Goal: Task Accomplishment & Management: Manage account settings

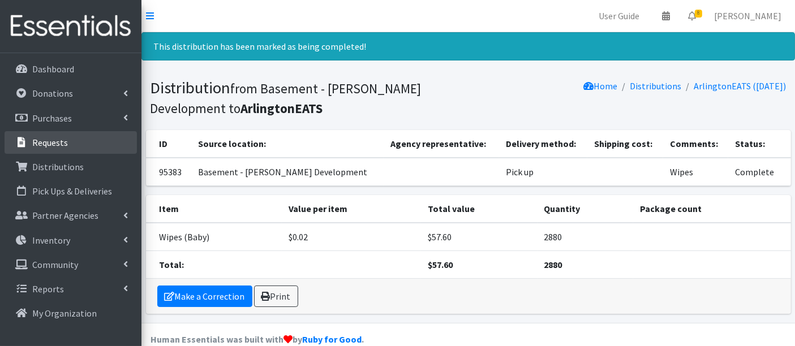
drag, startPoint x: 64, startPoint y: 144, endPoint x: 73, endPoint y: 147, distance: 8.9
click at [64, 144] on p "Requests" at bounding box center [50, 142] width 36 height 11
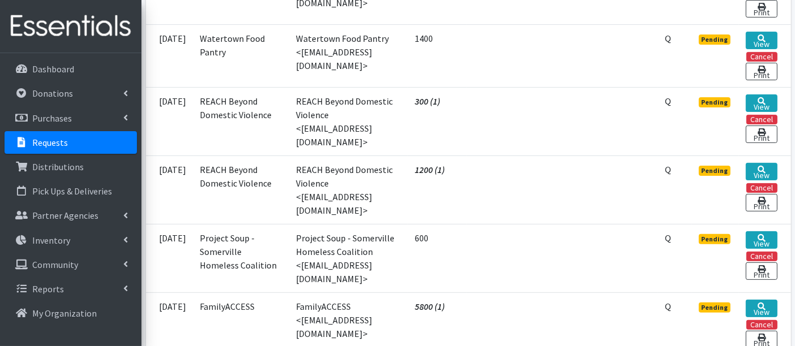
scroll to position [377, 0]
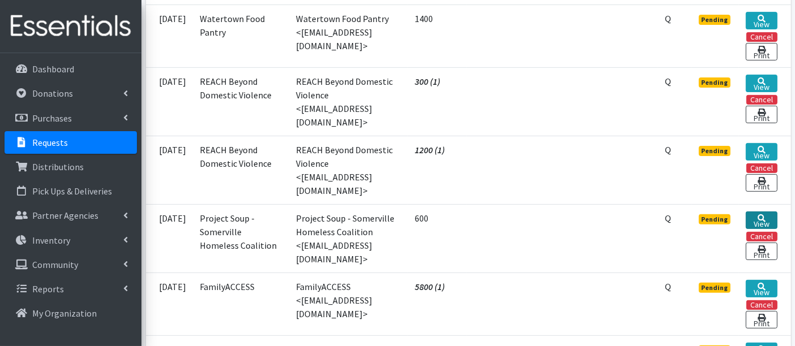
click at [762, 212] on link "View" at bounding box center [760, 221] width 31 height 18
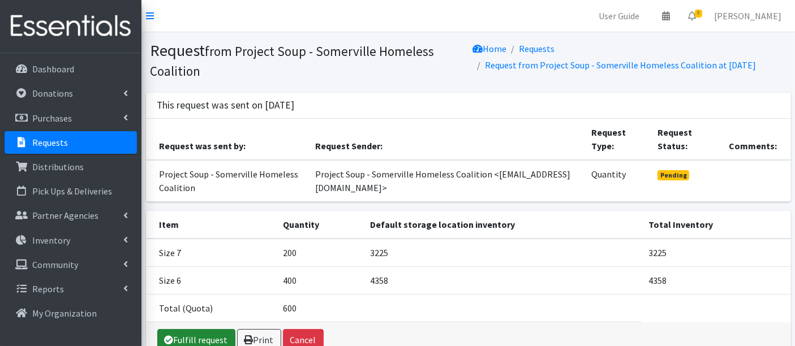
click at [197, 338] on link "Fulfill request" at bounding box center [196, 339] width 78 height 21
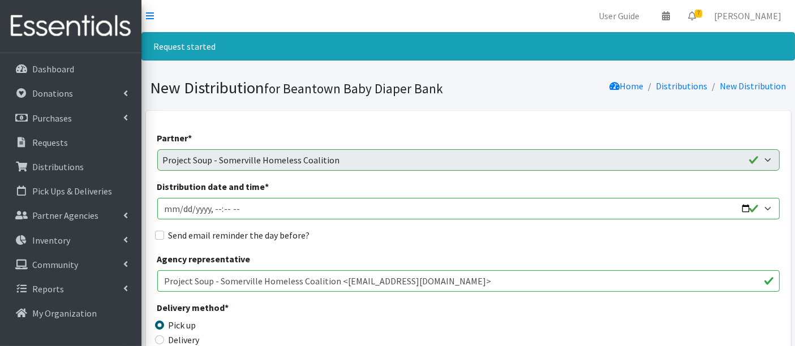
click at [183, 208] on input "Distribution date and time *" at bounding box center [468, 208] width 622 height 21
click at [208, 209] on input "Distribution date and time *" at bounding box center [468, 208] width 622 height 21
type input "2025-08-20T12:00"
click at [302, 241] on label "Send email reminder the day before?" at bounding box center [239, 235] width 141 height 14
click at [164, 240] on input "Send email reminder the day before?" at bounding box center [159, 235] width 9 height 9
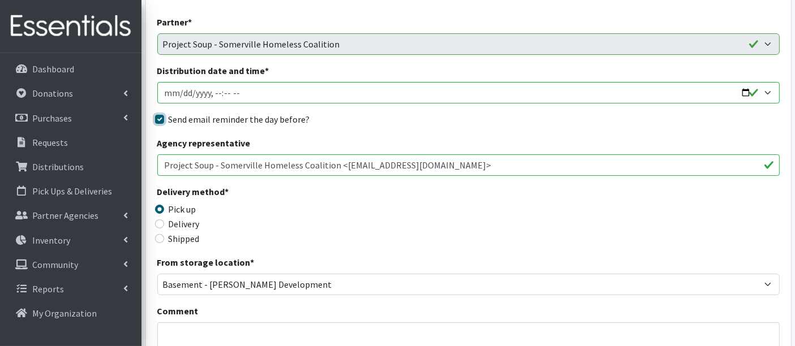
scroll to position [126, 0]
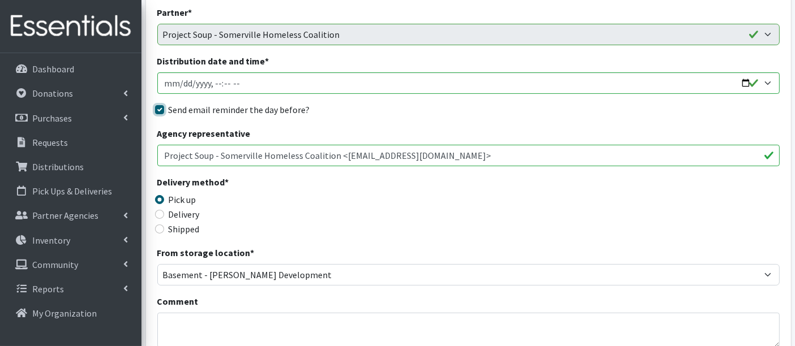
click at [163, 108] on input "Send email reminder the day before?" at bounding box center [159, 109] width 9 height 9
checkbox input "false"
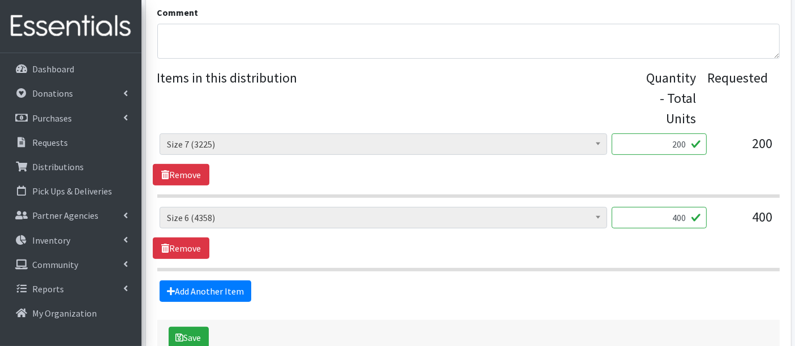
scroll to position [439, 0]
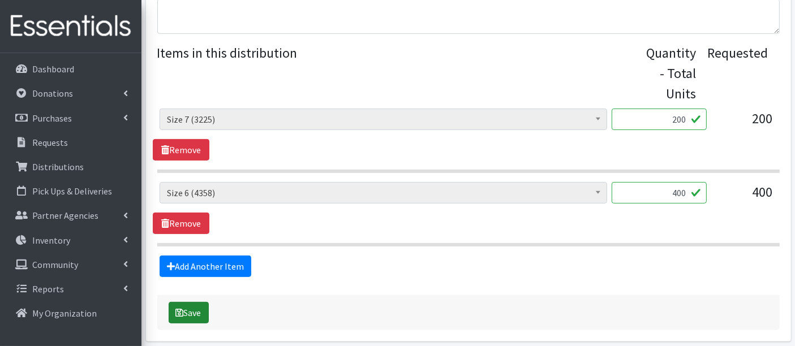
click at [187, 311] on button "Save" at bounding box center [189, 312] width 40 height 21
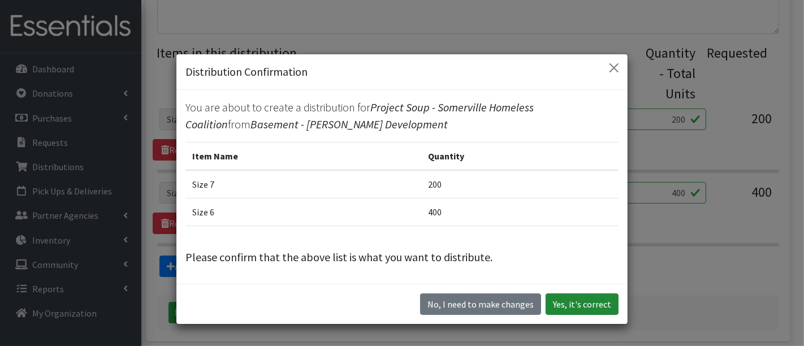
click at [572, 301] on button "Yes, it's correct" at bounding box center [582, 304] width 73 height 21
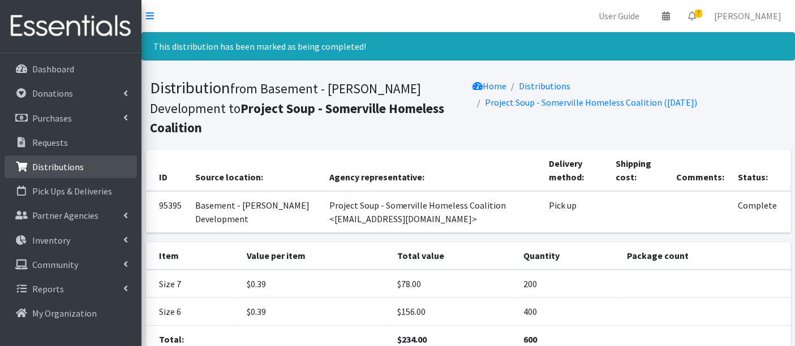
click at [84, 163] on link "Distributions" at bounding box center [71, 167] width 132 height 23
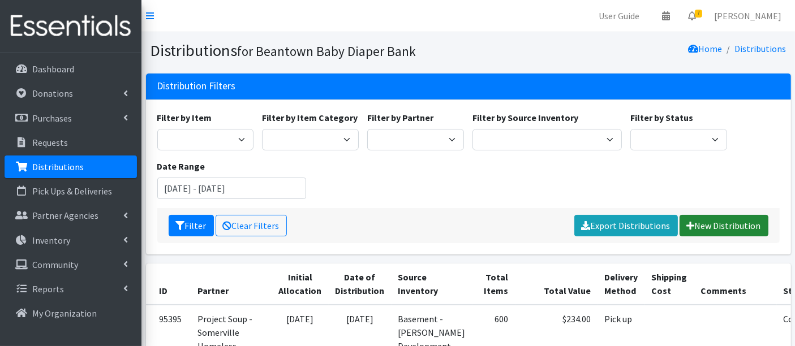
click at [713, 215] on link "New Distribution" at bounding box center [723, 225] width 89 height 21
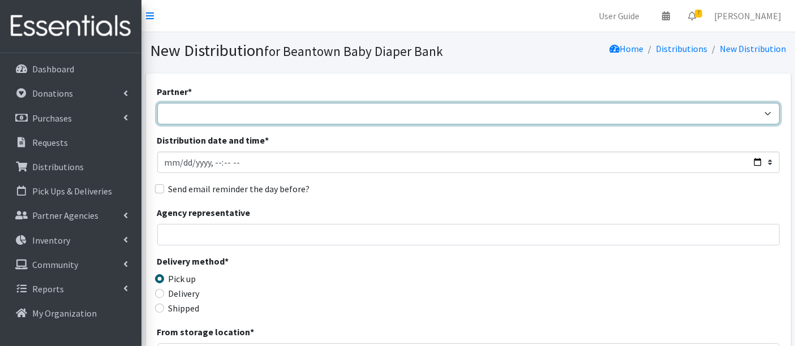
click at [287, 110] on select "ArlingtonEATS Beantown Baby Diaper Depot FamilyACCESS [PERSON_NAME] Family Serv…" at bounding box center [468, 113] width 622 height 21
select select "7095"
click at [157, 103] on select "ArlingtonEATS Beantown Baby Diaper Depot FamilyACCESS Hanscom Family Services L…" at bounding box center [468, 113] width 622 height 21
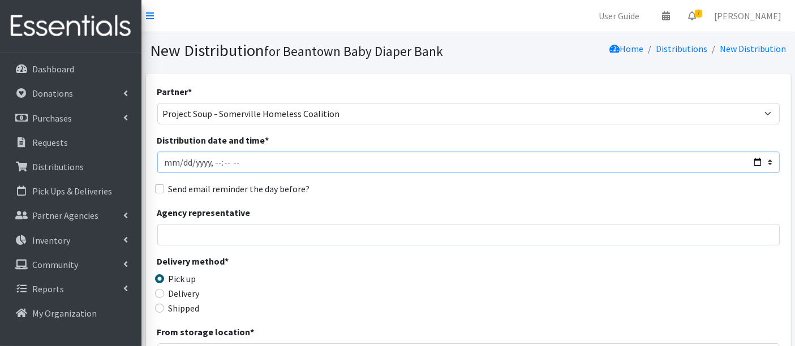
click at [182, 165] on input "Distribution date and time *" at bounding box center [468, 162] width 622 height 21
type input "[DATE]T12:00"
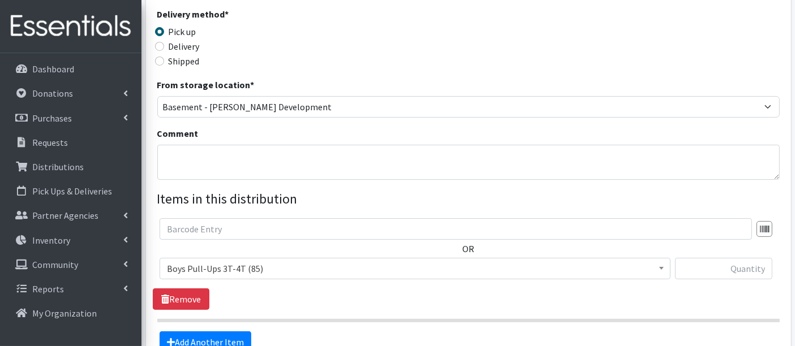
scroll to position [251, 0]
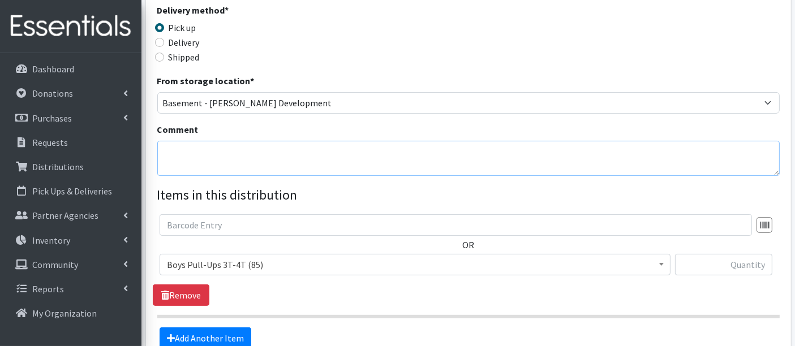
click at [244, 162] on textarea "Comment" at bounding box center [468, 158] width 622 height 35
type textarea "Wipes"
click at [250, 264] on span "Boys Pull-Ups 3T-4T (85)" at bounding box center [415, 265] width 496 height 16
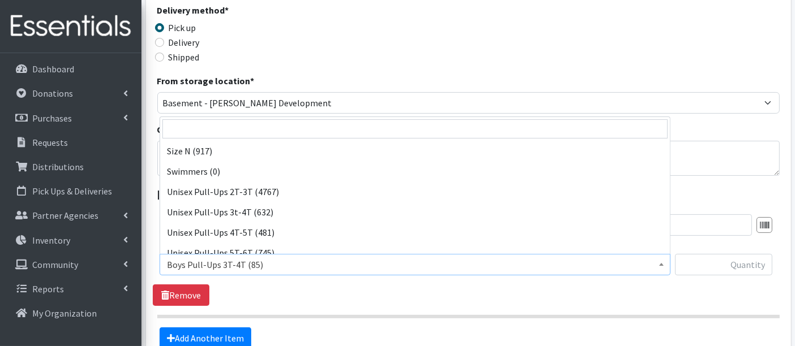
scroll to position [416, 0]
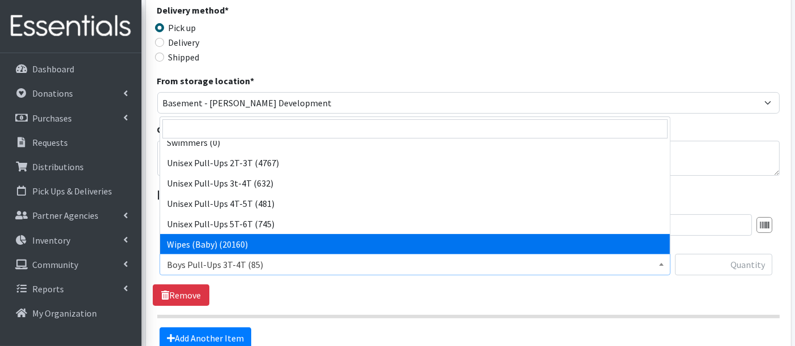
select select "14930"
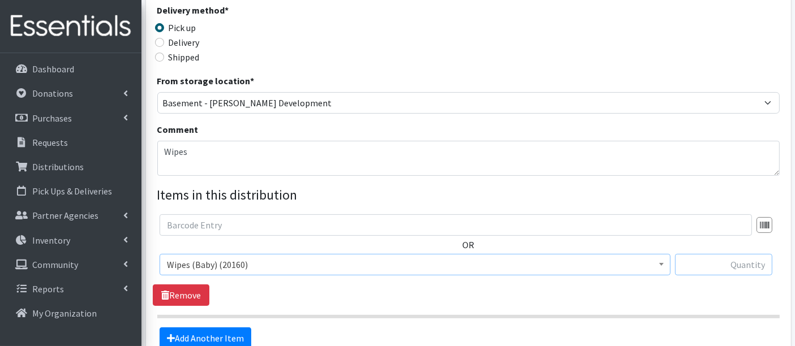
click at [726, 265] on input "text" at bounding box center [723, 264] width 97 height 21
type input "2880"
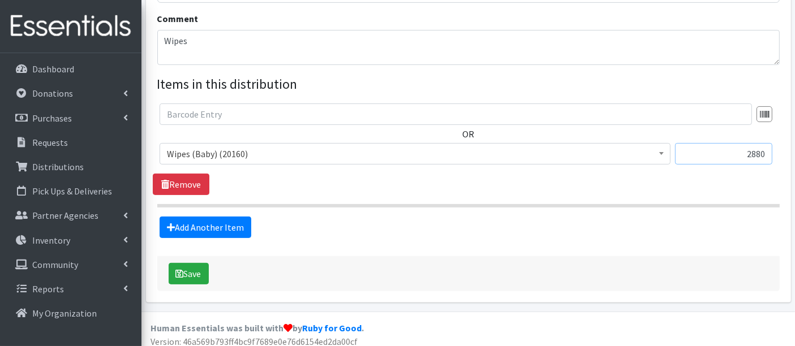
scroll to position [368, 0]
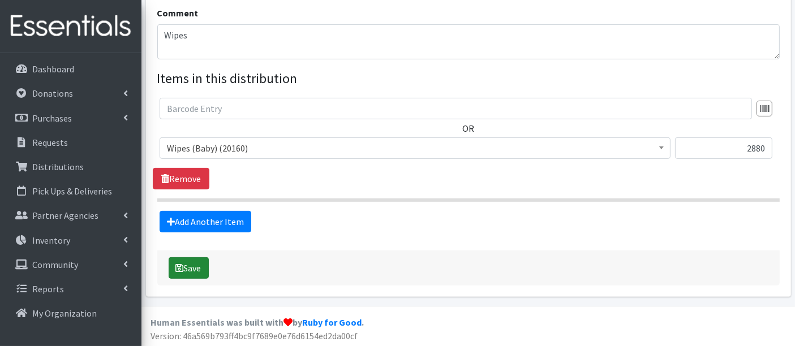
drag, startPoint x: 196, startPoint y: 268, endPoint x: 204, endPoint y: 272, distance: 8.9
click at [196, 268] on button "Save" at bounding box center [189, 267] width 40 height 21
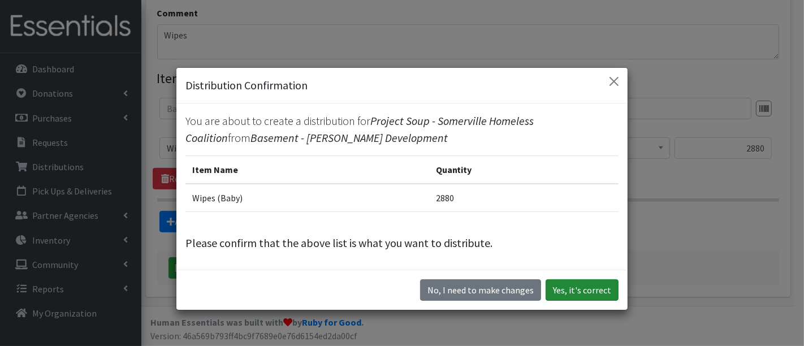
click at [585, 288] on button "Yes, it's correct" at bounding box center [582, 289] width 73 height 21
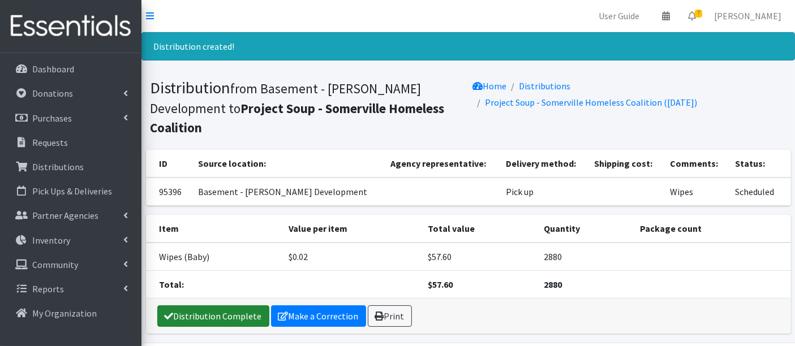
click at [225, 305] on link "Distribution Complete" at bounding box center [213, 315] width 112 height 21
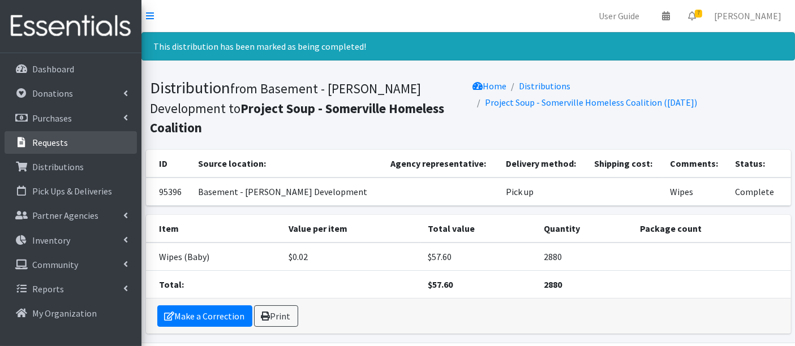
click at [54, 138] on p "Requests" at bounding box center [50, 142] width 36 height 11
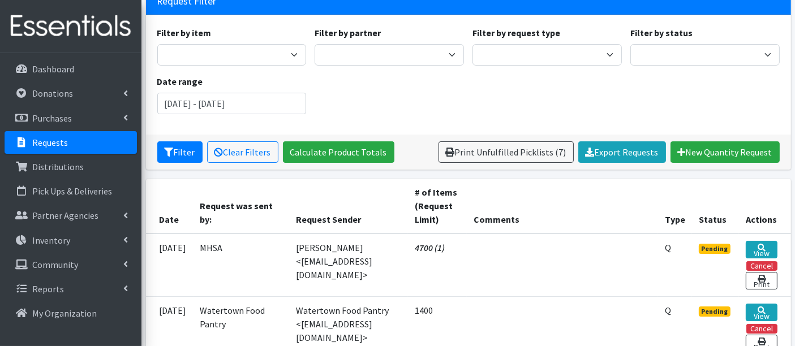
scroll to position [188, 0]
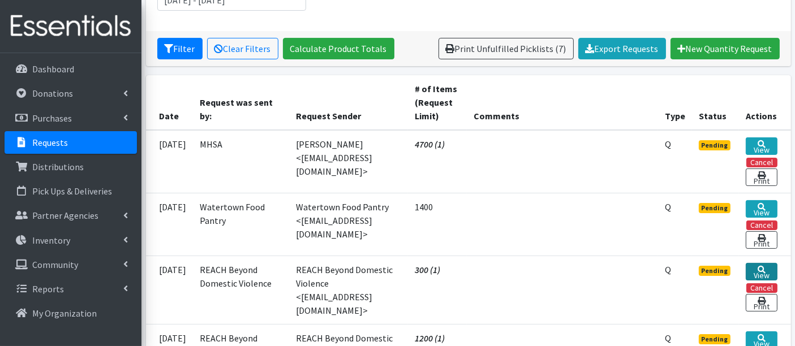
click at [758, 269] on link "View" at bounding box center [760, 272] width 31 height 18
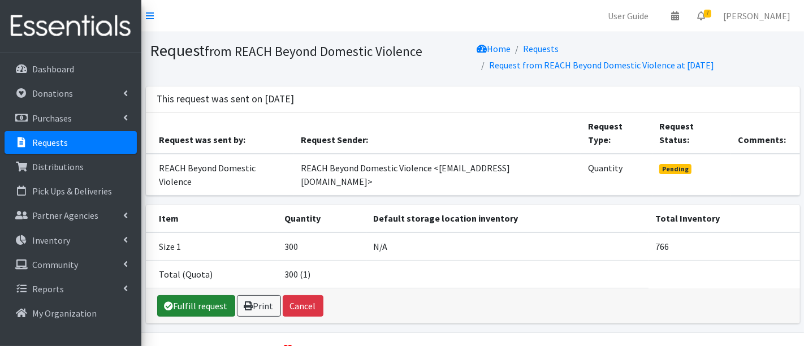
click at [188, 295] on link "Fulfill request" at bounding box center [196, 305] width 78 height 21
click at [308, 295] on button "Cancel" at bounding box center [303, 305] width 41 height 21
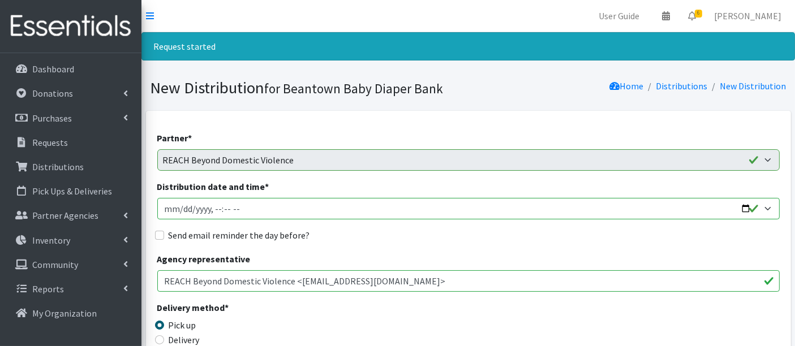
click at [181, 209] on input "Distribution date and time *" at bounding box center [468, 208] width 622 height 21
click at [214, 211] on input "Distribution date and time *" at bounding box center [468, 208] width 622 height 21
type input "[DATE]T12:20"
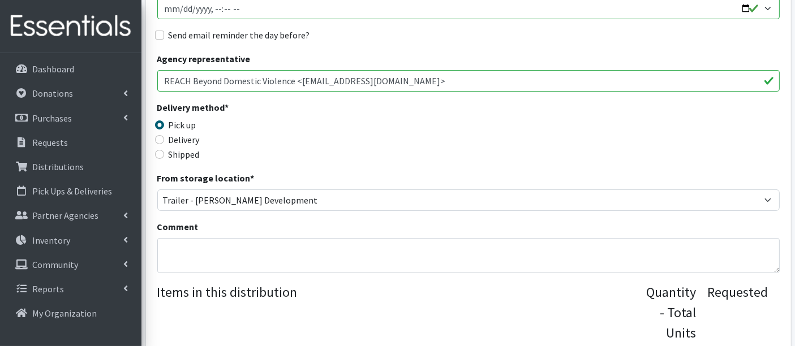
scroll to position [314, 0]
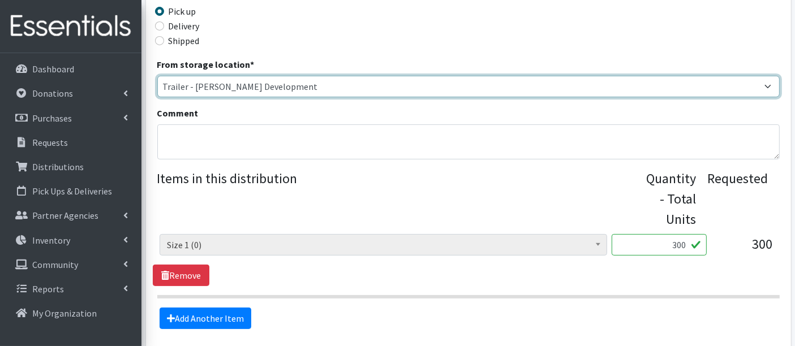
click at [175, 78] on select "Basement - Finnegan Development Trailer - Finnegan Development" at bounding box center [468, 86] width 622 height 21
select select "475"
click at [157, 76] on select "Basement - Finnegan Development Trailer - Finnegan Development" at bounding box center [468, 86] width 622 height 21
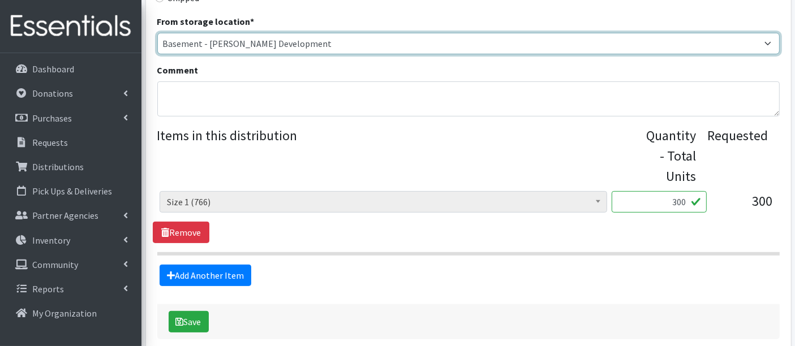
scroll to position [377, 0]
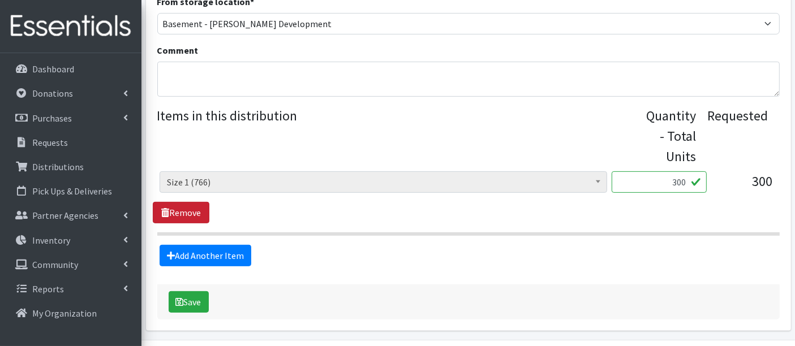
click at [193, 213] on link "Remove" at bounding box center [181, 212] width 57 height 21
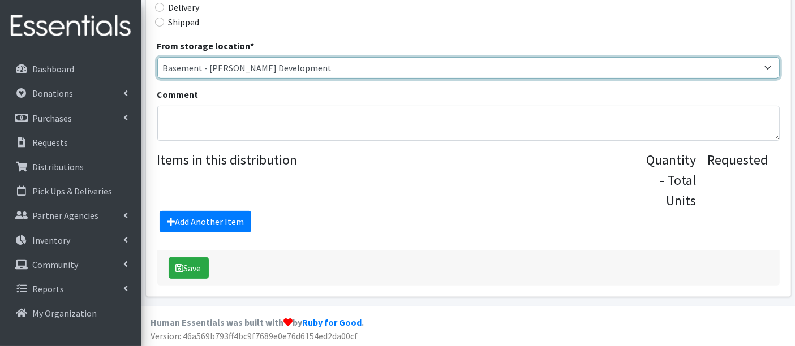
click at [278, 64] on select "Basement - Finnegan Development Trailer - Finnegan Development" at bounding box center [468, 67] width 622 height 21
select select
click at [157, 57] on select "Basement - Finnegan Development Trailer - Finnegan Development" at bounding box center [468, 67] width 622 height 21
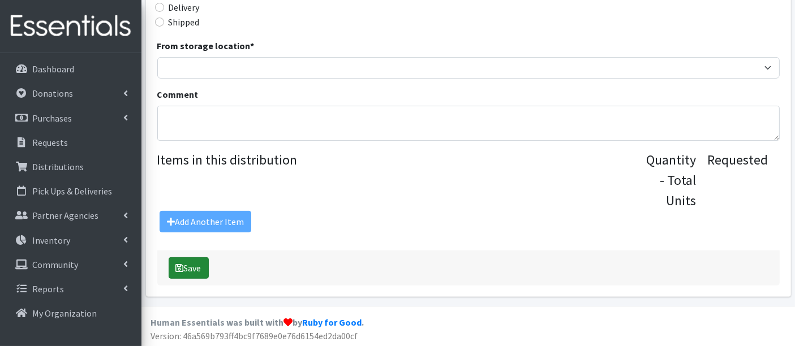
click at [191, 269] on button "Save" at bounding box center [189, 267] width 40 height 21
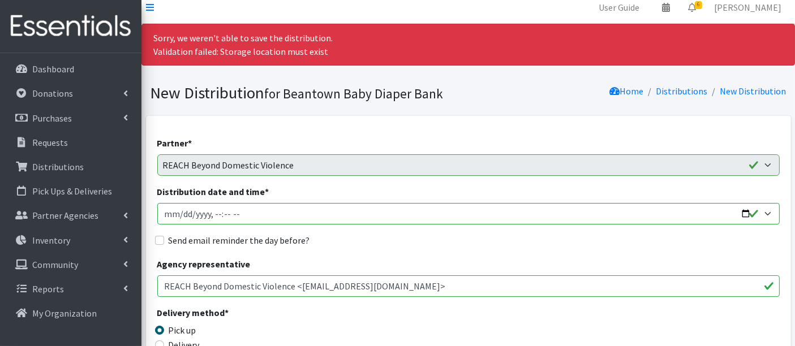
scroll to position [0, 0]
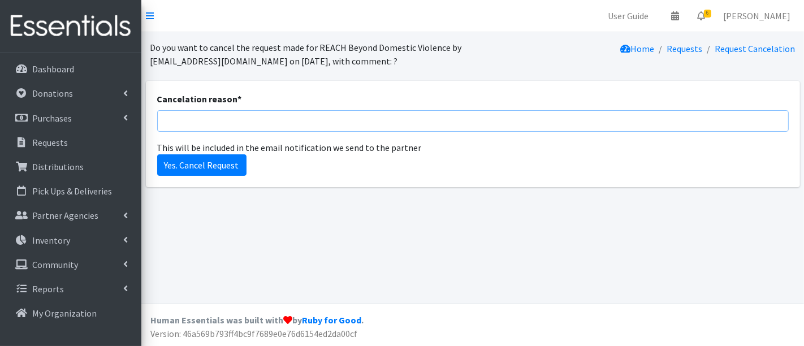
click at [238, 120] on input "Cancelation reason *" at bounding box center [473, 120] width 632 height 21
type input "duplicate"
click at [217, 168] on input "Yes. Cancel Request" at bounding box center [201, 164] width 89 height 21
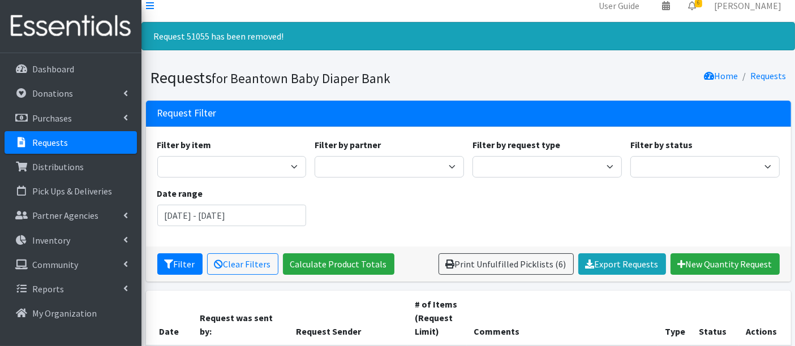
scroll to position [314, 0]
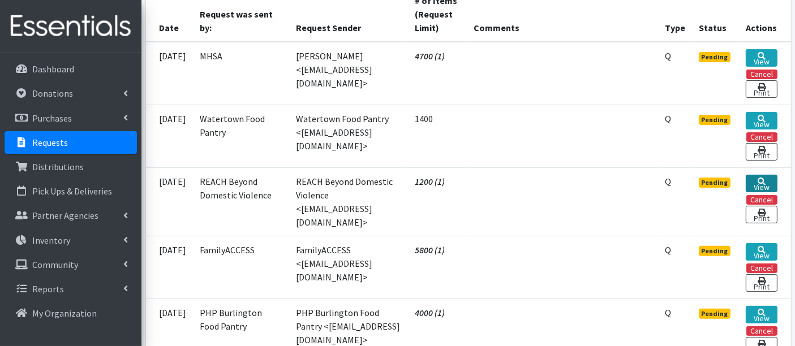
click at [770, 179] on link "View" at bounding box center [760, 184] width 31 height 18
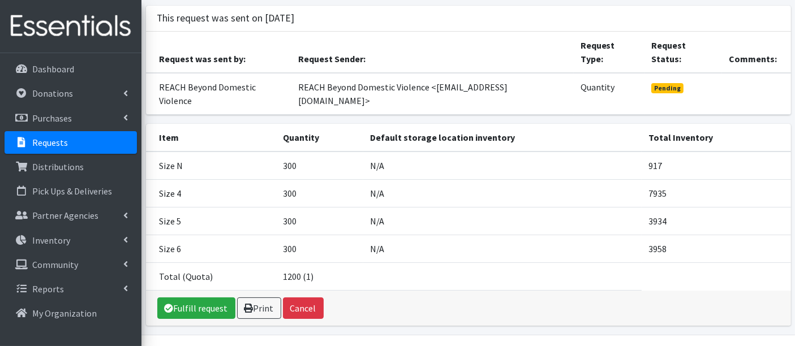
scroll to position [82, 0]
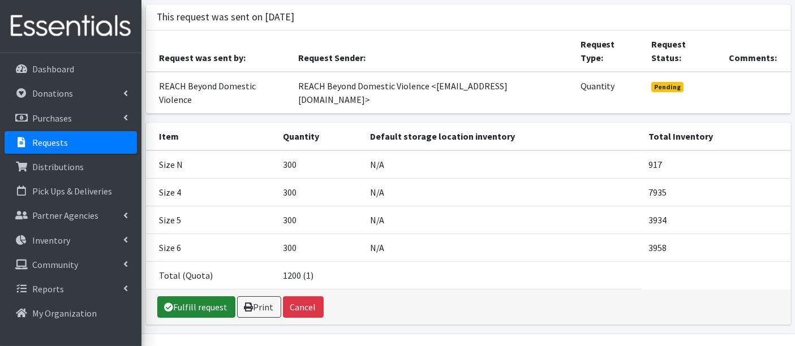
click at [191, 296] on link "Fulfill request" at bounding box center [196, 306] width 78 height 21
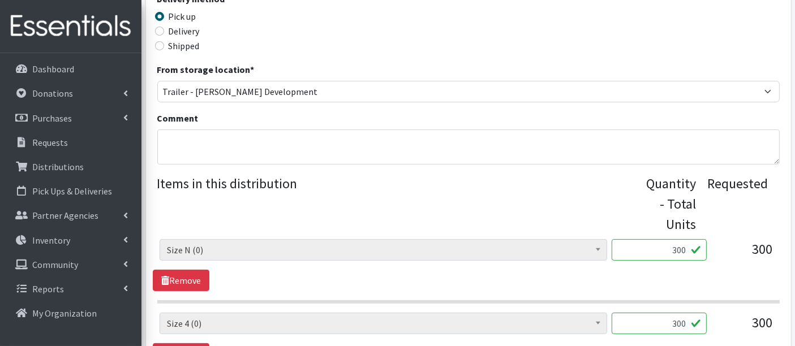
scroll to position [314, 0]
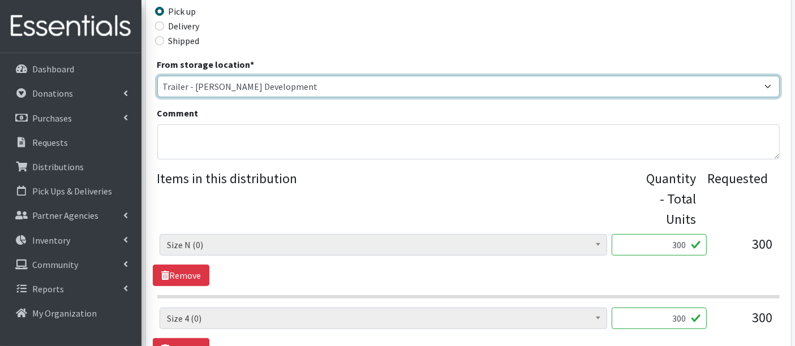
click at [252, 79] on select "Basement - Finnegan Development Trailer - Finnegan Development" at bounding box center [468, 86] width 622 height 21
select select "475"
click at [157, 76] on select "Basement - Finnegan Development Trailer - Finnegan Development" at bounding box center [468, 86] width 622 height 21
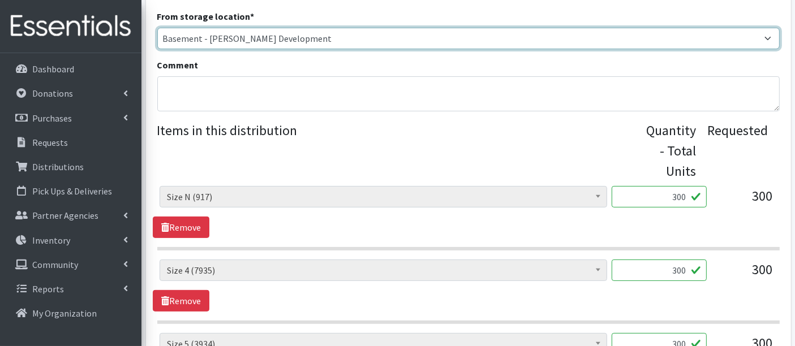
scroll to position [502, 0]
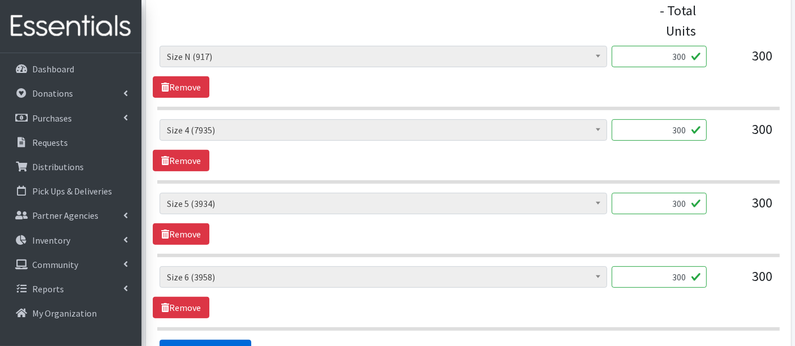
click at [218, 340] on link "Add Another Item" at bounding box center [205, 350] width 92 height 21
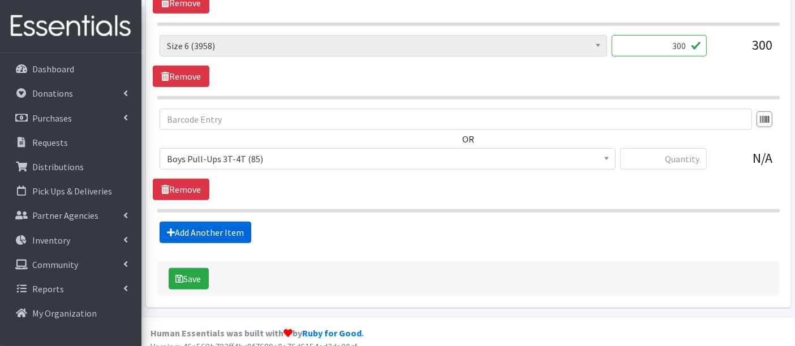
scroll to position [742, 0]
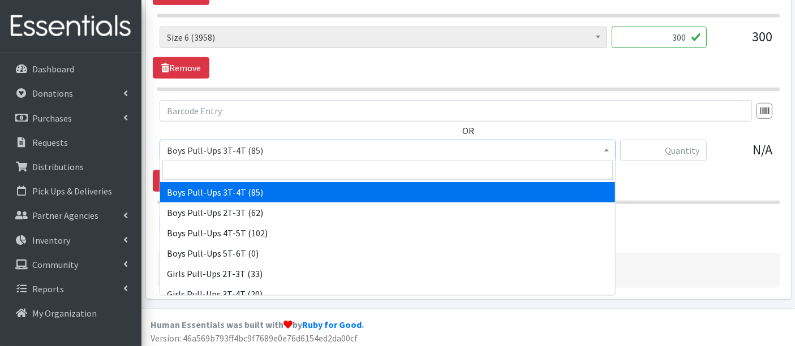
click at [270, 149] on span "Boys Pull-Ups 3T-4T (85)" at bounding box center [387, 151] width 441 height 16
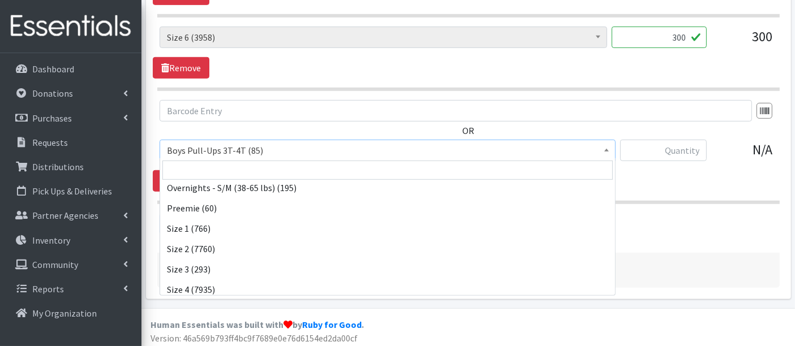
scroll to position [126, 0]
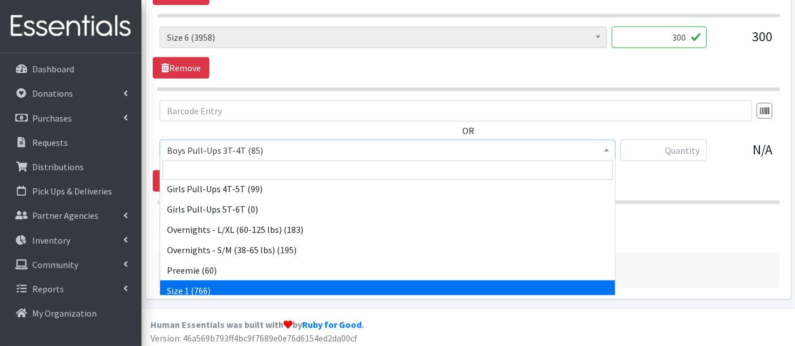
select select "14938"
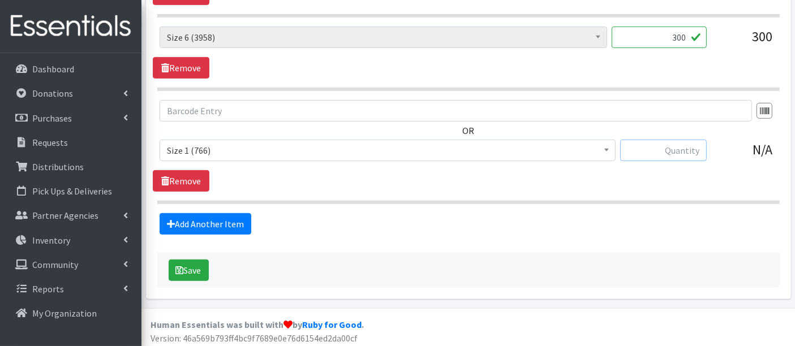
click at [666, 150] on input "text" at bounding box center [663, 150] width 87 height 21
type input "3"
type input "282"
click at [448, 225] on div "Add Another Item" at bounding box center [468, 223] width 631 height 21
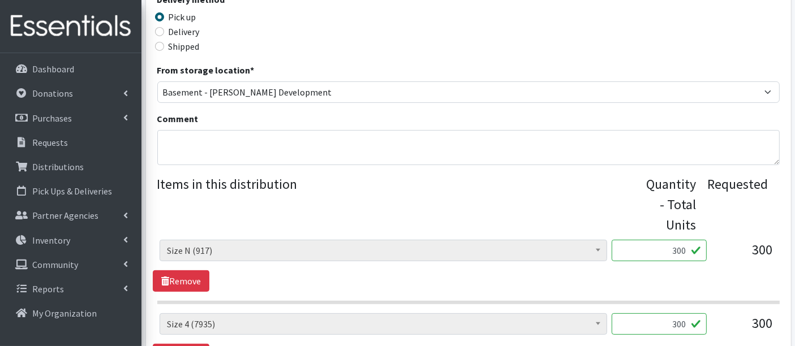
scroll to position [428, 0]
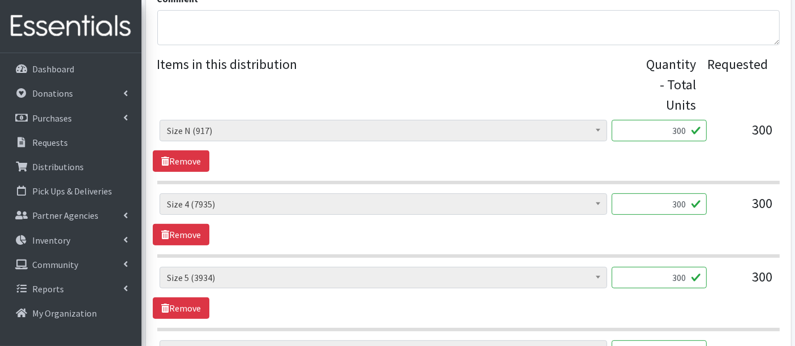
drag, startPoint x: 700, startPoint y: 127, endPoint x: 715, endPoint y: 125, distance: 14.8
click at [715, 125] on div "Boys Pull-Ups 3T-4T (85) Boys Pull-Ups 2T-3T (62) Boys Pull-Ups 4T-5T (102) Boy…" at bounding box center [467, 135] width 617 height 31
type input "297"
click at [670, 197] on input "300" at bounding box center [658, 203] width 95 height 21
drag, startPoint x: 663, startPoint y: 280, endPoint x: 707, endPoint y: 277, distance: 43.6
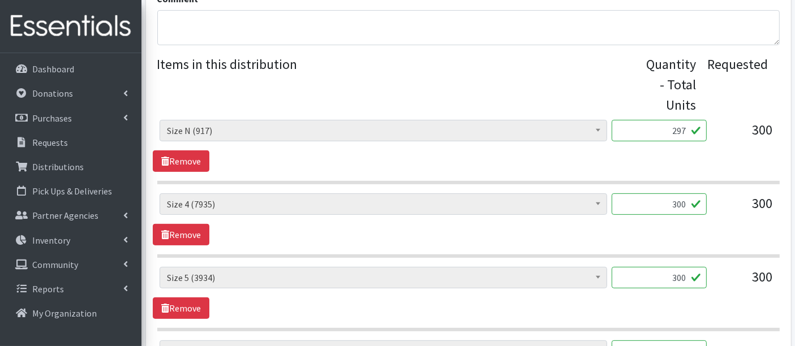
click at [707, 277] on div "Boys Pull-Ups 3T-4T (85) Boys Pull-Ups 2T-3T (62) Boys Pull-Ups 4T-5T (102) Boy…" at bounding box center [467, 282] width 617 height 31
type input "289"
drag, startPoint x: 549, startPoint y: 321, endPoint x: 557, endPoint y: 309, distance: 14.3
click at [550, 320] on section "Boys Pull-Ups 3T-4T (85) Boys Pull-Ups 2T-3T (62) Boys Pull-Ups 4T-5T (102) Boy…" at bounding box center [468, 299] width 622 height 64
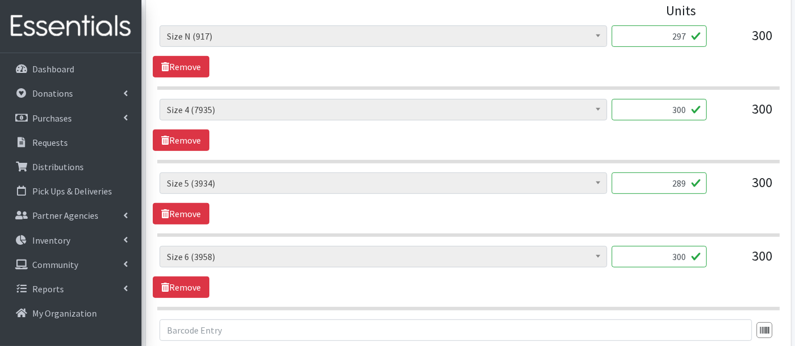
scroll to position [616, 0]
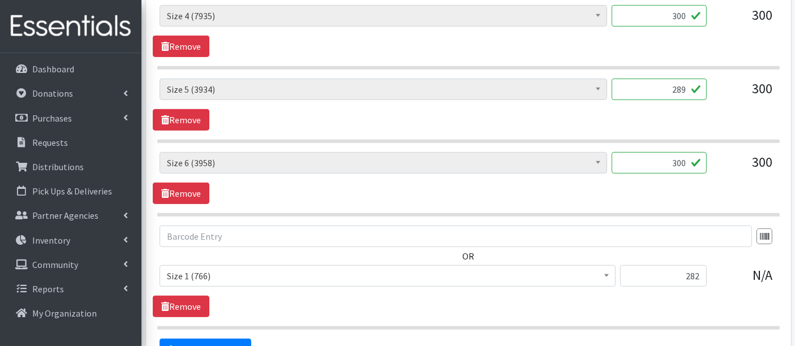
drag, startPoint x: 658, startPoint y: 152, endPoint x: 746, endPoint y: 166, distance: 88.9
click at [747, 165] on div "Boys Pull-Ups 3T-4T (85) Boys Pull-Ups 2T-3T (62) Boys Pull-Ups 4T-5T (102) Boy…" at bounding box center [467, 167] width 617 height 31
type input "296"
click at [514, 309] on div "OR Boys Pull-Ups 3T-4T (85) Boys Pull-Ups 2T-3T (62) Boys Pull-Ups 4T-5T (102) …" at bounding box center [468, 272] width 631 height 92
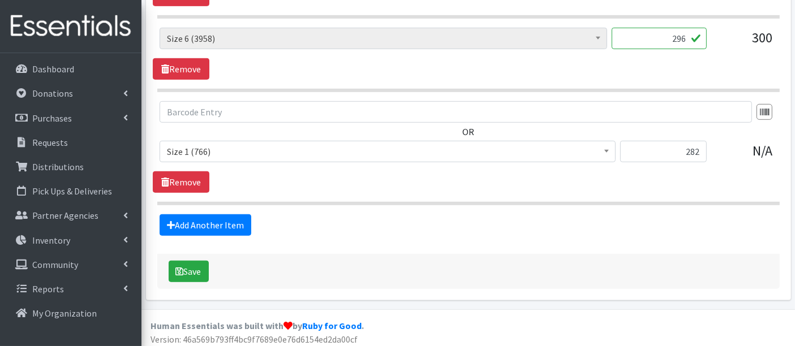
scroll to position [742, 0]
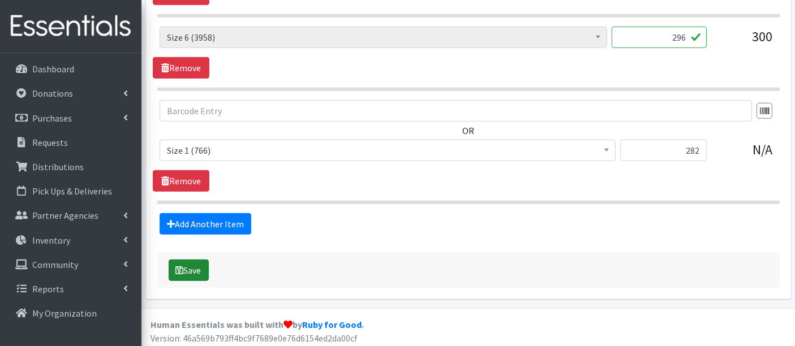
click at [193, 269] on button "Save" at bounding box center [189, 270] width 40 height 21
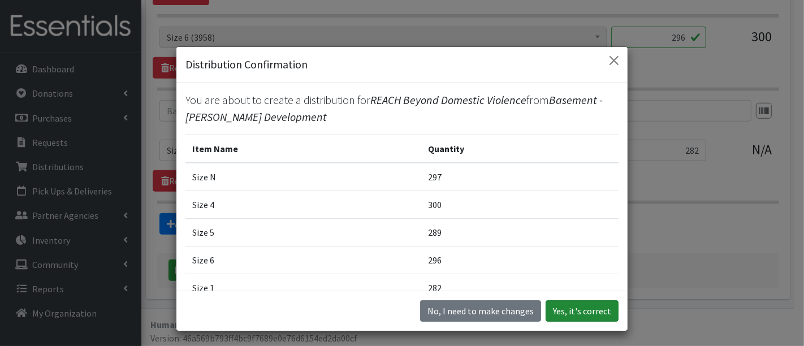
click at [594, 311] on button "Yes, it's correct" at bounding box center [582, 310] width 73 height 21
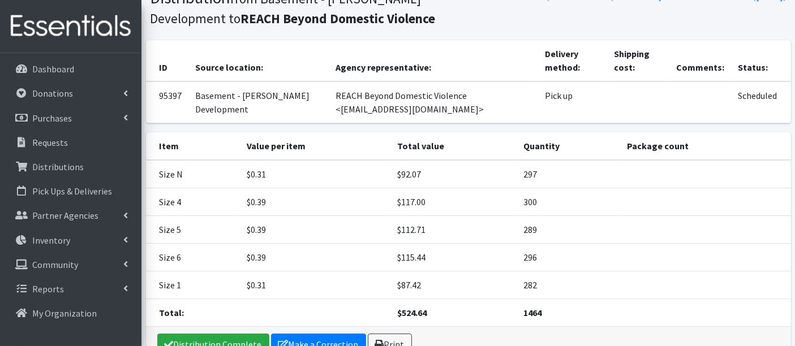
scroll to position [154, 0]
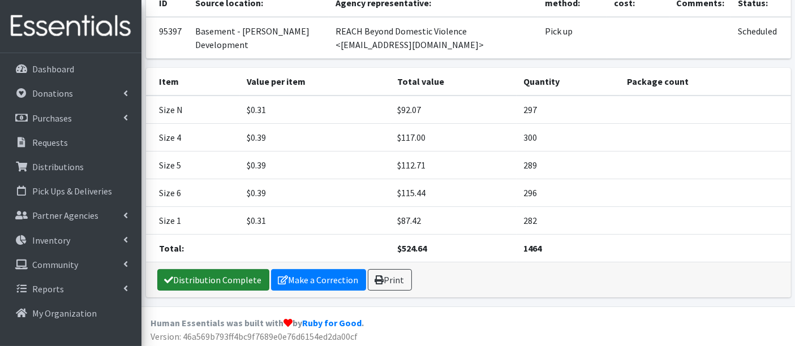
click at [217, 273] on link "Distribution Complete" at bounding box center [213, 279] width 112 height 21
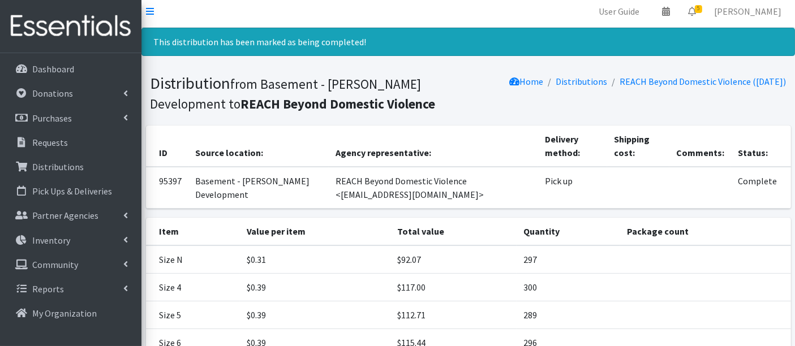
scroll to position [0, 0]
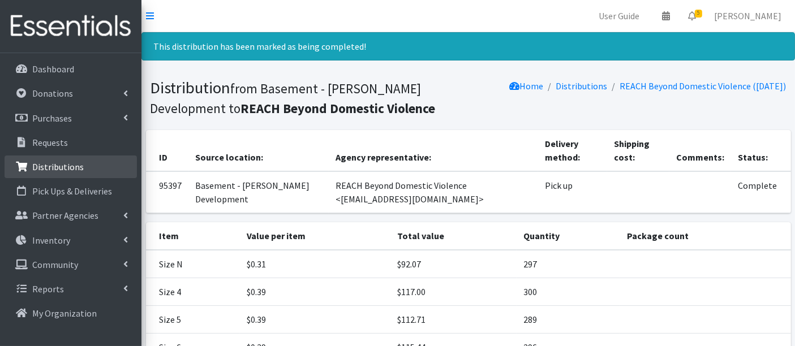
click at [66, 162] on p "Distributions" at bounding box center [57, 166] width 51 height 11
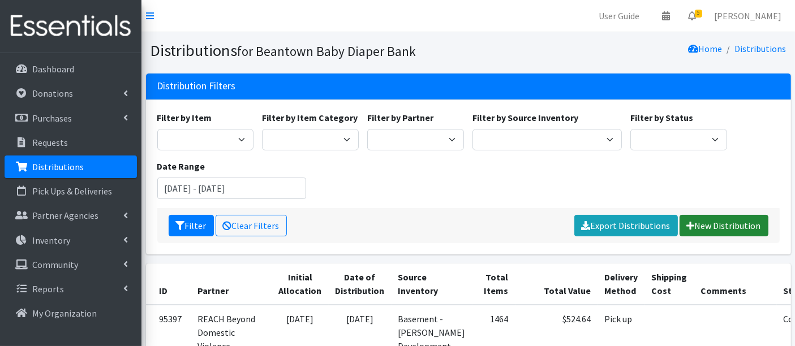
click at [734, 225] on link "New Distribution" at bounding box center [723, 225] width 89 height 21
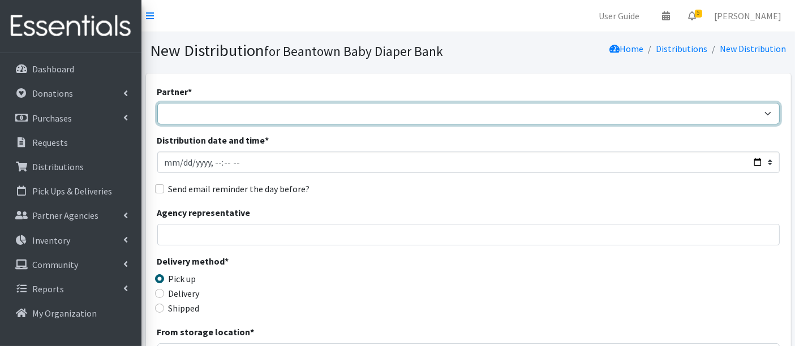
click at [271, 105] on select "ArlingtonEATS Beantown Baby Diaper Depot FamilyACCESS [PERSON_NAME] Family Serv…" at bounding box center [468, 113] width 622 height 21
select select "5983"
click at [157, 103] on select "ArlingtonEATS Beantown Baby Diaper Depot FamilyACCESS [PERSON_NAME] Family Serv…" at bounding box center [468, 113] width 622 height 21
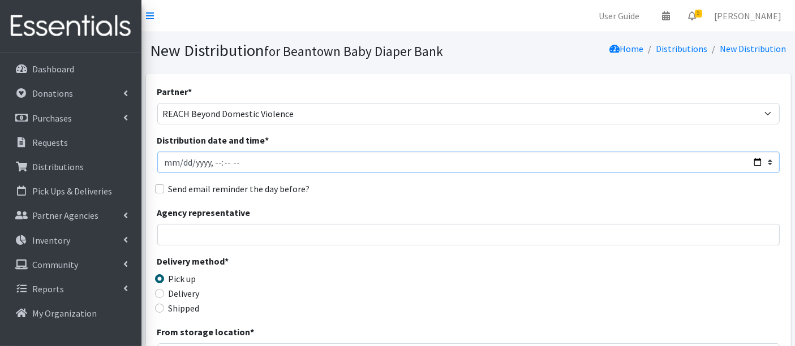
click at [182, 165] on input "Distribution date and time *" at bounding box center [468, 162] width 622 height 21
type input "[DATE]T12:20"
click at [419, 202] on div "Partner * ArlingtonEATS Beantown Baby Diaper Depot FamilyACCESS [PERSON_NAME] F…" at bounding box center [468, 342] width 622 height 515
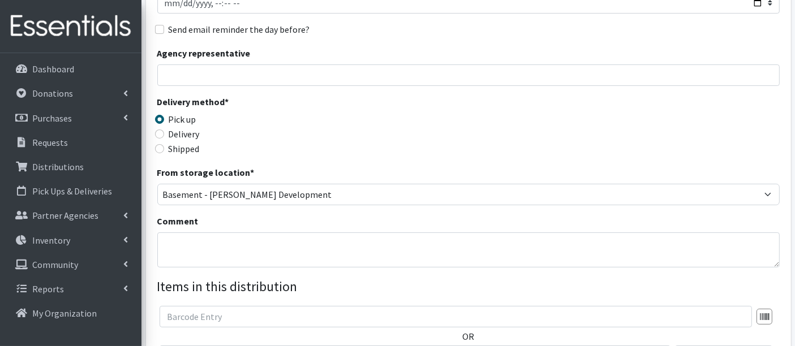
scroll to position [251, 0]
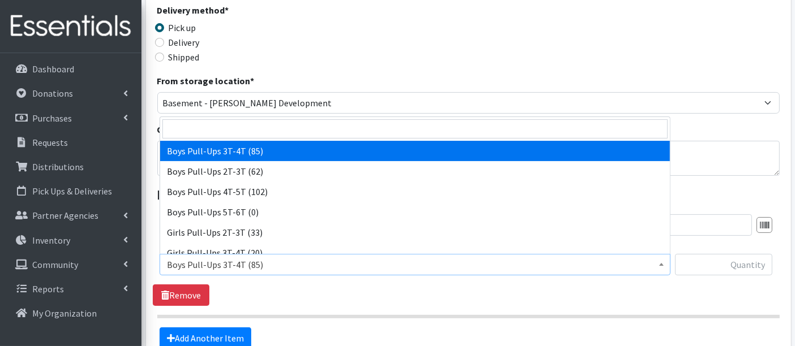
click at [232, 264] on span "Boys Pull-Ups 3T-4T (85)" at bounding box center [415, 265] width 496 height 16
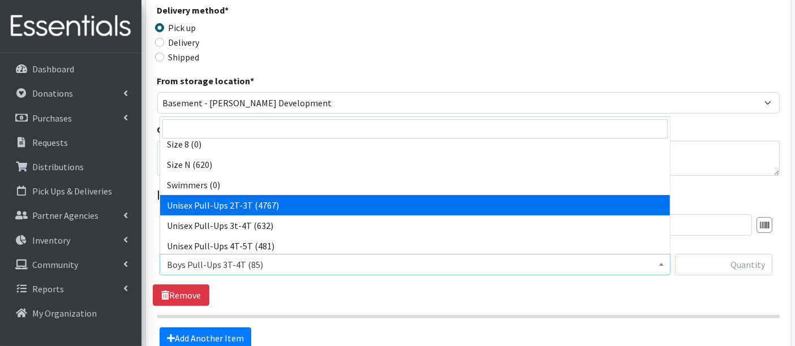
scroll to position [416, 0]
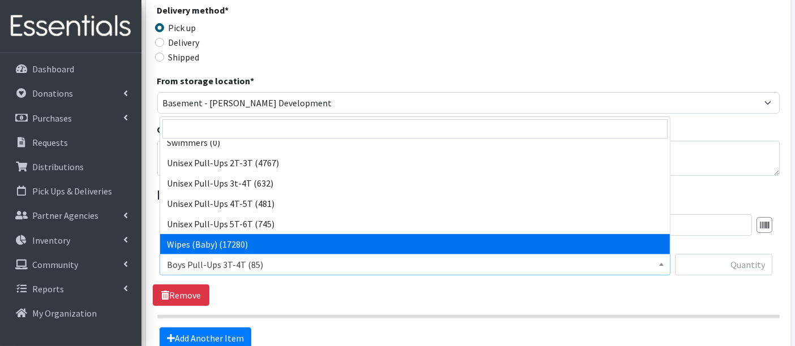
select select "14930"
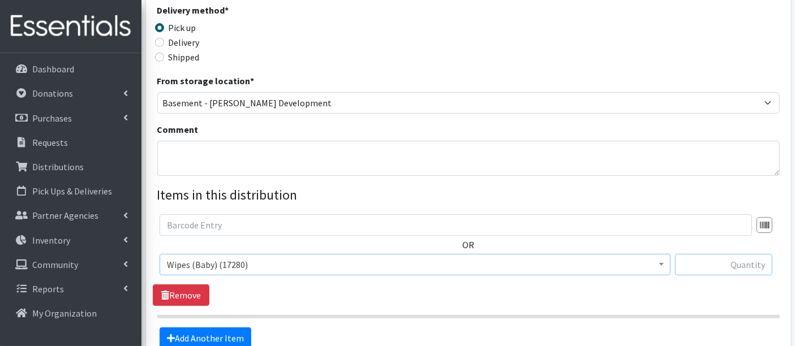
click at [738, 268] on input "text" at bounding box center [723, 264] width 97 height 21
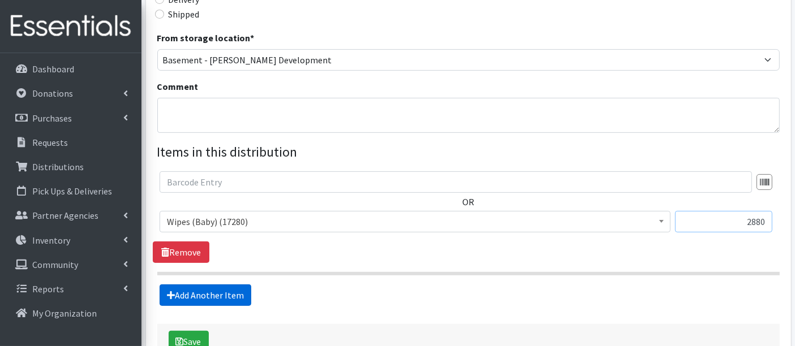
scroll to position [314, 0]
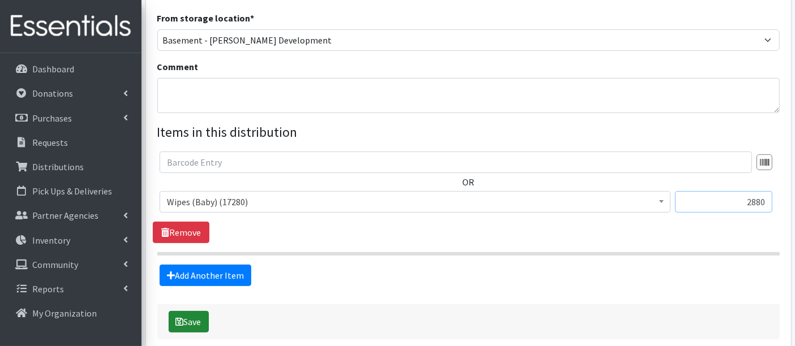
type input "2880"
click at [193, 321] on button "Save" at bounding box center [189, 321] width 40 height 21
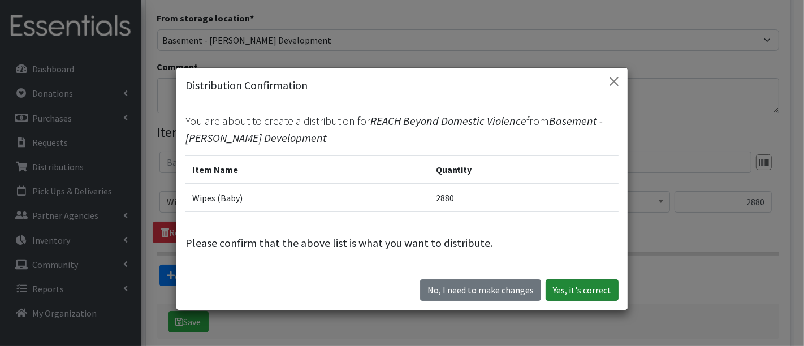
click at [560, 284] on button "Yes, it's correct" at bounding box center [582, 289] width 73 height 21
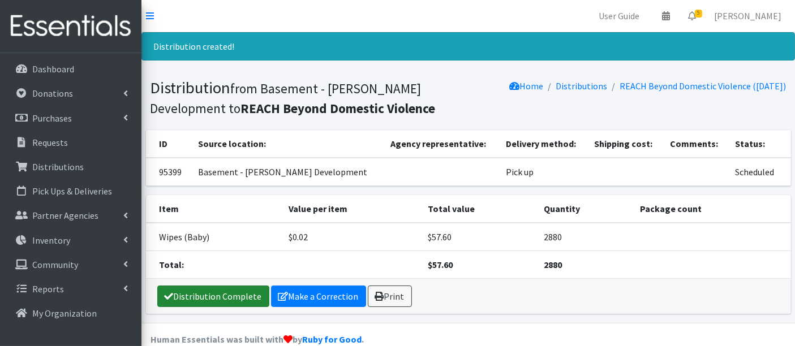
drag, startPoint x: 188, startPoint y: 290, endPoint x: 200, endPoint y: 292, distance: 11.5
click at [188, 290] on link "Distribution Complete" at bounding box center [213, 296] width 112 height 21
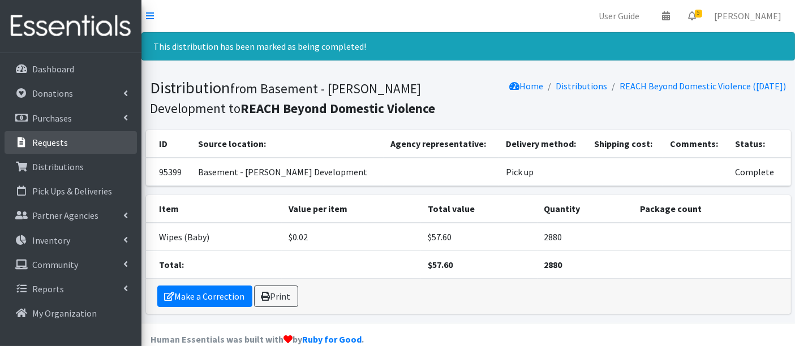
click at [63, 143] on p "Requests" at bounding box center [50, 142] width 36 height 11
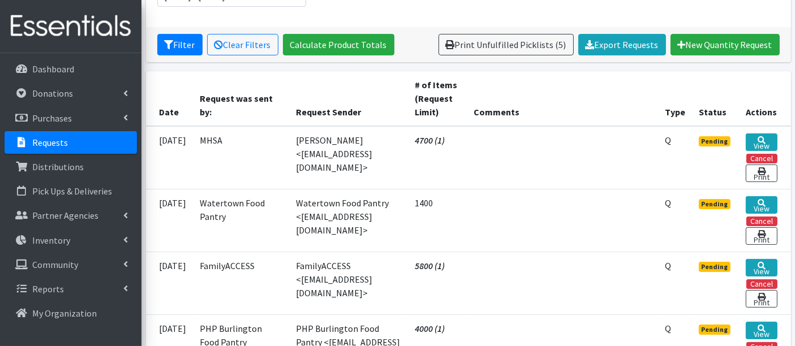
scroll to position [314, 0]
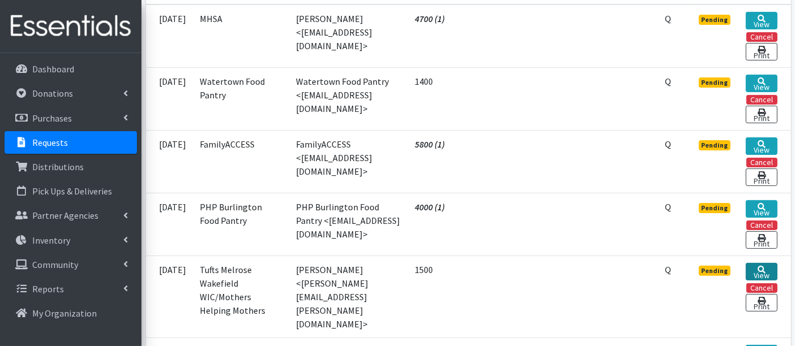
click at [758, 266] on icon at bounding box center [761, 270] width 8 height 8
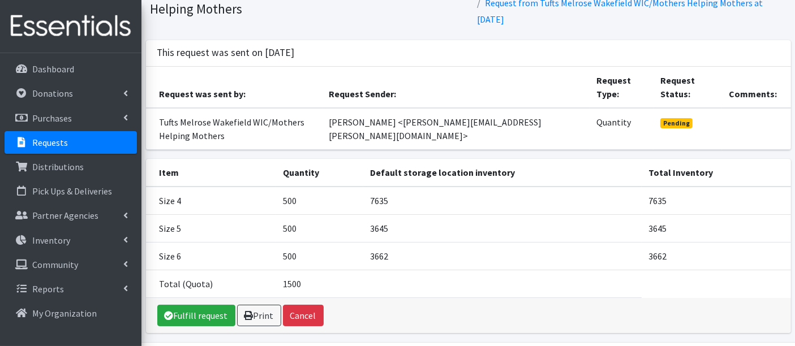
scroll to position [98, 0]
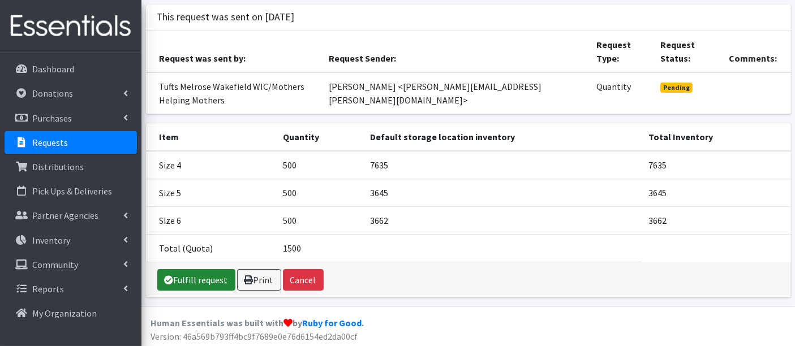
click at [205, 278] on link "Fulfill request" at bounding box center [196, 279] width 78 height 21
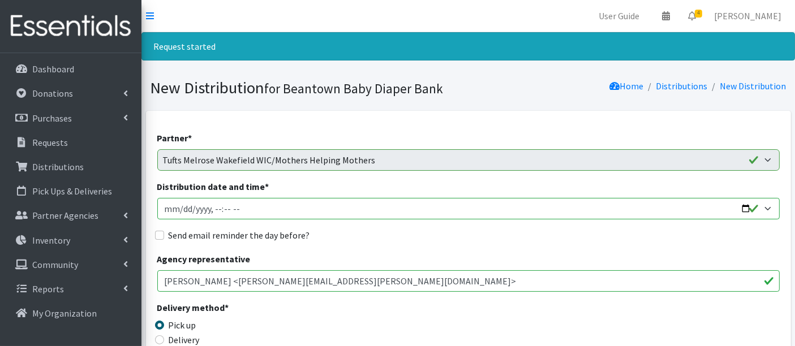
click at [178, 208] on input "Distribution date and time *" at bounding box center [468, 208] width 622 height 21
type input "2025-08-20T12:40"
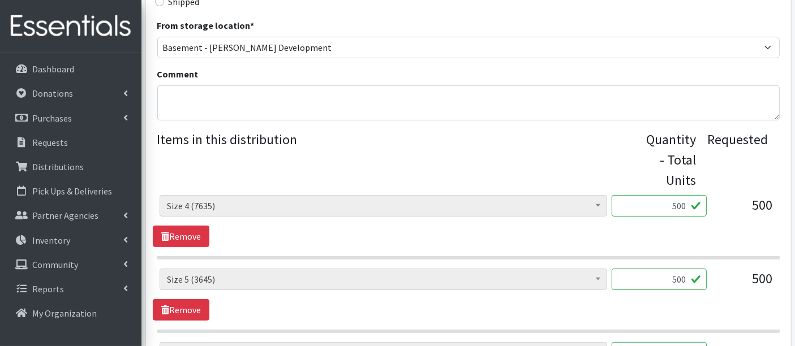
scroll to position [439, 0]
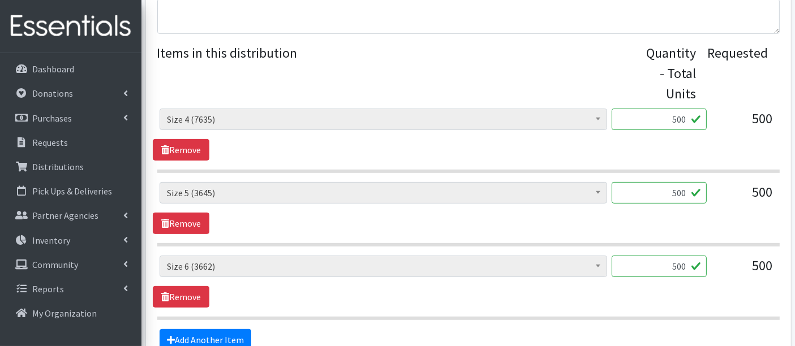
drag, startPoint x: 687, startPoint y: 191, endPoint x: 677, endPoint y: 191, distance: 9.6
click at [676, 191] on input "500" at bounding box center [658, 192] width 95 height 21
type input "512"
drag, startPoint x: 666, startPoint y: 270, endPoint x: 765, endPoint y: 264, distance: 99.2
click at [764, 264] on div "Boys Pull-Ups 3T-4T (85) Boys Pull-Ups 2T-3T (62) Boys Pull-Ups 4T-5T (102) Boy…" at bounding box center [467, 271] width 617 height 31
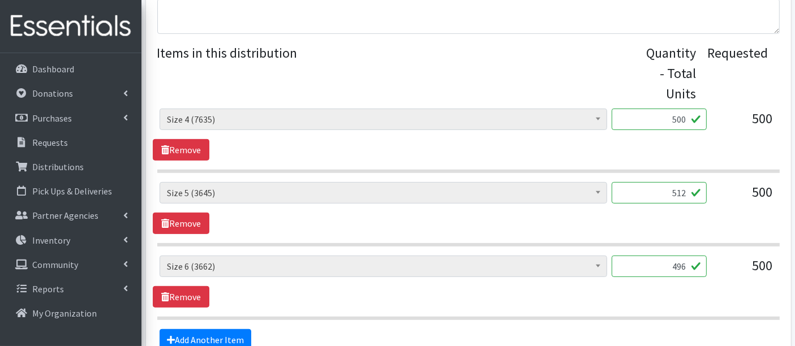
type input "496"
click at [480, 274] on span "Size 6 (3662)" at bounding box center [382, 266] width 447 height 21
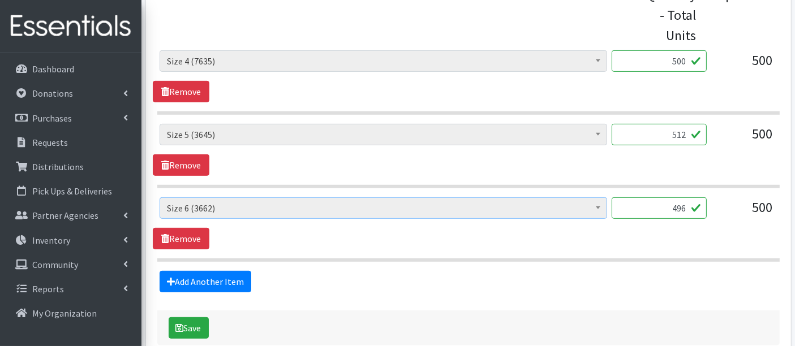
scroll to position [557, 0]
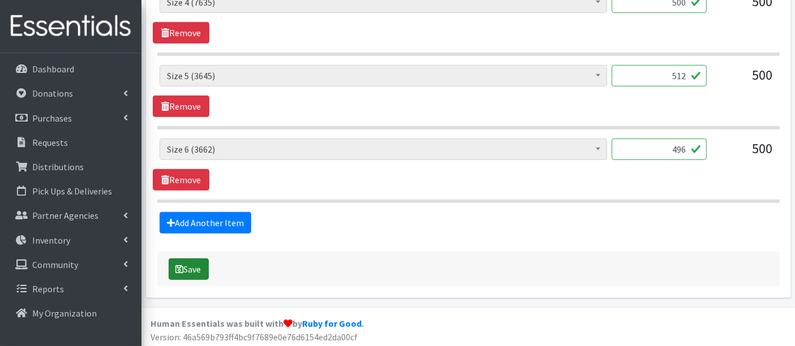
click at [187, 261] on button "Save" at bounding box center [189, 268] width 40 height 21
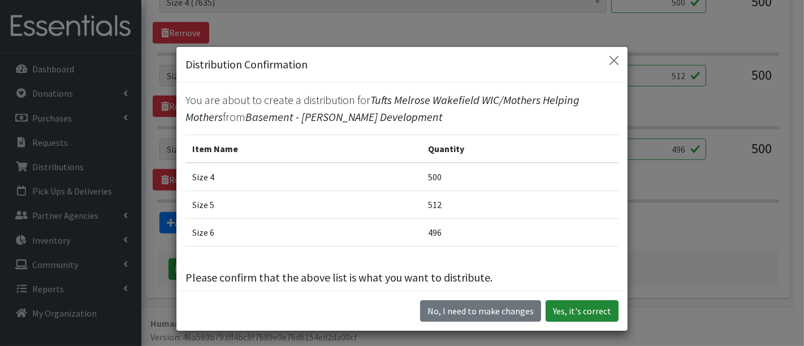
click at [577, 314] on button "Yes, it's correct" at bounding box center [582, 310] width 73 height 21
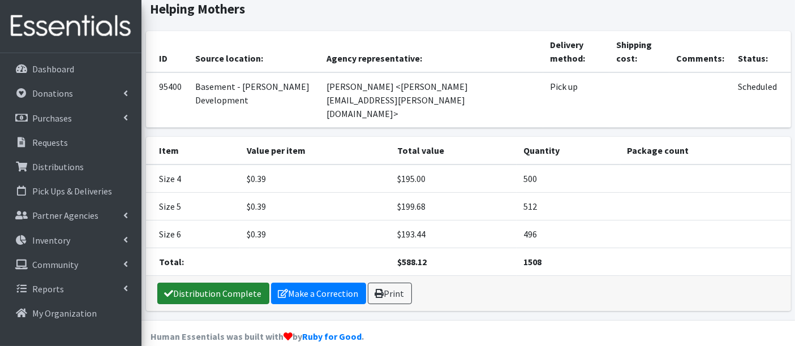
click at [212, 283] on link "Distribution Complete" at bounding box center [213, 293] width 112 height 21
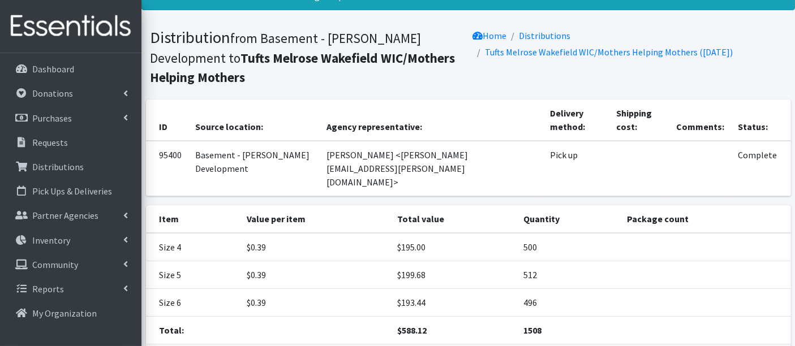
scroll to position [119, 0]
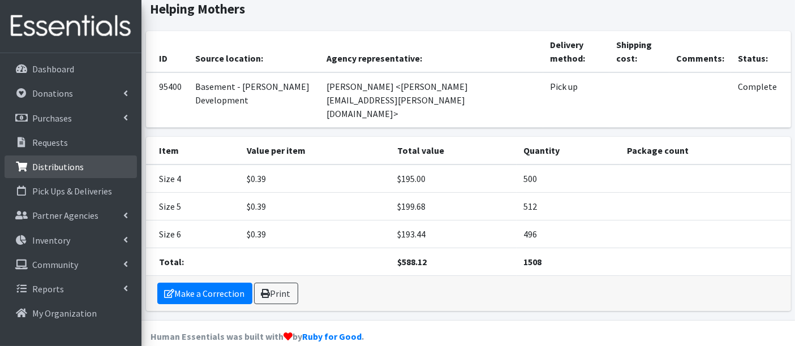
click at [45, 161] on p "Distributions" at bounding box center [57, 166] width 51 height 11
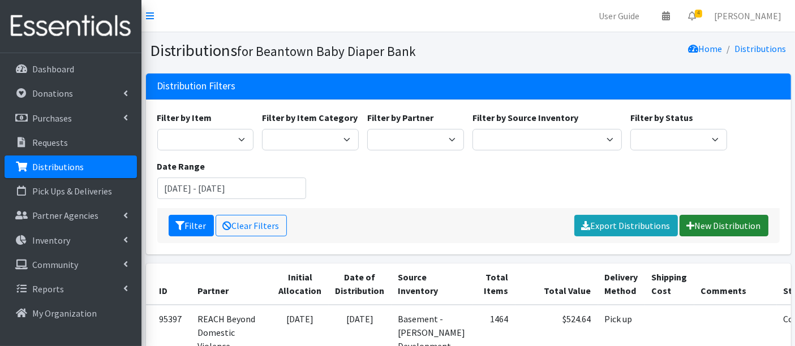
click at [730, 217] on link "New Distribution" at bounding box center [723, 225] width 89 height 21
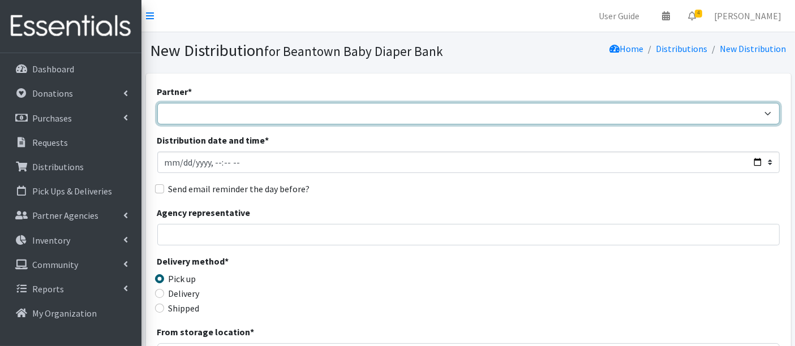
click at [197, 110] on select "ArlingtonEATS Beantown Baby Diaper Depot FamilyACCESS [PERSON_NAME] Family Serv…" at bounding box center [468, 113] width 622 height 21
select select "7297"
click at [157, 103] on select "ArlingtonEATS Beantown Baby Diaper Depot FamilyACCESS [PERSON_NAME] Family Serv…" at bounding box center [468, 113] width 622 height 21
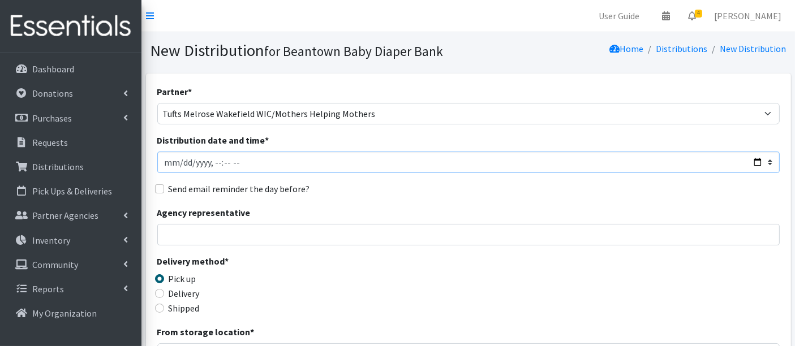
click at [184, 164] on input "Distribution date and time *" at bounding box center [468, 162] width 622 height 21
type input "[DATE]T12:40"
drag, startPoint x: 317, startPoint y: 303, endPoint x: 324, endPoint y: 302, distance: 7.4
click at [319, 302] on div "Delivery method * Pick up Delivery Shipped Shipping cost" at bounding box center [468, 290] width 622 height 71
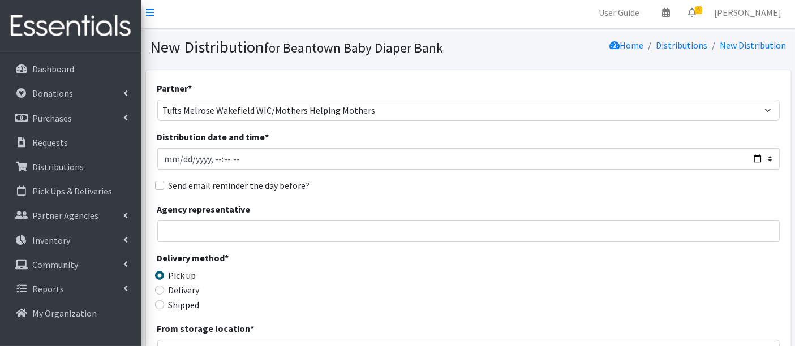
scroll to position [251, 0]
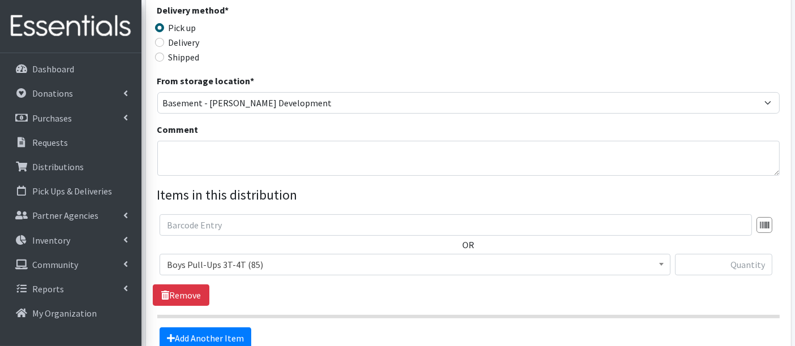
click at [234, 263] on span "Boys Pull-Ups 3T-4T (85)" at bounding box center [415, 265] width 496 height 16
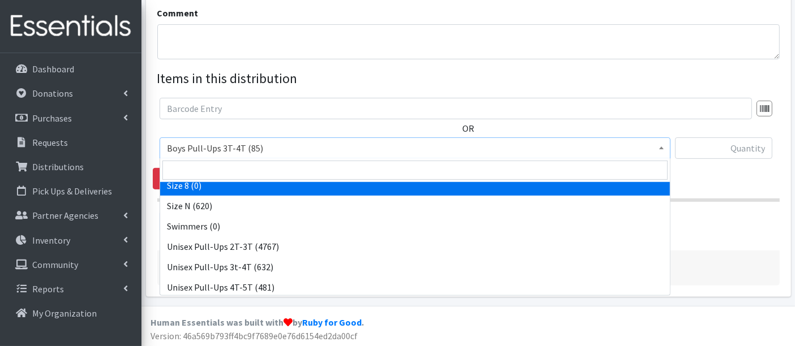
scroll to position [416, 0]
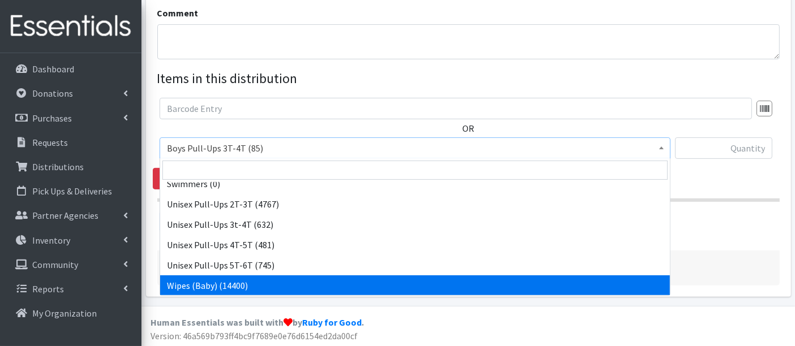
select select "14930"
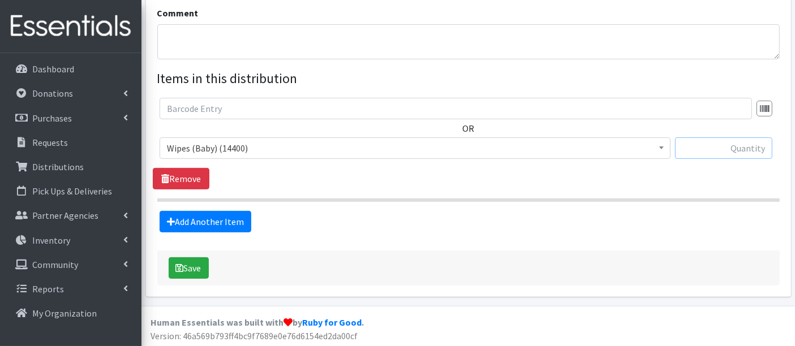
click at [726, 143] on input "text" at bounding box center [723, 147] width 97 height 21
type input "2880"
click at [199, 265] on button "Save" at bounding box center [189, 267] width 40 height 21
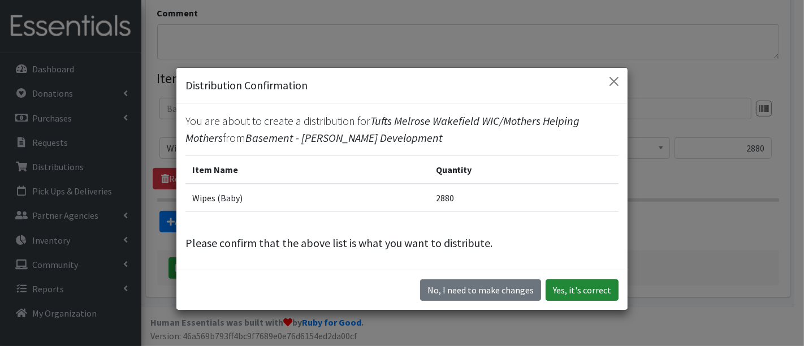
click at [576, 292] on button "Yes, it's correct" at bounding box center [582, 289] width 73 height 21
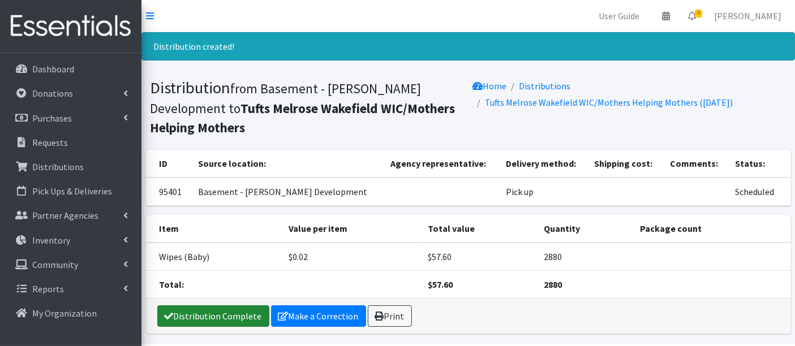
click at [176, 312] on link "Distribution Complete" at bounding box center [213, 315] width 112 height 21
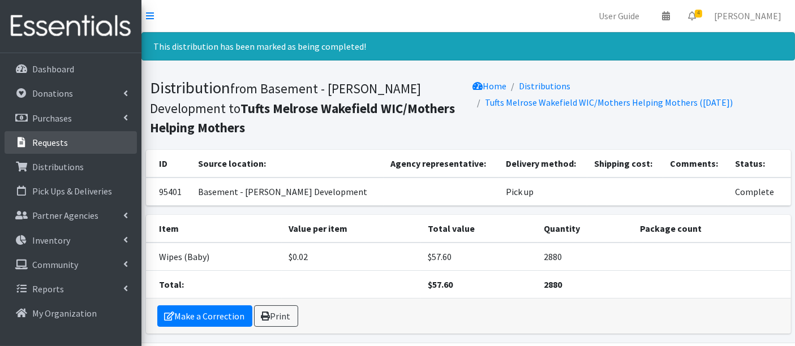
click at [53, 146] on p "Requests" at bounding box center [50, 142] width 36 height 11
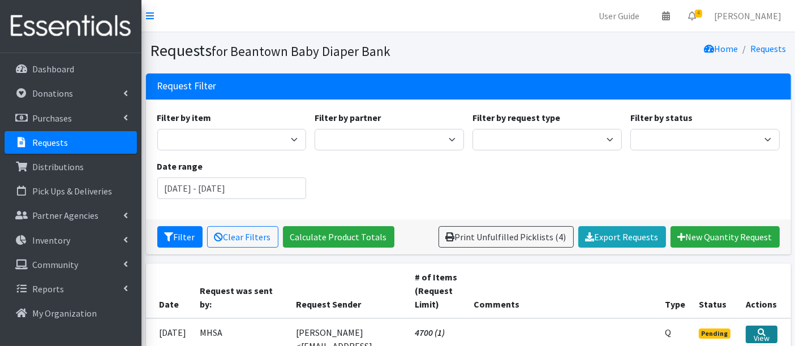
click at [769, 330] on link "View" at bounding box center [760, 335] width 31 height 18
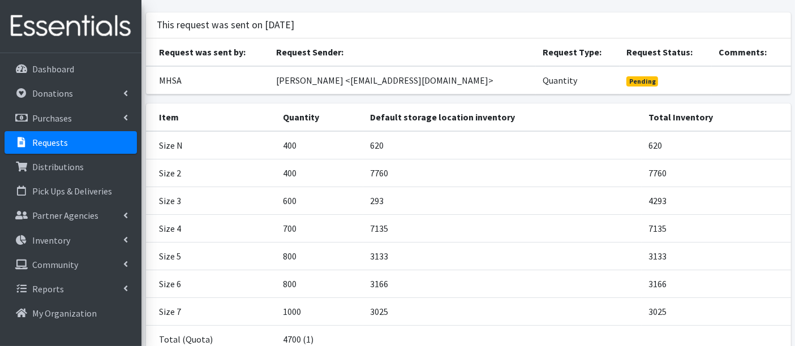
scroll to position [152, 0]
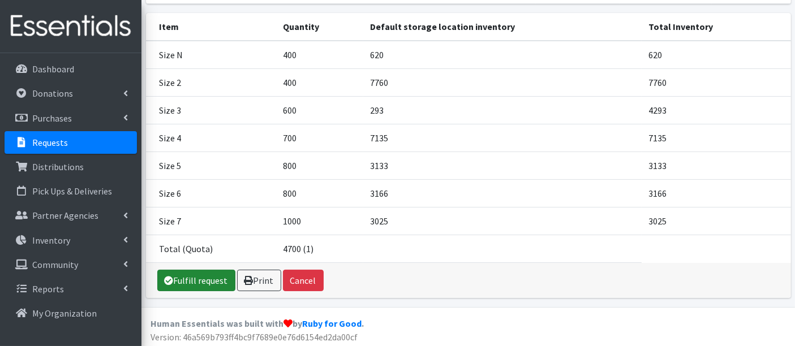
click at [187, 278] on link "Fulfill request" at bounding box center [196, 280] width 78 height 21
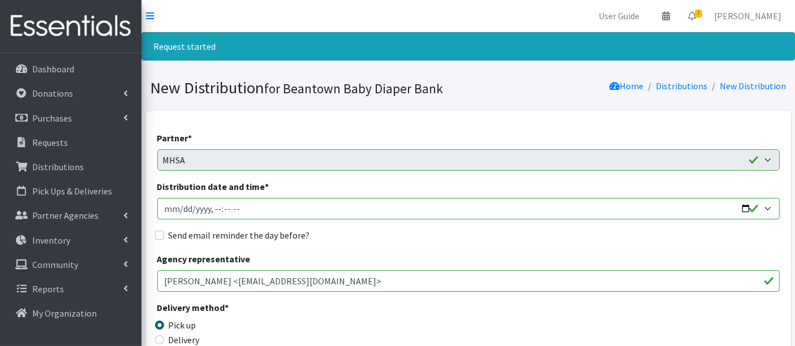
click at [184, 209] on input "Distribution date and time *" at bounding box center [468, 208] width 622 height 21
type input "[DATE]T12:40"
click at [455, 228] on div "Send email reminder the day before?" at bounding box center [468, 235] width 622 height 14
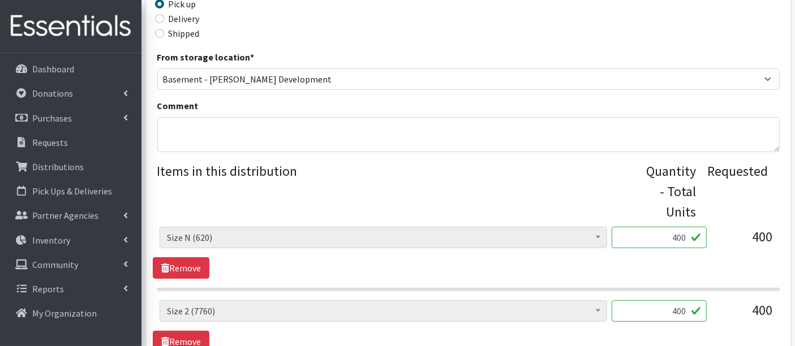
scroll to position [439, 0]
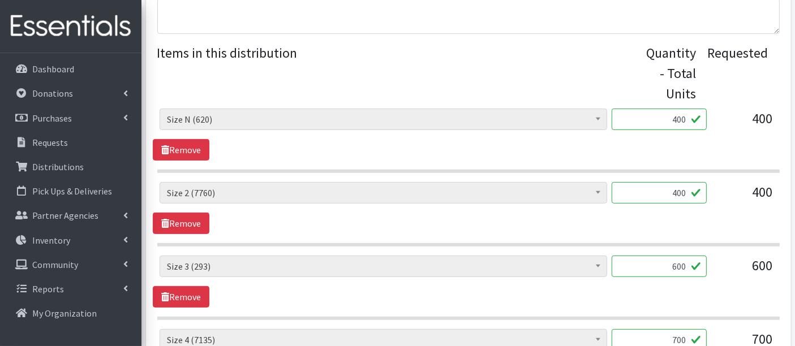
click at [682, 119] on input "400" at bounding box center [658, 119] width 95 height 21
type input "405"
click at [682, 215] on div "Boys Pull-Ups 3T-4T (85) Boys Pull-Ups 2T-3T (62) Boys Pull-Ups 4T-5T (102) Boy…" at bounding box center [468, 208] width 631 height 52
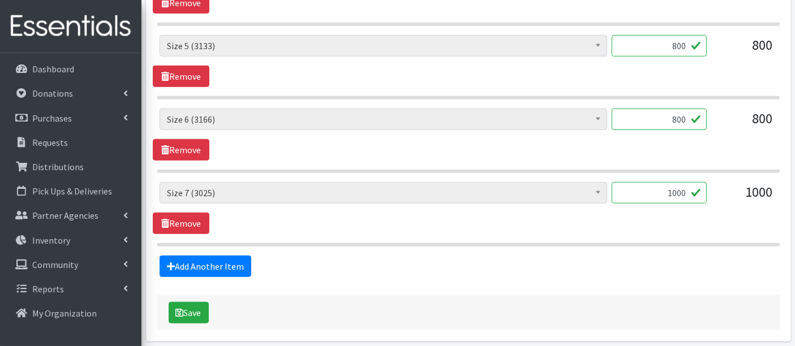
scroll to position [848, 0]
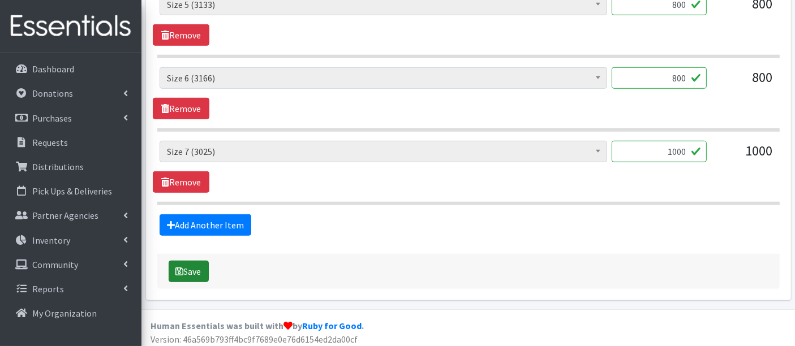
click at [183, 266] on button "Save" at bounding box center [189, 271] width 40 height 21
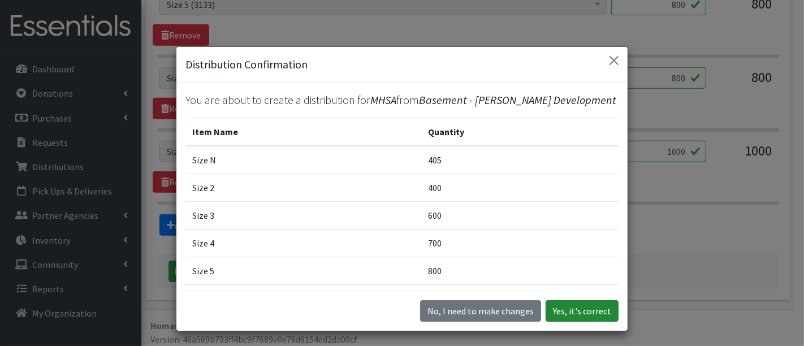
click at [594, 311] on button "Yes, it's correct" at bounding box center [582, 310] width 73 height 21
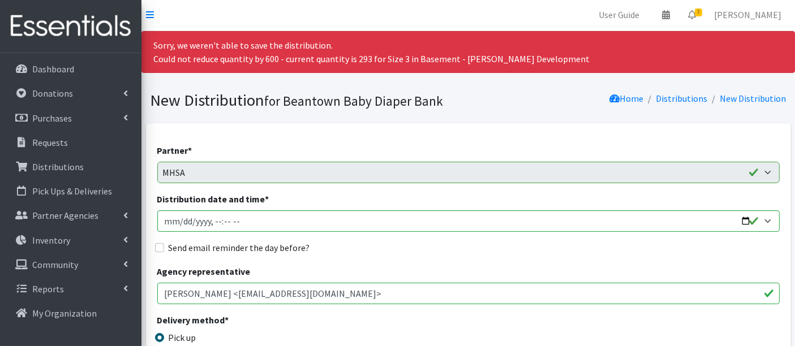
scroll to position [0, 0]
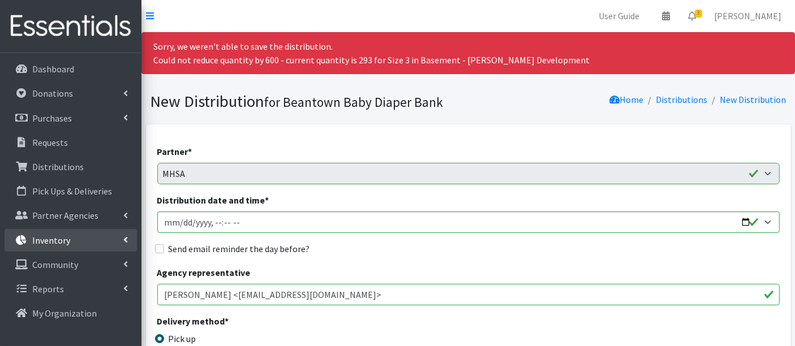
click at [51, 238] on p "Inventory" at bounding box center [51, 240] width 38 height 11
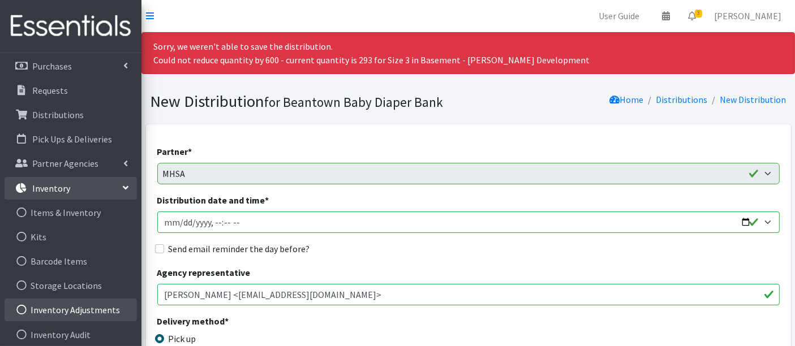
scroll to position [126, 0]
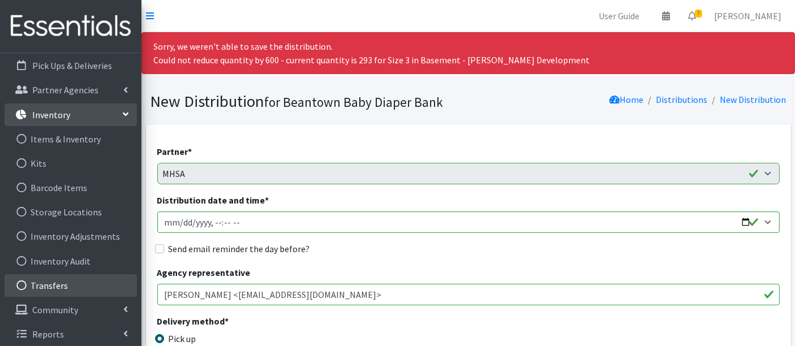
drag, startPoint x: 48, startPoint y: 288, endPoint x: 92, endPoint y: 281, distance: 44.7
click at [48, 288] on link "Transfers" at bounding box center [71, 285] width 132 height 23
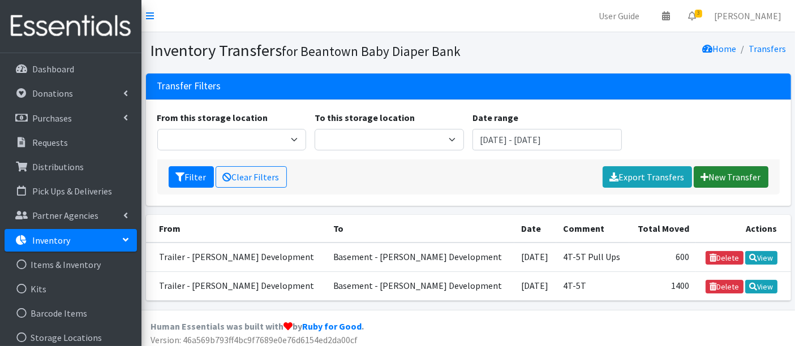
click at [728, 172] on link "New Transfer" at bounding box center [730, 176] width 75 height 21
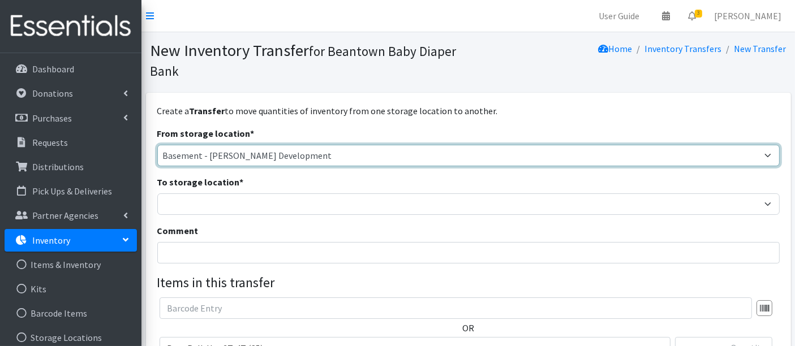
click at [213, 155] on select "Basement - [PERSON_NAME] Development Trailer - [PERSON_NAME] Development" at bounding box center [468, 155] width 622 height 21
select select "454"
click at [157, 145] on select "Basement - [PERSON_NAME] Development Trailer - [PERSON_NAME] Development" at bounding box center [468, 155] width 622 height 21
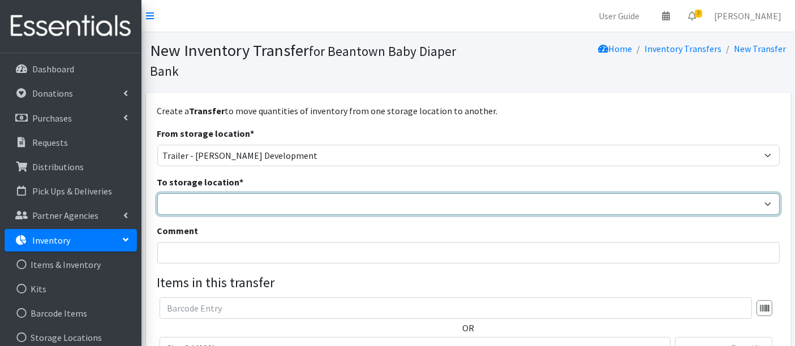
click at [199, 200] on select "Basement - [PERSON_NAME] Development Trailer - [PERSON_NAME] Development" at bounding box center [468, 203] width 622 height 21
select select "475"
click at [157, 193] on select "Basement - [PERSON_NAME] Development Trailer - [PERSON_NAME] Development" at bounding box center [468, 203] width 622 height 21
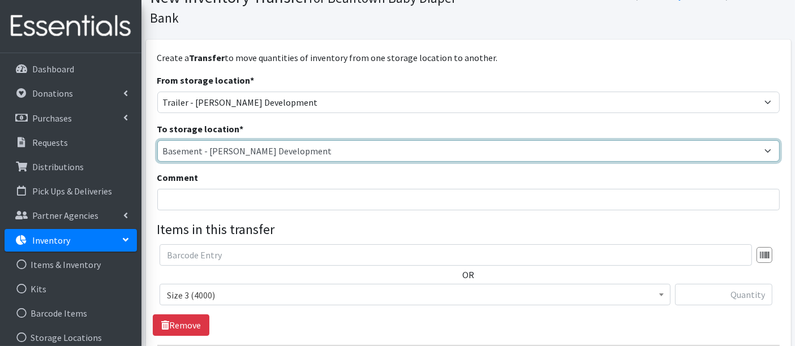
scroll to position [126, 0]
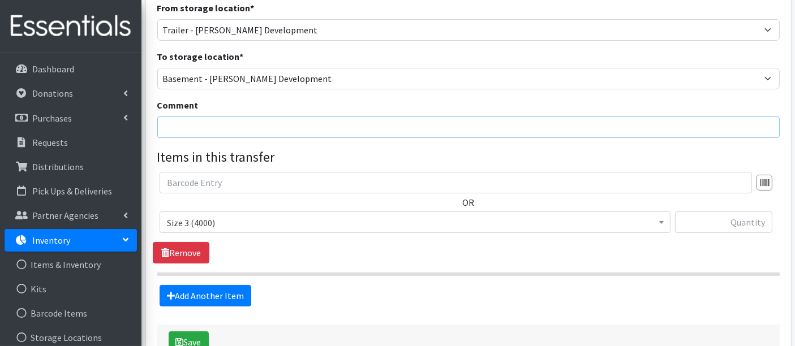
click at [240, 125] on input "Comment" at bounding box center [468, 127] width 622 height 21
type input "Size 3"
click at [722, 217] on input "text" at bounding box center [723, 222] width 97 height 21
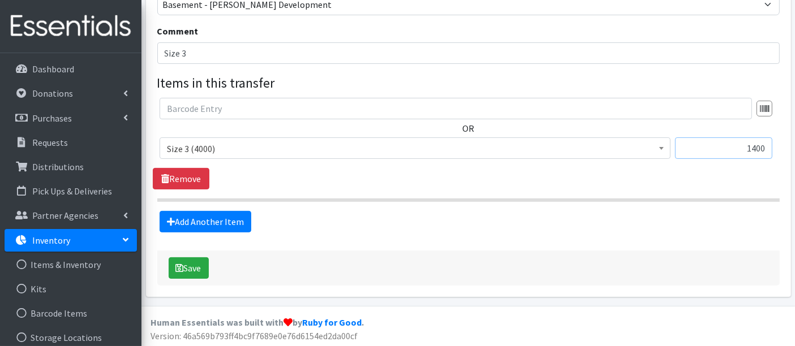
scroll to position [200, 0]
type input "1400"
click at [191, 262] on button "Save" at bounding box center [189, 267] width 40 height 21
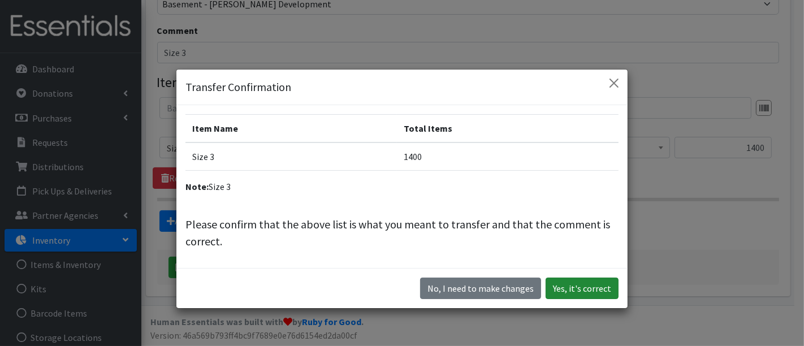
click at [580, 283] on button "Yes, it's correct" at bounding box center [582, 288] width 73 height 21
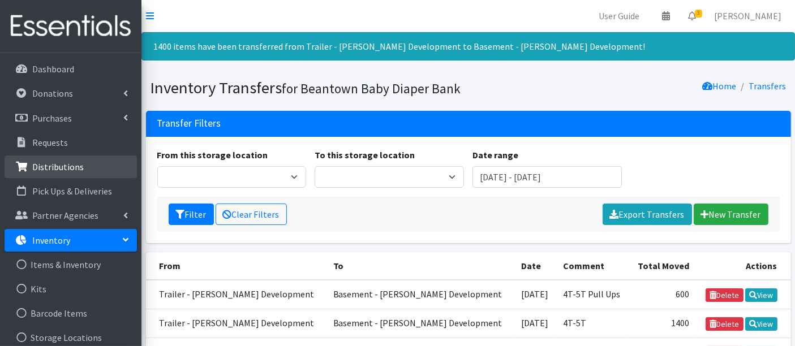
click at [66, 161] on p "Distributions" at bounding box center [57, 166] width 51 height 11
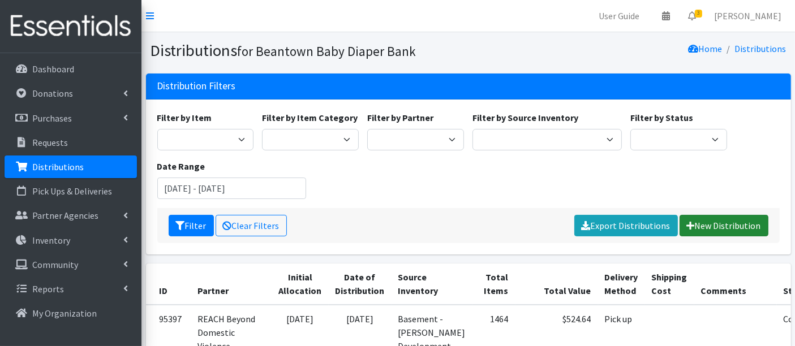
click at [719, 225] on link "New Distribution" at bounding box center [723, 225] width 89 height 21
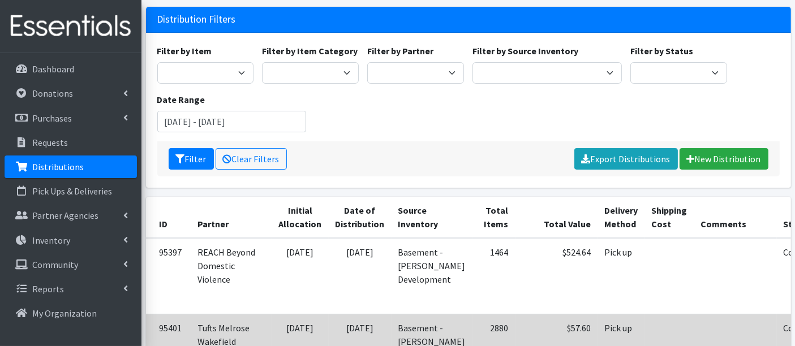
scroll to position [188, 0]
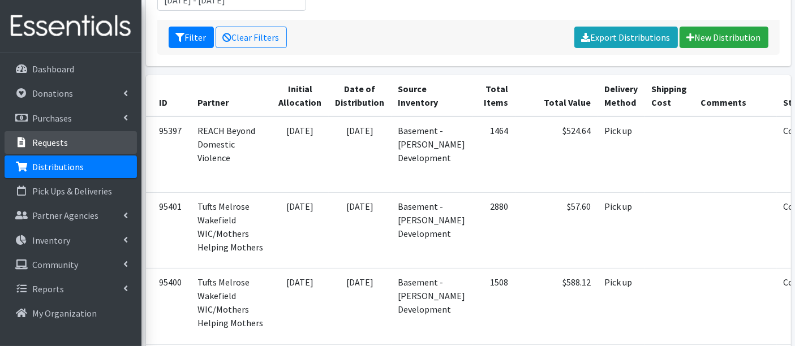
click at [76, 141] on link "Requests" at bounding box center [71, 142] width 132 height 23
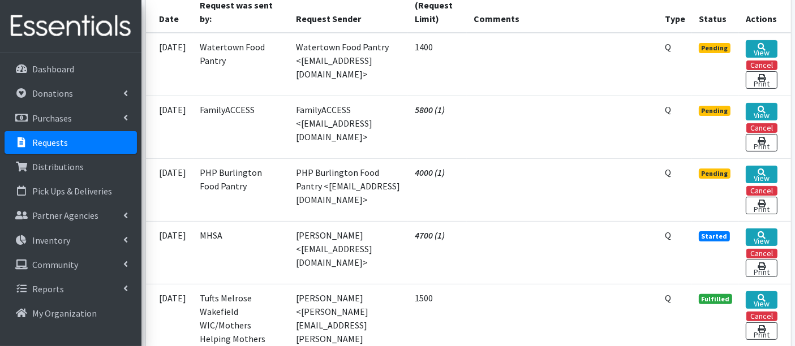
scroll to position [377, 0]
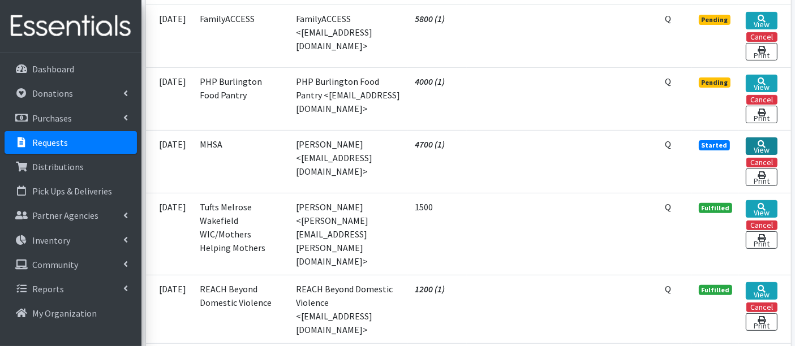
click at [760, 140] on icon at bounding box center [761, 144] width 8 height 8
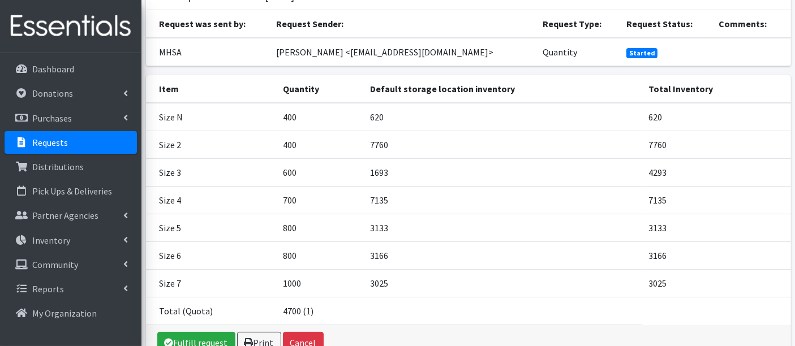
scroll to position [152, 0]
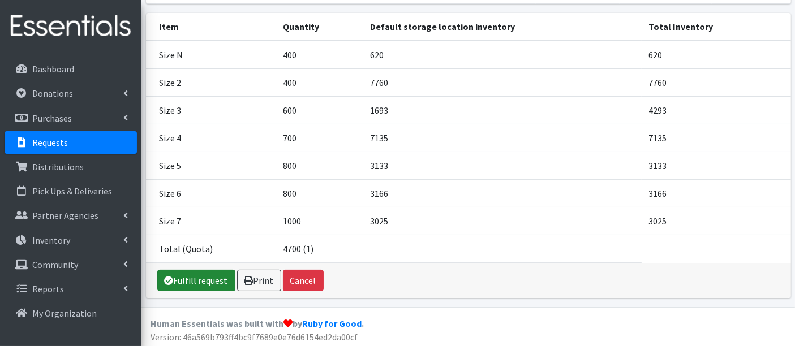
click at [179, 272] on link "Fulfill request" at bounding box center [196, 280] width 78 height 21
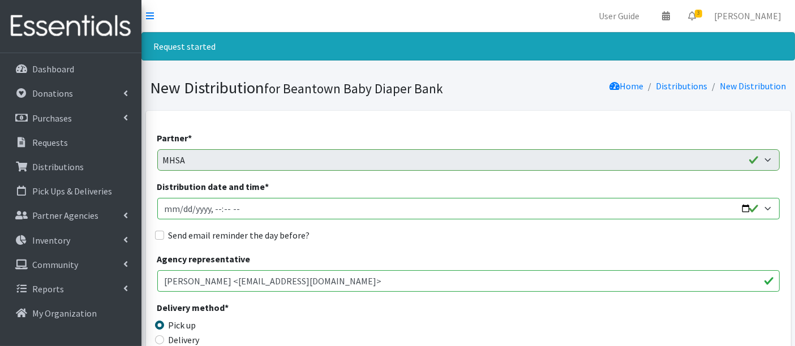
click at [183, 208] on input "Distribution date and time *" at bounding box center [468, 208] width 622 height 21
type input "[DATE]T12:40"
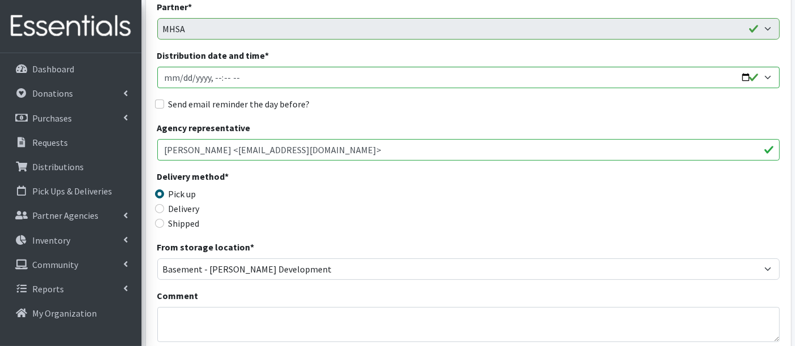
scroll to position [188, 0]
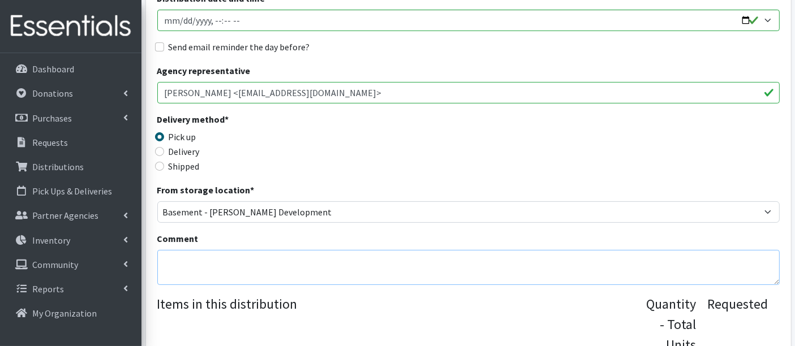
click at [231, 265] on textarea "Comment" at bounding box center [468, 267] width 622 height 35
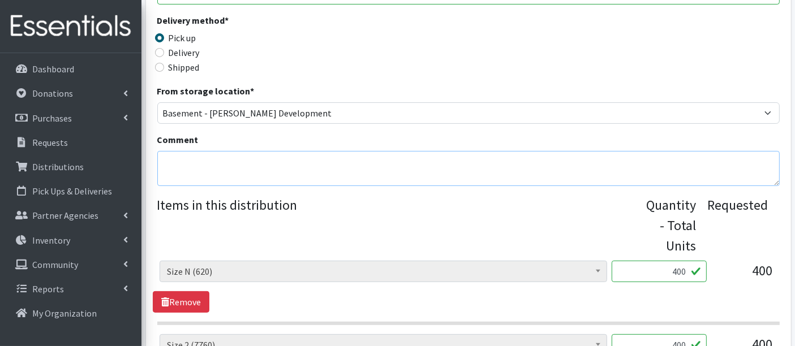
scroll to position [377, 0]
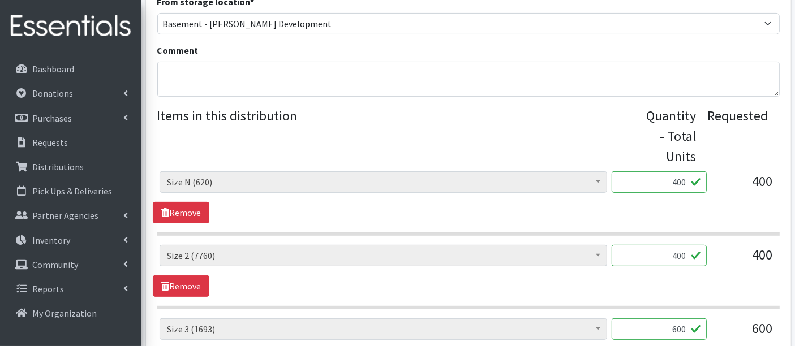
click at [682, 178] on input "400" at bounding box center [658, 181] width 95 height 21
type input "405"
click at [494, 205] on div "Boys Pull-Ups 3T-4T (85) Boys Pull-Ups 2T-3T (62) Boys Pull-Ups 4T-5T (102) Boy…" at bounding box center [468, 197] width 631 height 52
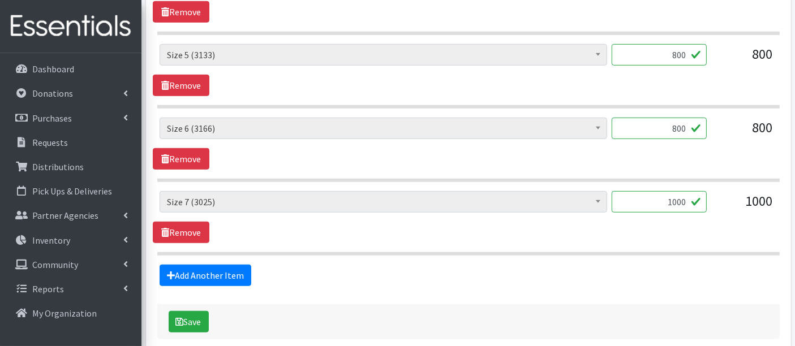
scroll to position [817, 0]
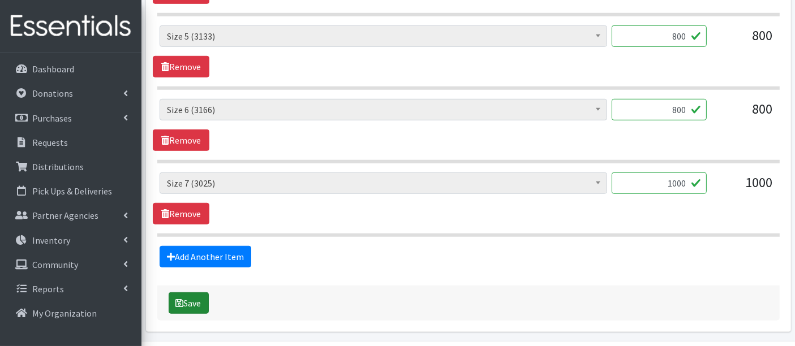
click at [184, 301] on button "Save" at bounding box center [189, 302] width 40 height 21
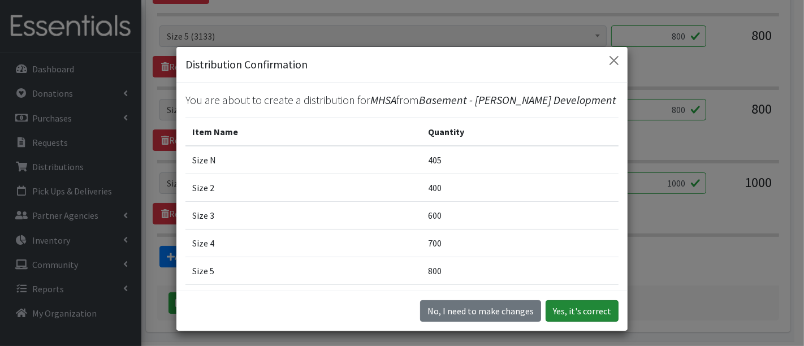
click at [571, 309] on button "Yes, it's correct" at bounding box center [582, 310] width 73 height 21
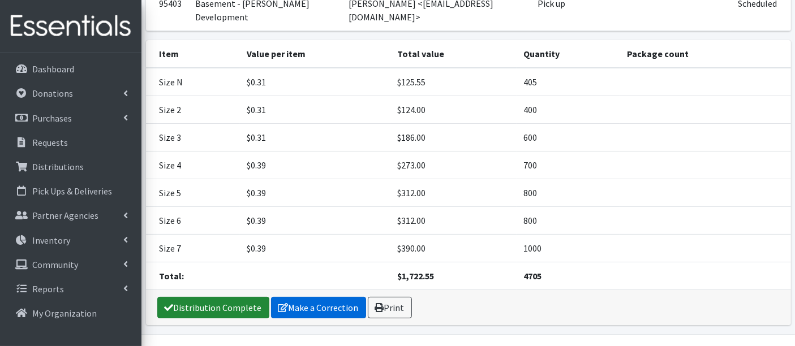
drag, startPoint x: 231, startPoint y: 274, endPoint x: 339, endPoint y: 271, distance: 108.0
click at [231, 297] on link "Distribution Complete" at bounding box center [213, 307] width 112 height 21
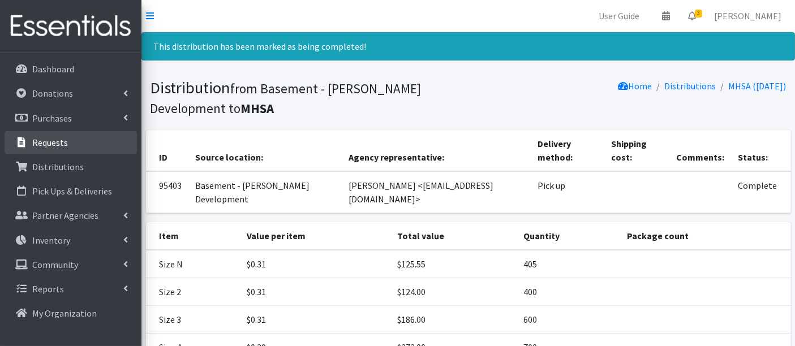
click at [45, 133] on link "Requests" at bounding box center [71, 142] width 132 height 23
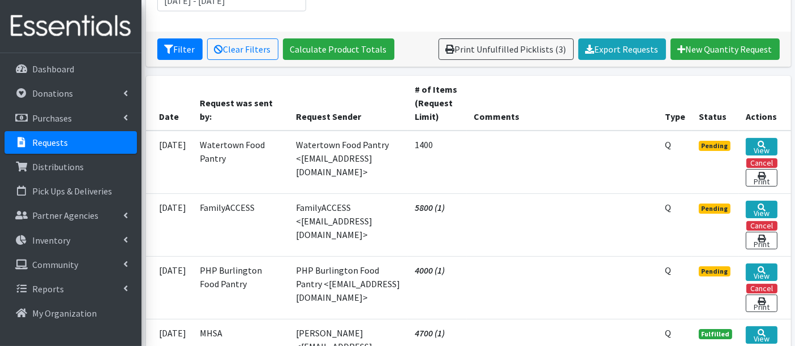
scroll to position [188, 0]
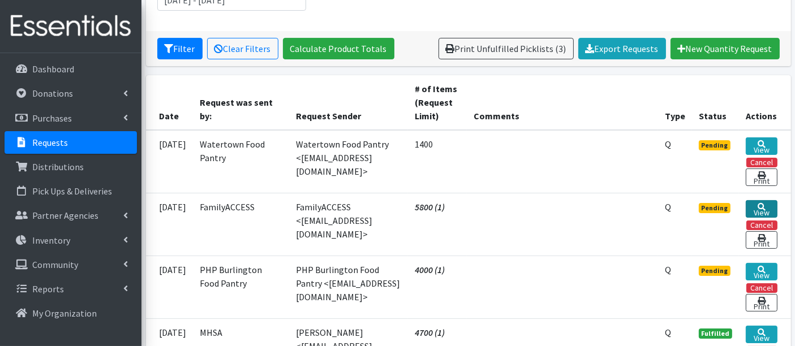
click at [769, 205] on link "View" at bounding box center [760, 209] width 31 height 18
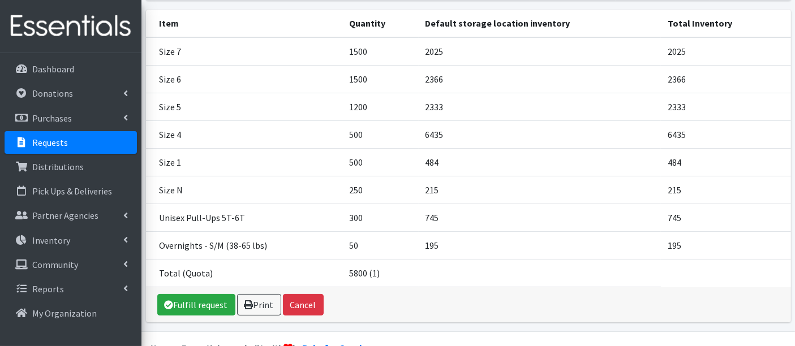
scroll to position [179, 0]
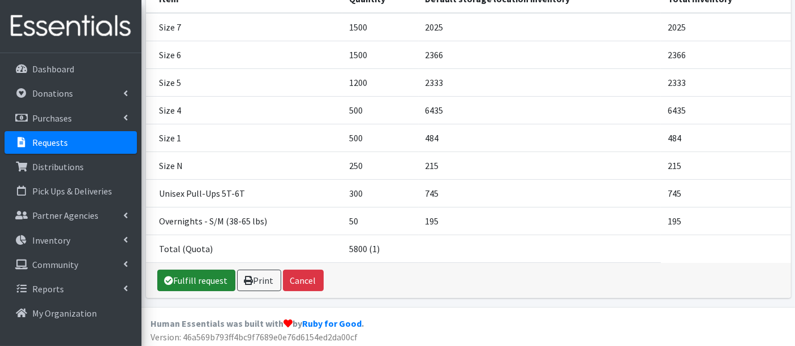
click at [195, 282] on link "Fulfill request" at bounding box center [196, 280] width 78 height 21
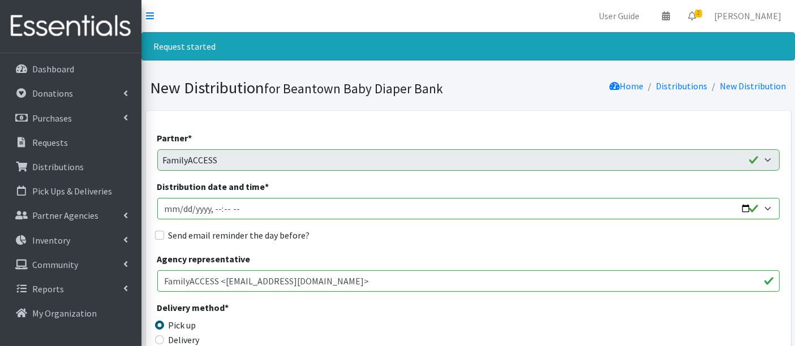
click at [179, 211] on input "Distribution date and time *" at bounding box center [468, 208] width 622 height 21
type input "2025-08-20T13:00"
click at [381, 261] on div "Agency representative FamilyACCESS <jlevin@familyaccess.org>" at bounding box center [468, 272] width 622 height 40
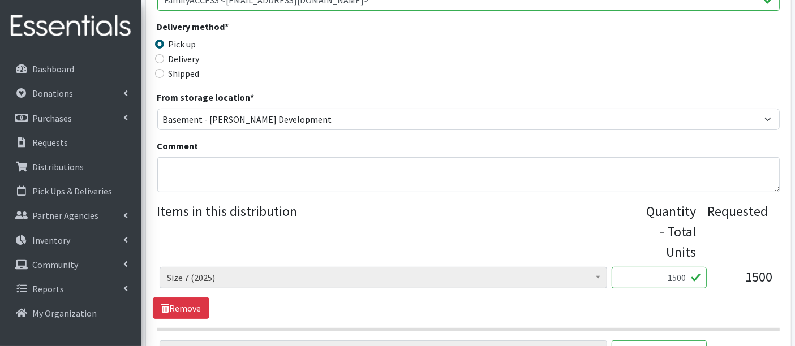
scroll to position [377, 0]
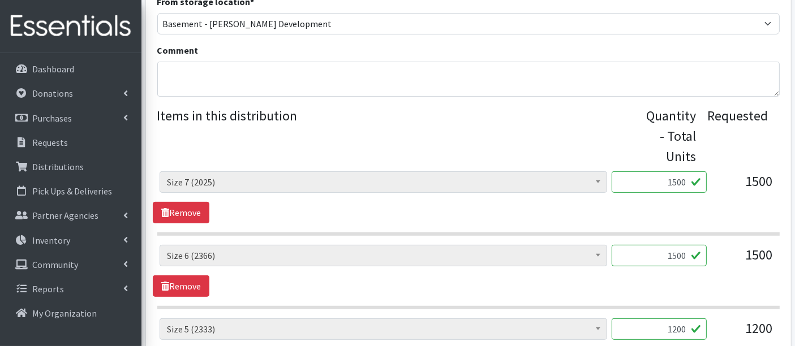
drag, startPoint x: 689, startPoint y: 178, endPoint x: 679, endPoint y: 179, distance: 10.8
click at [679, 179] on input "1500" at bounding box center [658, 181] width 95 height 21
type input "1512"
drag, startPoint x: 686, startPoint y: 251, endPoint x: 637, endPoint y: 251, distance: 49.2
click at [637, 251] on input "1500" at bounding box center [658, 255] width 95 height 21
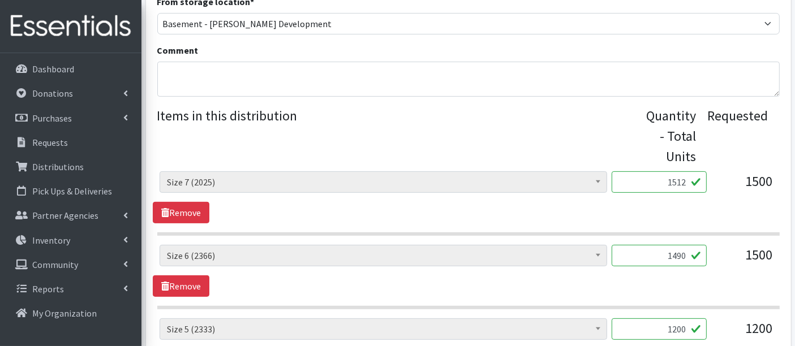
type input "1490"
click at [584, 303] on section "Boys Pull-Ups 3T-4T (85) Boys Pull-Ups 2T-3T (62) Boys Pull-Ups 4T-5T (102) Boy…" at bounding box center [468, 277] width 622 height 64
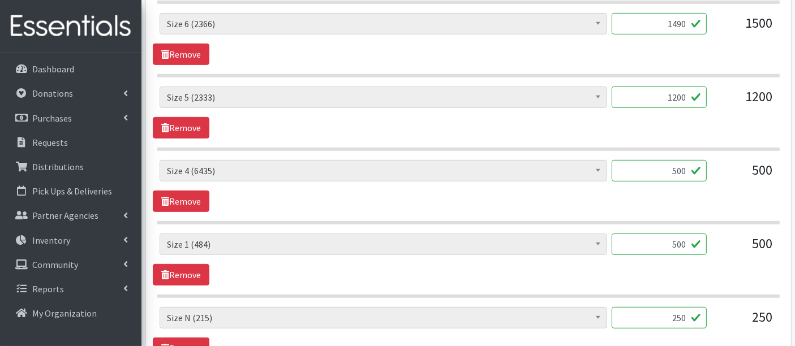
scroll to position [628, 0]
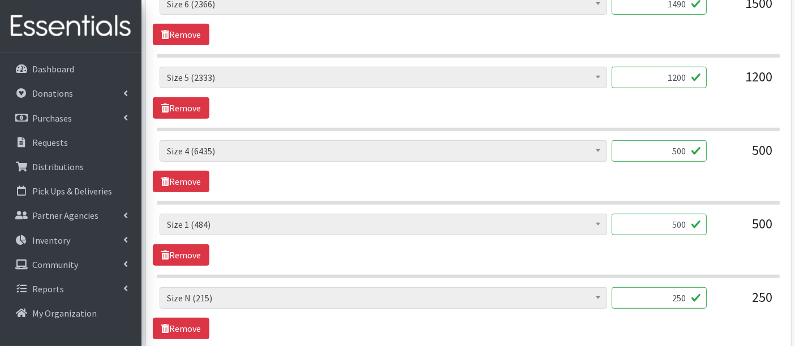
drag, startPoint x: 667, startPoint y: 225, endPoint x: 717, endPoint y: 218, distance: 50.2
click at [717, 219] on div "Boys Pull-Ups 3T-4T (85) Boys Pull-Ups 2T-3T (62) Boys Pull-Ups 4T-5T (102) Boy…" at bounding box center [467, 229] width 617 height 31
type input "498"
click at [614, 257] on div "Boys Pull-Ups 3T-4T (85) Boys Pull-Ups 2T-3T (62) Boys Pull-Ups 4T-5T (102) Boy…" at bounding box center [468, 240] width 631 height 52
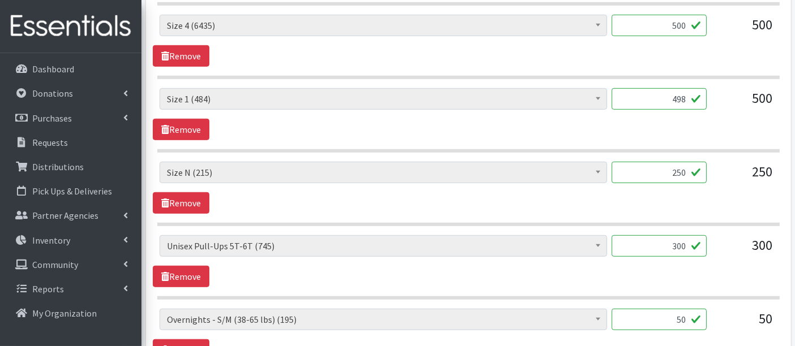
drag, startPoint x: 688, startPoint y: 169, endPoint x: 681, endPoint y: 169, distance: 7.4
click at [681, 169] on input "250" at bounding box center [658, 172] width 95 height 21
type input "255"
click at [510, 214] on section "Boys Pull-Ups 3T-4T (85) Boys Pull-Ups 2T-3T (62) Boys Pull-Ups 4T-5T (102) Boy…" at bounding box center [468, 194] width 622 height 64
drag, startPoint x: 671, startPoint y: 240, endPoint x: 724, endPoint y: 242, distance: 53.2
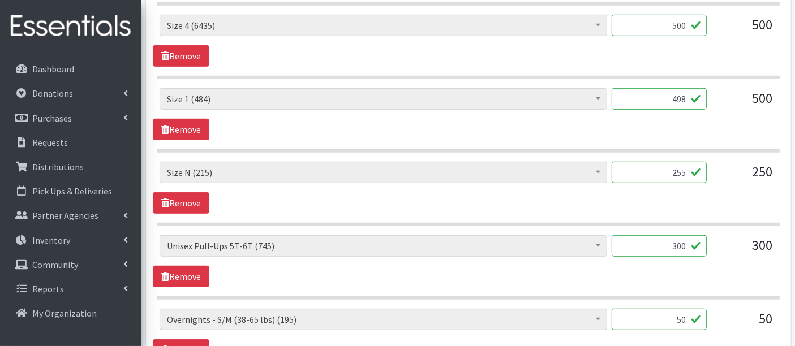
click at [723, 238] on div "Boys Pull-Ups 3T-4T (85) Boys Pull-Ups 2T-3T (62) Boys Pull-Ups 4T-5T (102) Boy…" at bounding box center [467, 250] width 617 height 31
type input "292"
click at [374, 300] on div "Boys Pull-Ups 3T-4T (85) Boys Pull-Ups 2T-3T (62) Boys Pull-Ups 4T-5T (102) Boy…" at bounding box center [468, 83] width 622 height 579
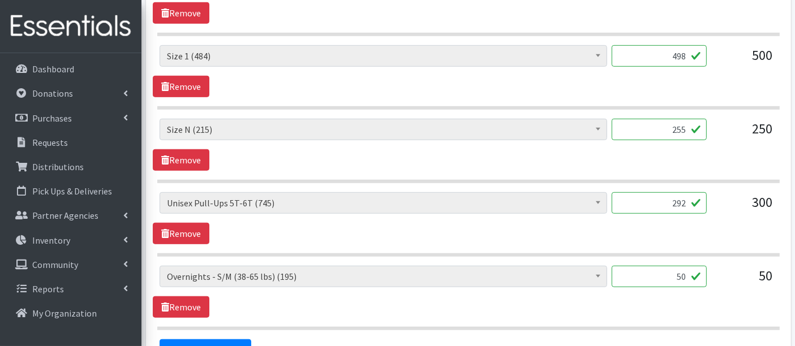
scroll to position [817, 0]
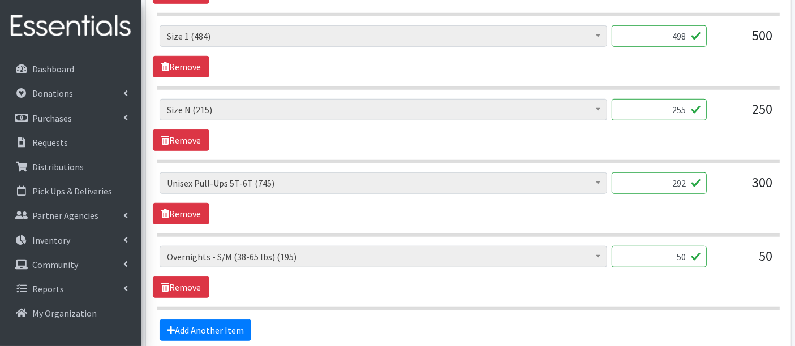
drag, startPoint x: 654, startPoint y: 252, endPoint x: 750, endPoint y: 251, distance: 95.6
click at [750, 251] on div "Boys Pull-Ups 3T-4T (85) Boys Pull-Ups 2T-3T (62) Boys Pull-Ups 4T-5T (102) Boy…" at bounding box center [467, 261] width 617 height 31
type input "18"
click at [397, 279] on div "Boys Pull-Ups 3T-4T (85) Boys Pull-Ups 2T-3T (62) Boys Pull-Ups 4T-5T (102) Boy…" at bounding box center [468, 272] width 631 height 52
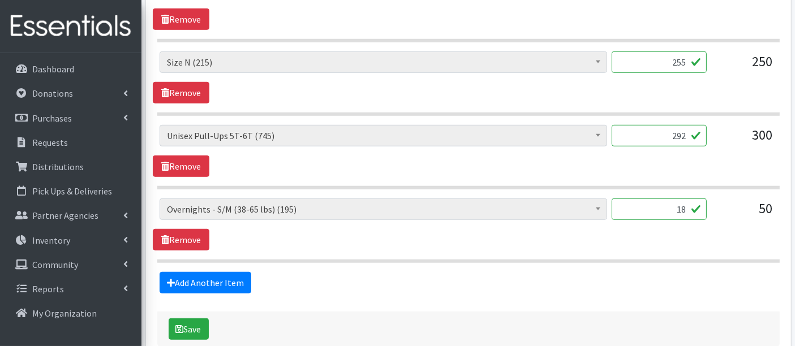
scroll to position [921, 0]
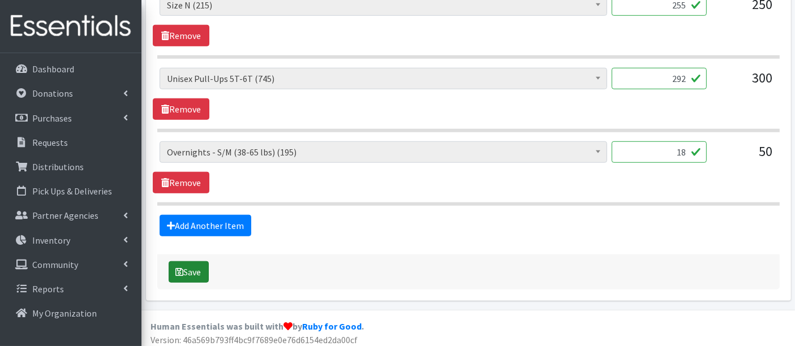
click at [179, 268] on icon "submit" at bounding box center [180, 272] width 8 height 9
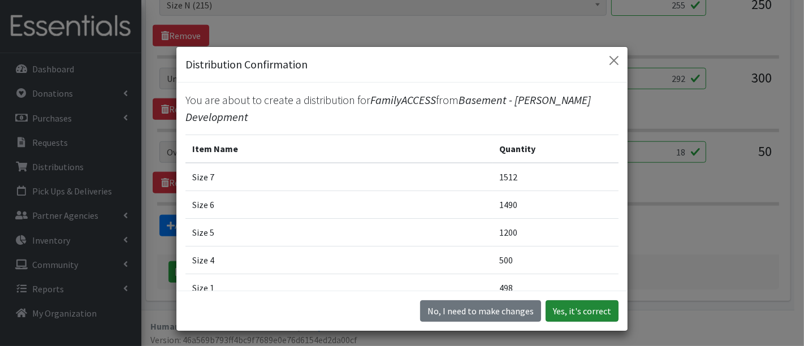
drag, startPoint x: 577, startPoint y: 308, endPoint x: 730, endPoint y: 321, distance: 153.8
click at [577, 307] on button "Yes, it's correct" at bounding box center [582, 310] width 73 height 21
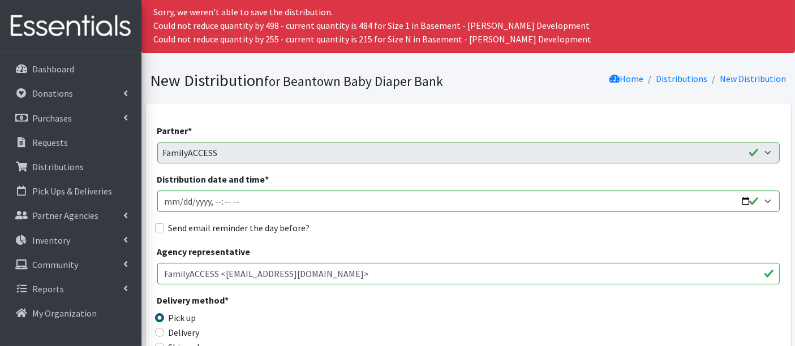
scroll to position [0, 0]
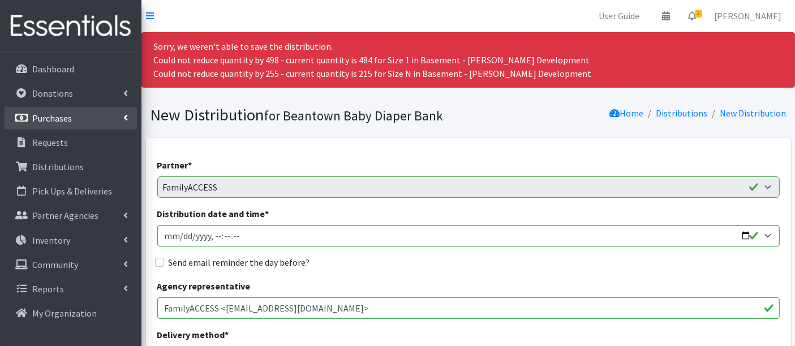
click at [35, 120] on p "Purchases" at bounding box center [52, 118] width 40 height 11
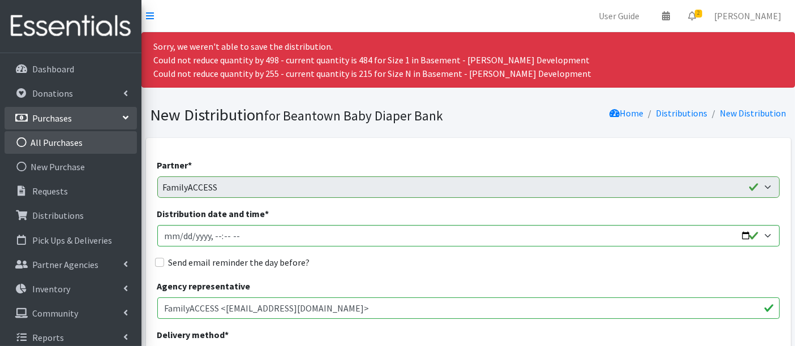
click at [65, 137] on link "All Purchases" at bounding box center [71, 142] width 132 height 23
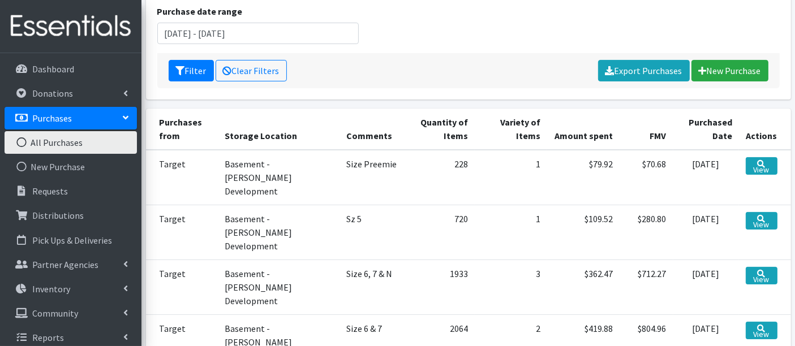
scroll to position [188, 0]
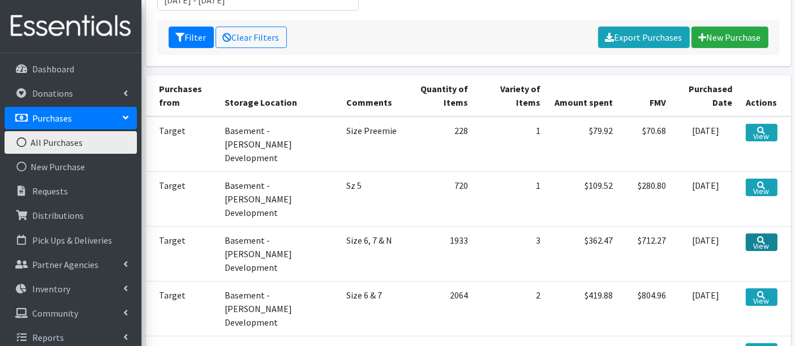
click at [755, 234] on link "View" at bounding box center [761, 243] width 32 height 18
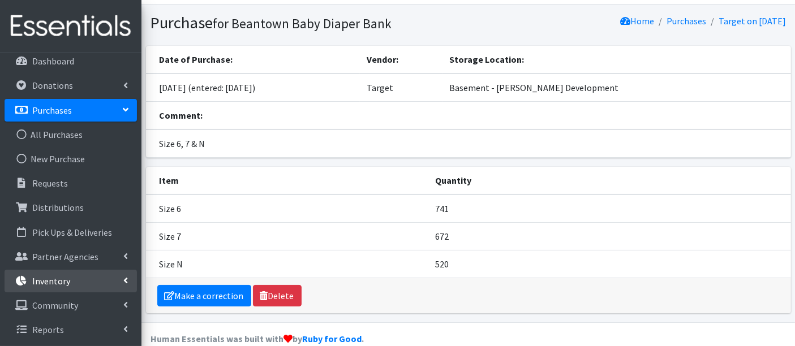
scroll to position [44, 0]
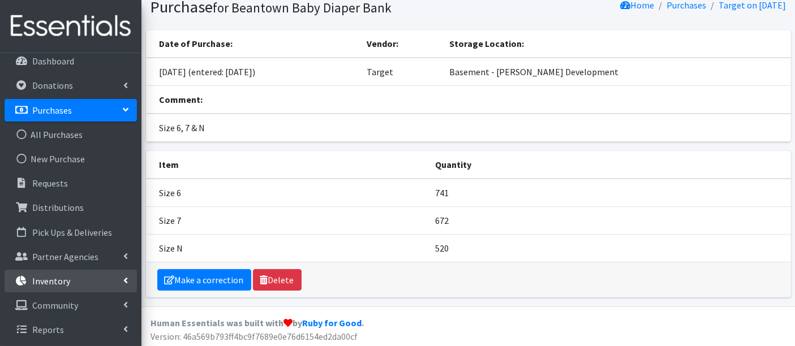
click at [64, 285] on p "Inventory" at bounding box center [51, 280] width 38 height 11
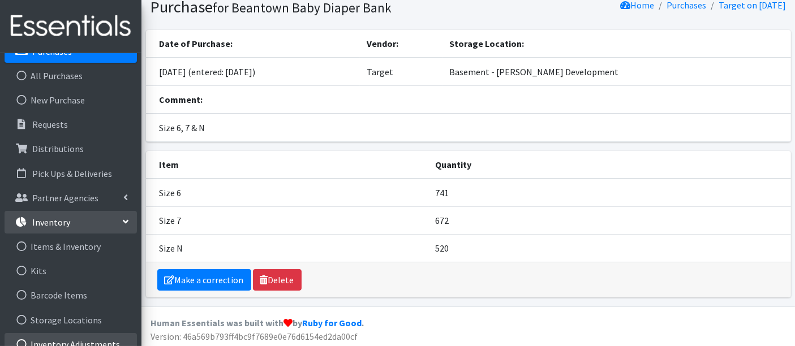
scroll to position [133, 0]
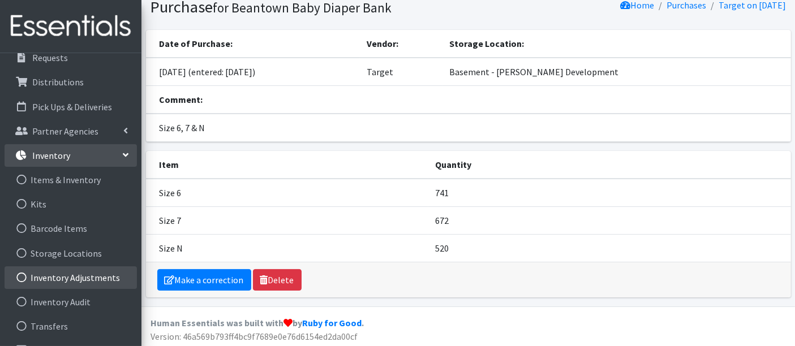
click at [68, 271] on link "Inventory Adjustments" at bounding box center [71, 277] width 132 height 23
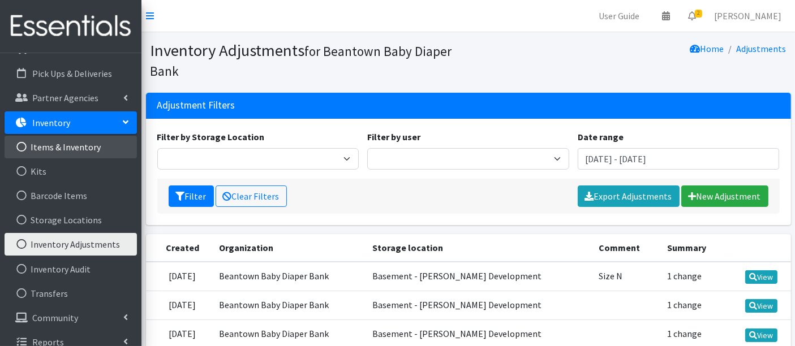
scroll to position [126, 0]
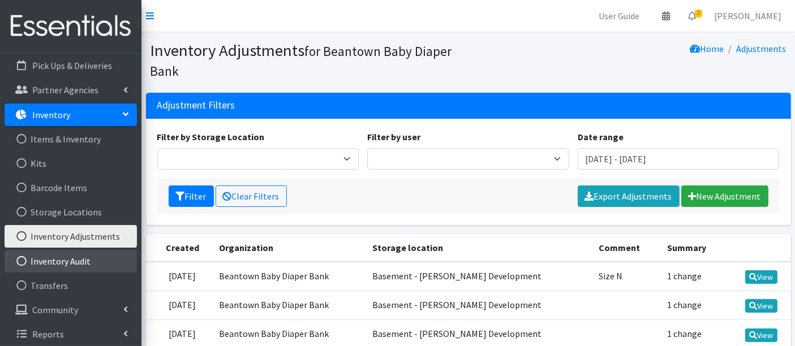
click at [58, 259] on link "Inventory Audit" at bounding box center [71, 261] width 132 height 23
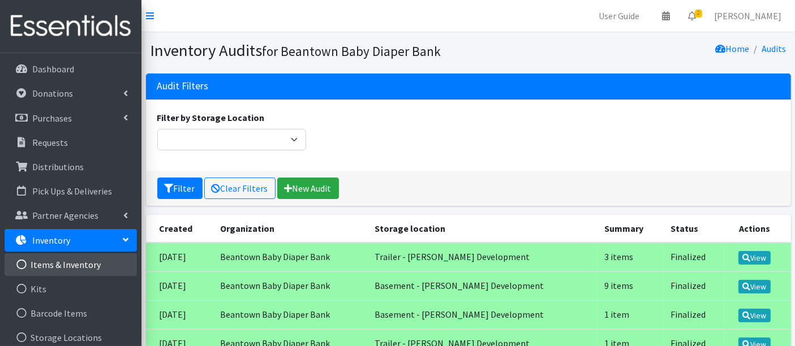
click at [72, 266] on link "Items & Inventory" at bounding box center [71, 264] width 132 height 23
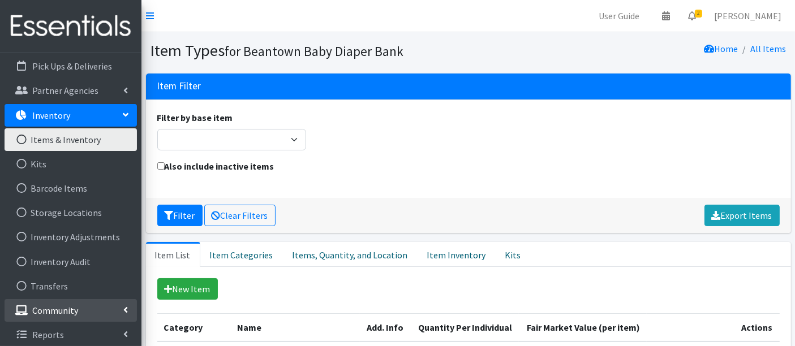
scroll to position [126, 0]
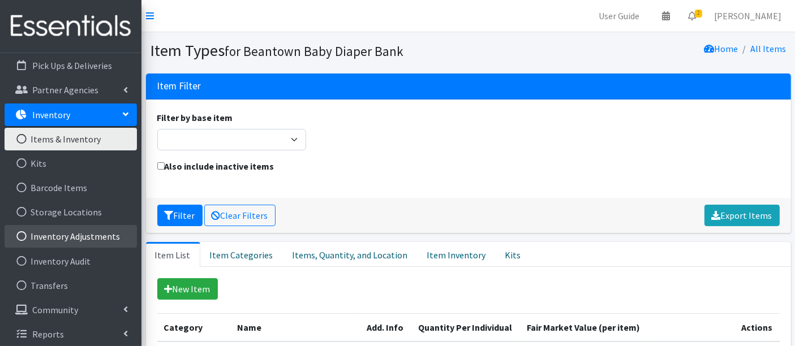
click at [69, 243] on link "Inventory Adjustments" at bounding box center [71, 236] width 132 height 23
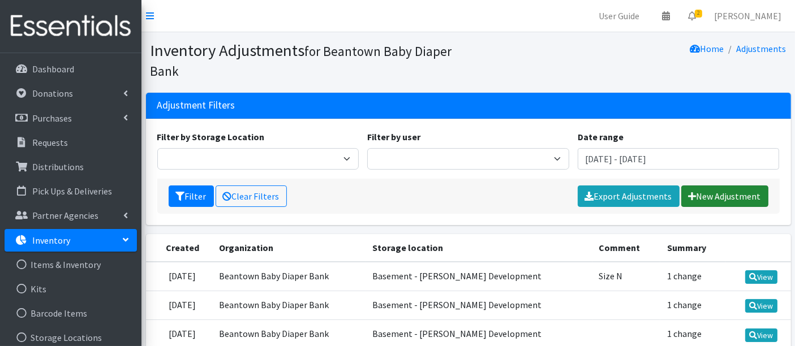
click at [726, 193] on link "New Adjustment" at bounding box center [724, 196] width 87 height 21
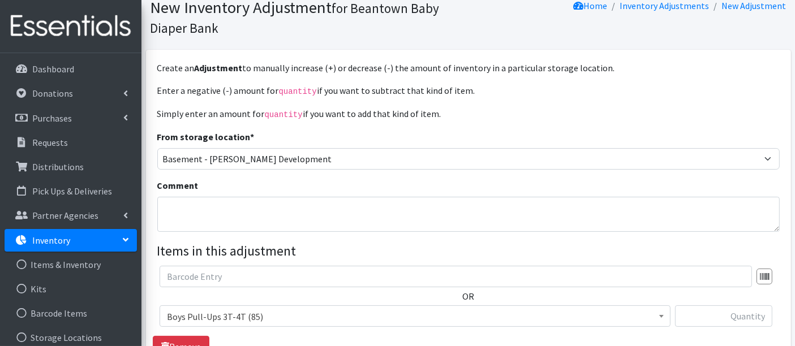
scroll to position [63, 0]
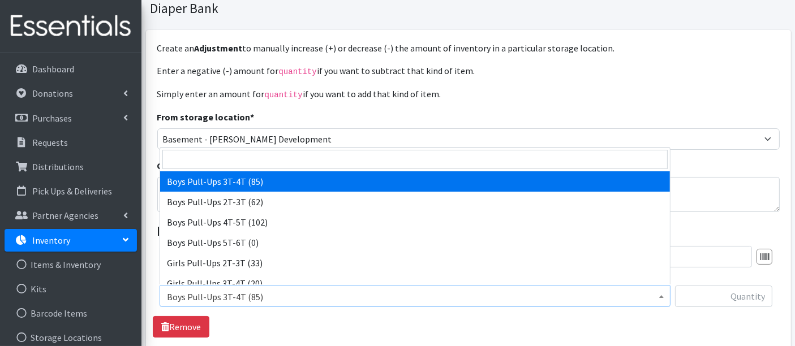
click at [185, 298] on span "Boys Pull-Ups 3T-4T (85)" at bounding box center [415, 297] width 496 height 16
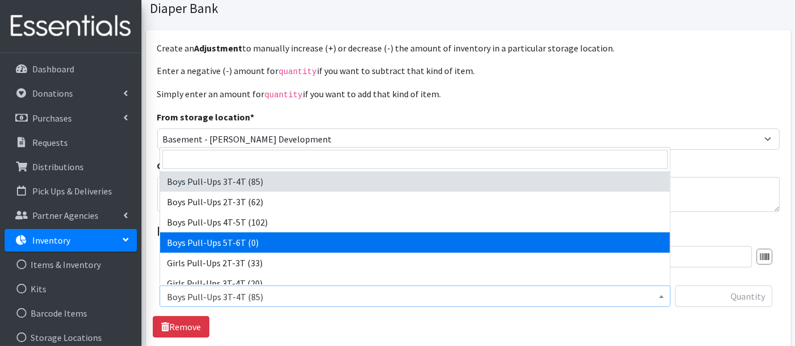
scroll to position [188, 0]
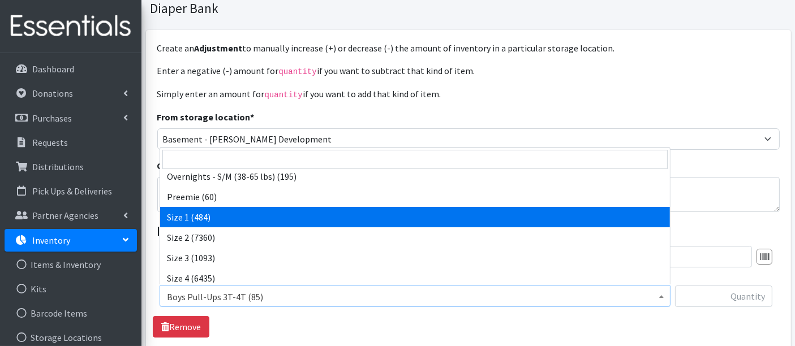
select select "14938"
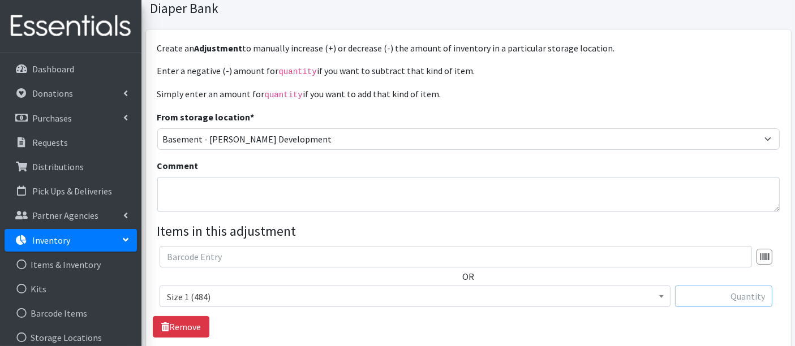
click at [727, 298] on input "text" at bounding box center [723, 296] width 97 height 21
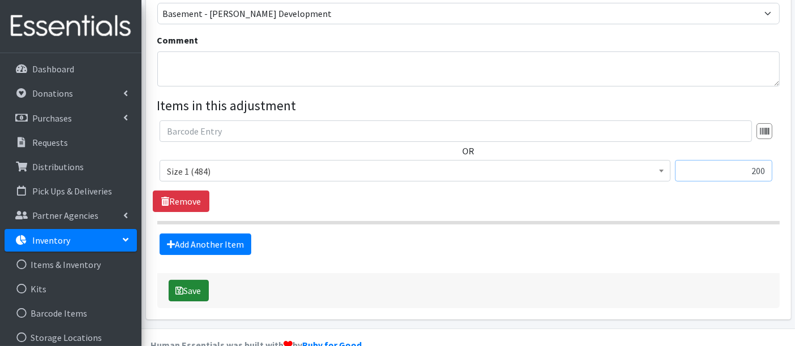
type input "200"
click at [192, 284] on button "Save" at bounding box center [189, 290] width 40 height 21
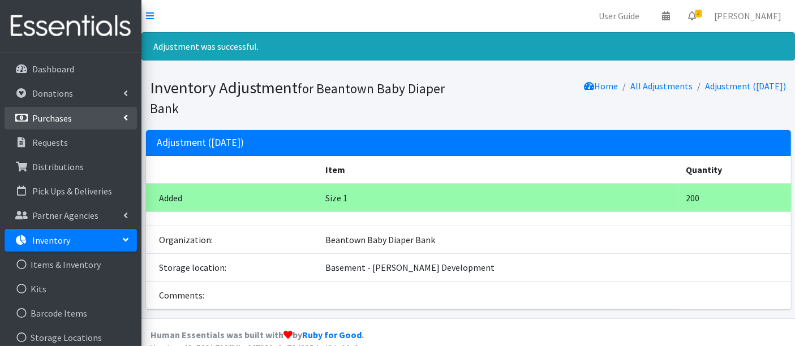
click at [58, 119] on p "Purchases" at bounding box center [52, 118] width 40 height 11
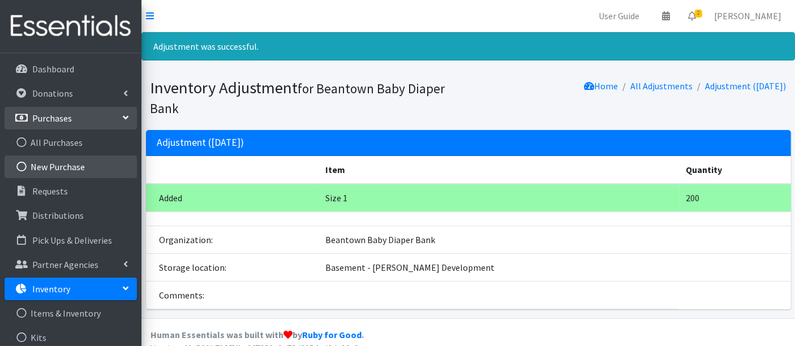
click at [55, 166] on link "New Purchase" at bounding box center [71, 167] width 132 height 23
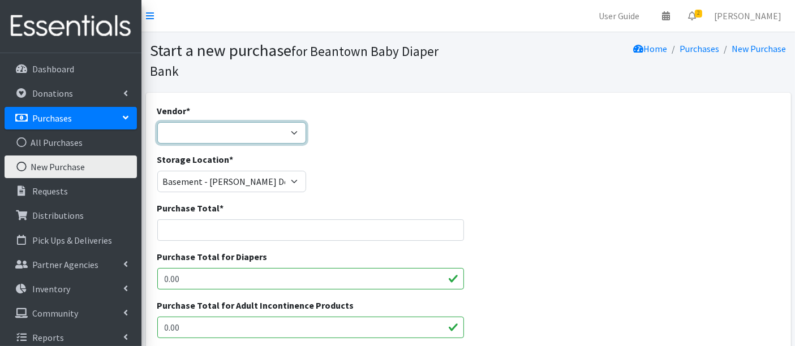
click at [261, 130] on select "Amazon HDI Wholesale/Brookies JSL Target Walmart ---Not Listed---" at bounding box center [231, 132] width 149 height 21
select select "591"
click at [157, 122] on select "Amazon HDI Wholesale/Brookies JSL Target Walmart ---Not Listed---" at bounding box center [231, 132] width 149 height 21
click at [234, 229] on input "Purchase Total *" at bounding box center [310, 229] width 307 height 21
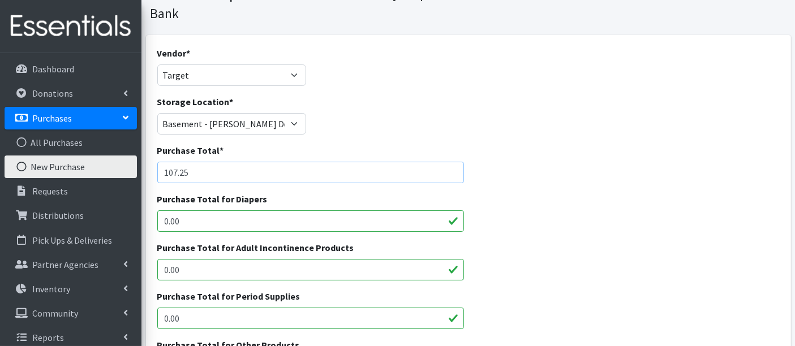
scroll to position [126, 0]
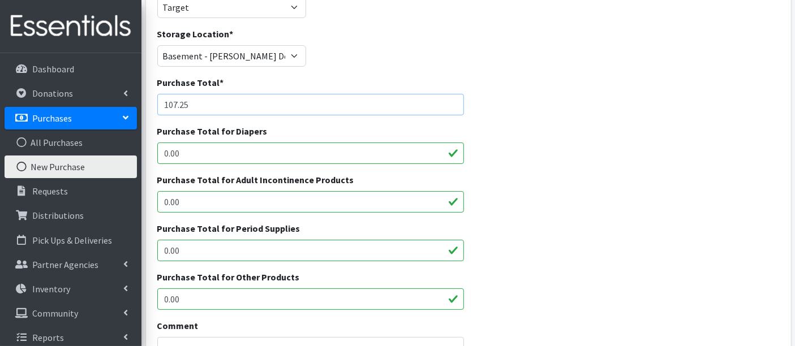
type input "107.25"
drag, startPoint x: 200, startPoint y: 152, endPoint x: 87, endPoint y: 146, distance: 112.7
click at [87, 146] on div "User Guide 0 Pick-ups remaining this week View Calendar 2 2 Requests 0 Partner …" at bounding box center [397, 289] width 795 height 831
type input "107.25"
click at [635, 122] on div "Purchase Total * 107.25" at bounding box center [468, 100] width 631 height 49
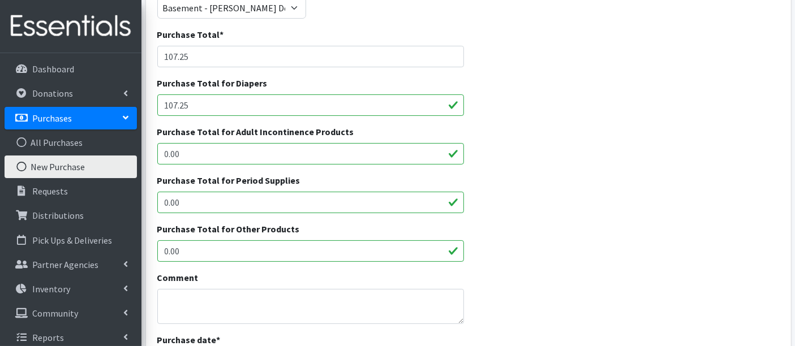
scroll to position [314, 0]
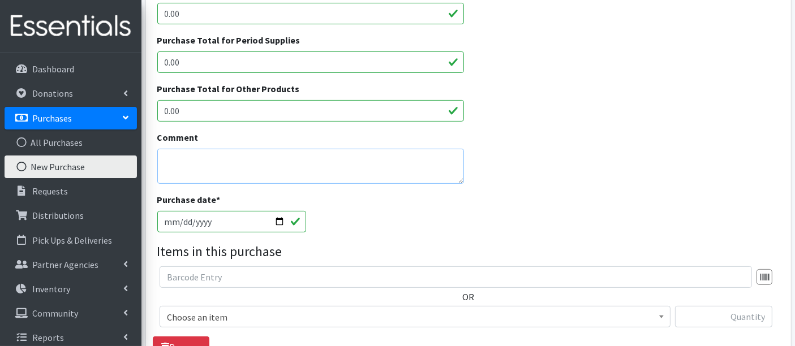
click at [197, 161] on textarea "Comment" at bounding box center [310, 166] width 307 height 35
type textarea "Size N & 6"
click at [176, 222] on input "2025-08-21" at bounding box center [231, 221] width 149 height 21
type input "2025-08-19"
click at [377, 236] on div "Purchase date * 2025-08-19" at bounding box center [468, 217] width 631 height 49
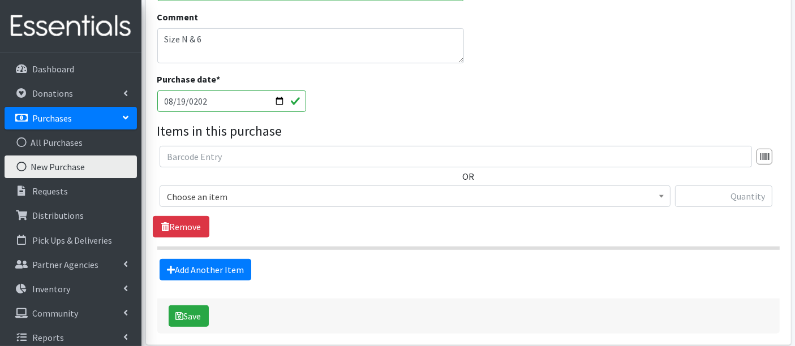
scroll to position [439, 0]
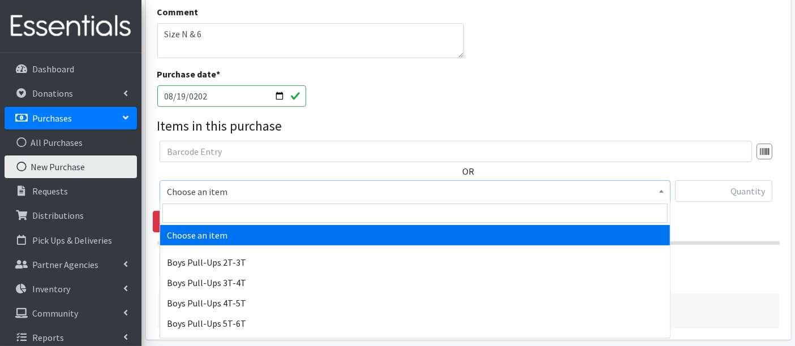
click at [255, 188] on span "Choose an item" at bounding box center [415, 192] width 496 height 16
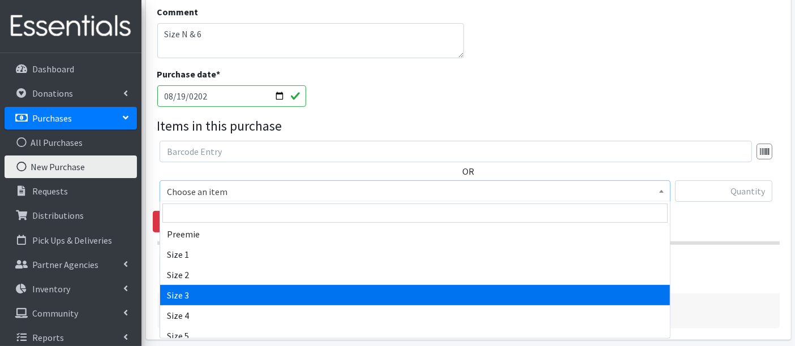
scroll to position [251, 0]
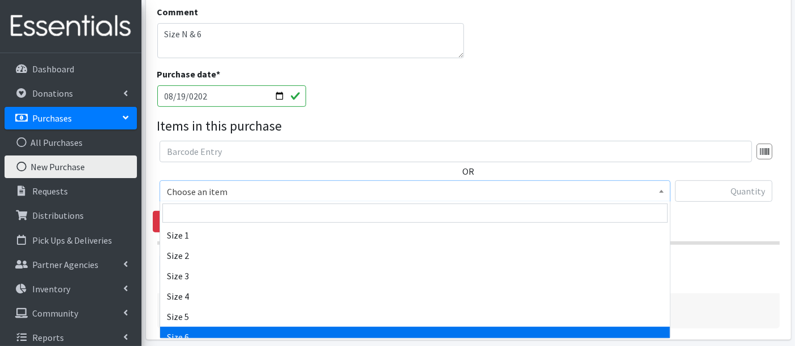
select select "14903"
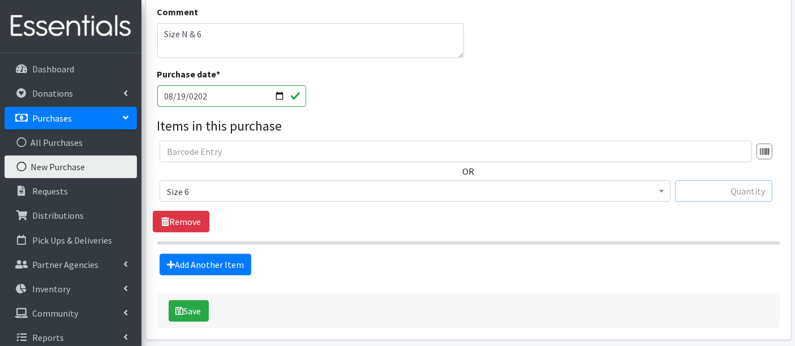
click at [747, 195] on input "text" at bounding box center [723, 190] width 97 height 21
type input "192"
click at [188, 264] on link "Add Another Item" at bounding box center [205, 264] width 92 height 21
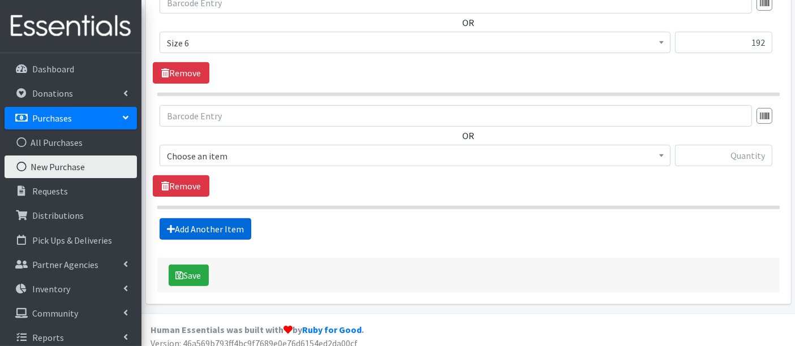
scroll to position [596, 0]
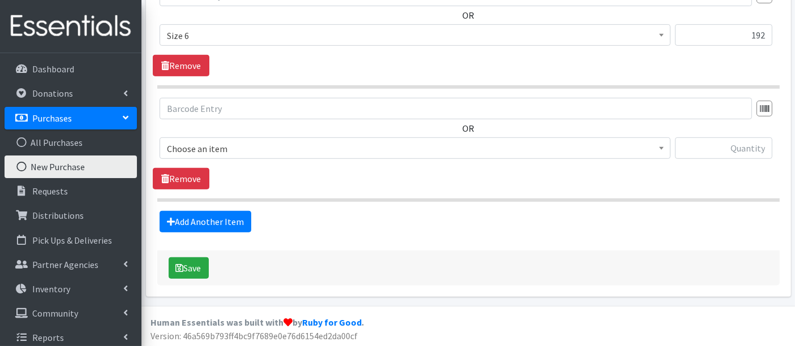
drag, startPoint x: 230, startPoint y: 145, endPoint x: 227, endPoint y: 156, distance: 10.4
click at [229, 145] on span "Choose an item" at bounding box center [415, 149] width 496 height 16
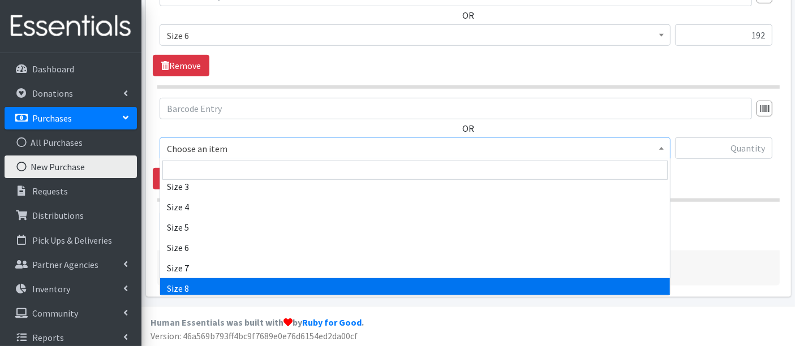
scroll to position [317, 0]
select select "14940"
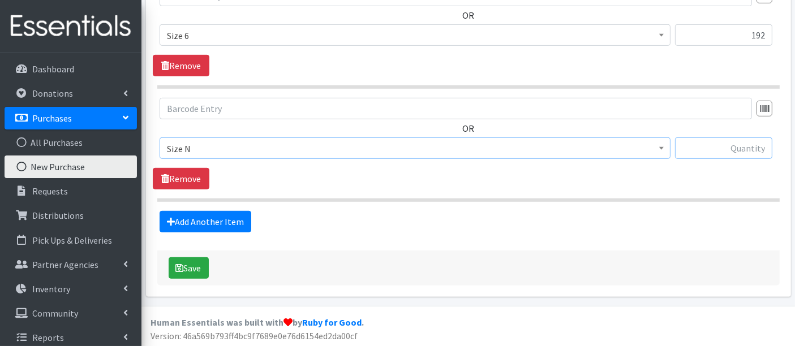
click at [728, 146] on input "text" at bounding box center [723, 147] width 97 height 21
type input "192"
click at [187, 270] on button "Save" at bounding box center [189, 267] width 40 height 21
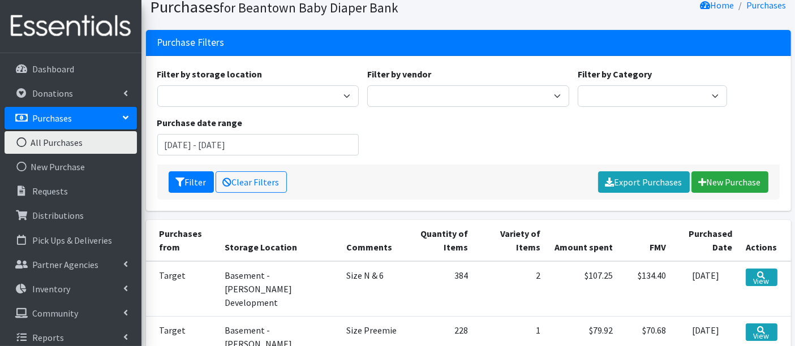
scroll to position [251, 0]
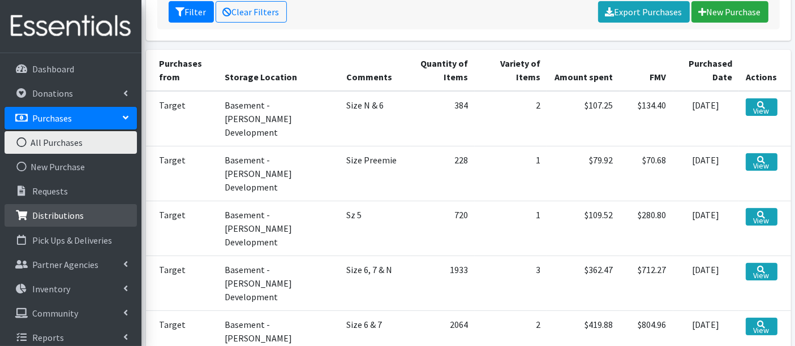
click at [59, 221] on link "Distributions" at bounding box center [71, 215] width 132 height 23
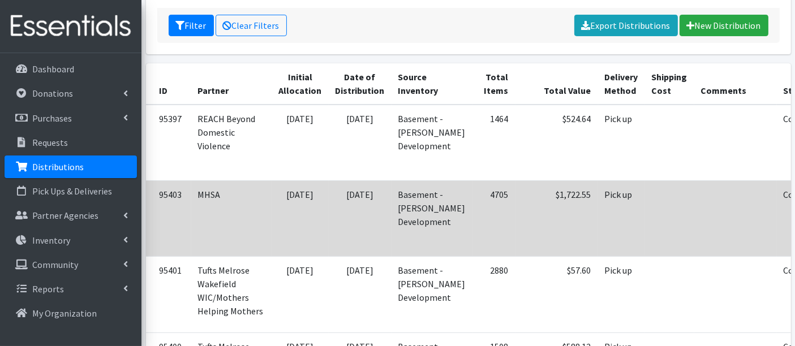
scroll to position [188, 0]
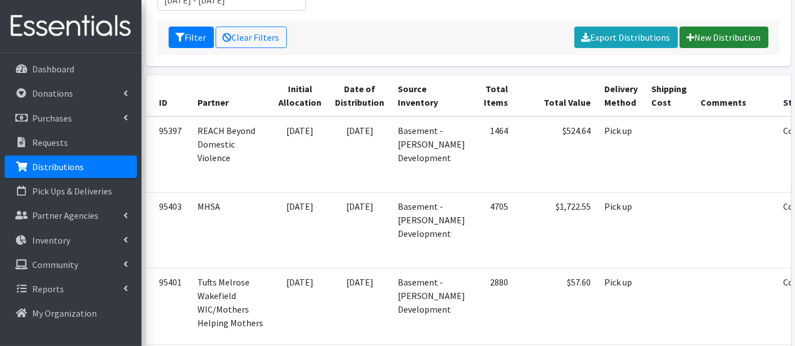
click at [726, 38] on link "New Distribution" at bounding box center [723, 37] width 89 height 21
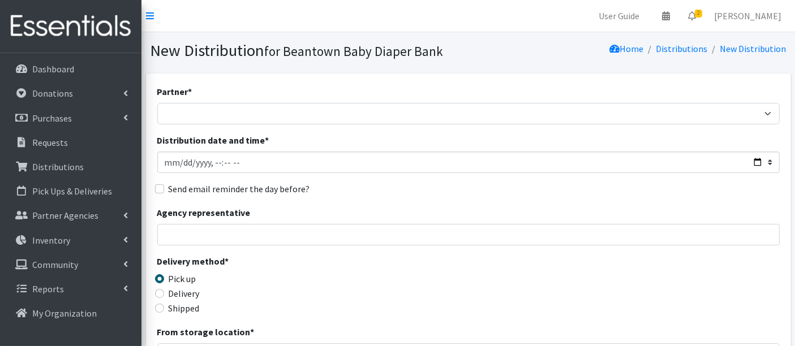
click at [183, 102] on div "Partner * ArlingtonEATS Beantown Baby Diaper Depot FamilyACCESS [PERSON_NAME] F…" at bounding box center [468, 105] width 622 height 40
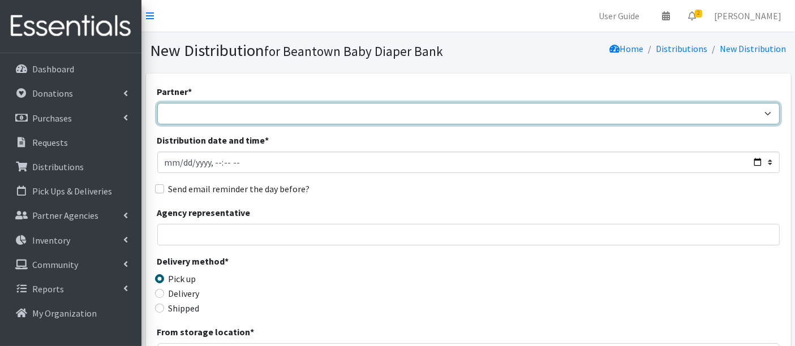
drag, startPoint x: 179, startPoint y: 115, endPoint x: 183, endPoint y: 120, distance: 6.4
click at [179, 115] on select "ArlingtonEATS Beantown Baby Diaper Depot FamilyACCESS [PERSON_NAME] Family Serv…" at bounding box center [468, 113] width 622 height 21
select select "5982"
click at [157, 103] on select "ArlingtonEATS Beantown Baby Diaper Depot FamilyACCESS [PERSON_NAME] Family Serv…" at bounding box center [468, 113] width 622 height 21
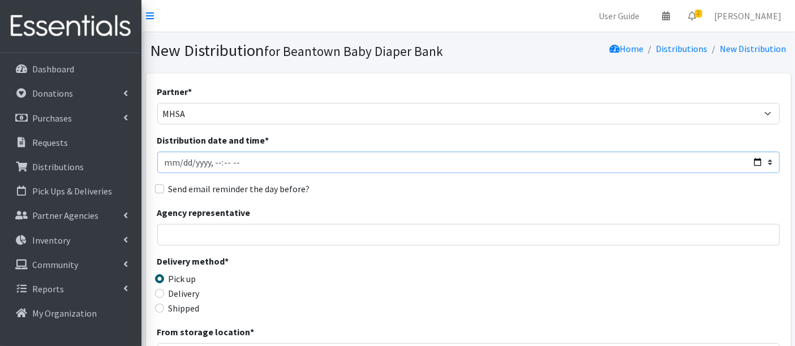
click at [182, 163] on input "Distribution date and time *" at bounding box center [468, 162] width 622 height 21
click at [215, 161] on input "Distribution date and time *" at bounding box center [468, 162] width 622 height 21
type input "[DATE]T12:40"
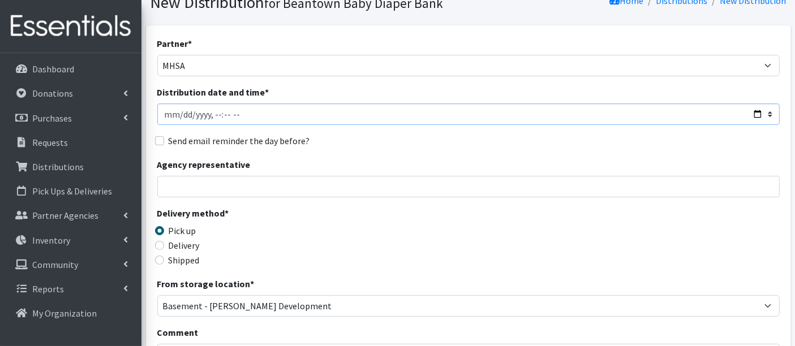
scroll to position [314, 0]
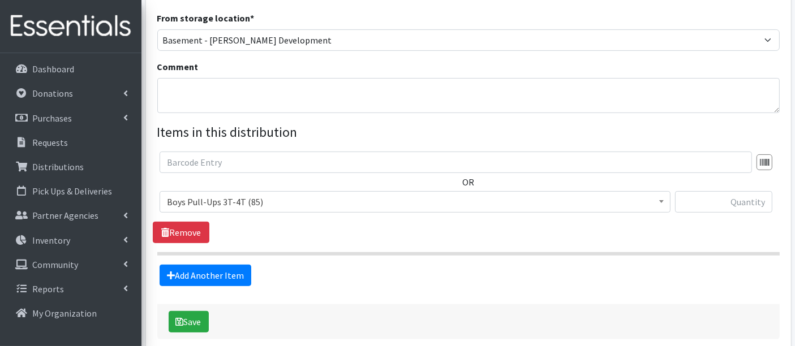
click at [184, 204] on span "Boys Pull-Ups 3T-4T (85)" at bounding box center [415, 202] width 496 height 16
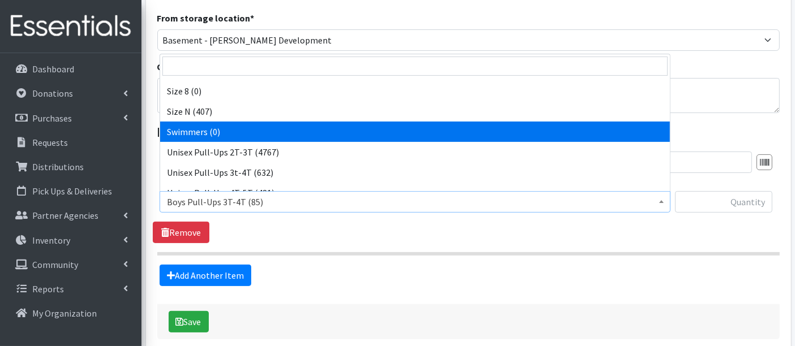
scroll to position [416, 0]
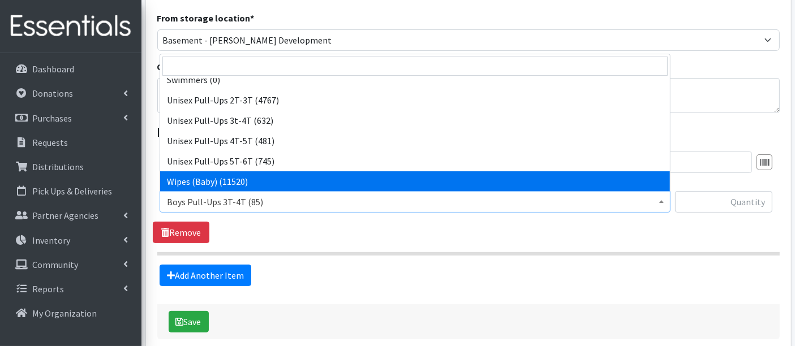
select select "14930"
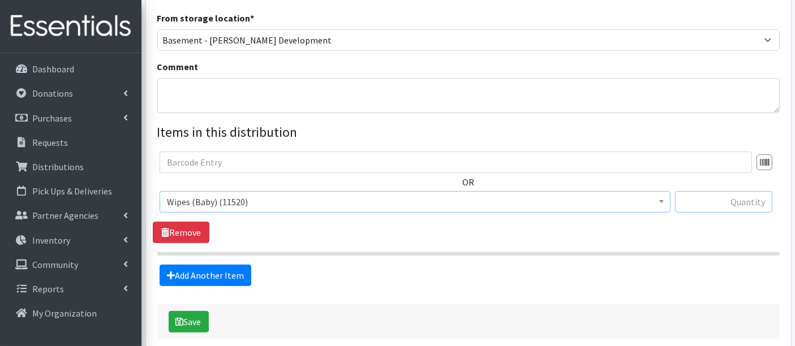
drag, startPoint x: 730, startPoint y: 198, endPoint x: 724, endPoint y: 195, distance: 7.1
click at [730, 199] on input "text" at bounding box center [723, 201] width 97 height 21
type input "2880"
drag, startPoint x: 182, startPoint y: 316, endPoint x: 271, endPoint y: 329, distance: 89.7
click at [181, 317] on icon "submit" at bounding box center [180, 321] width 8 height 9
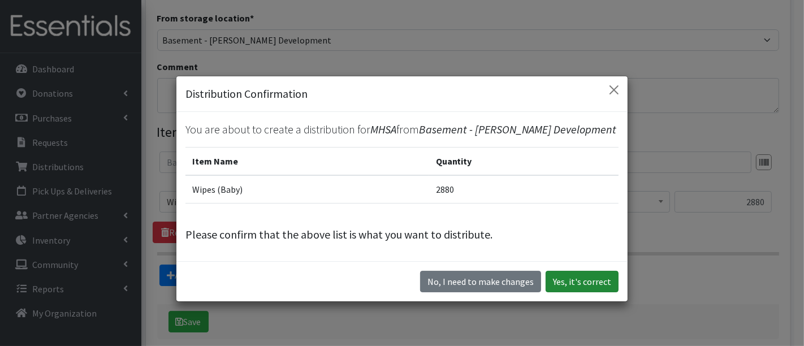
click at [578, 278] on button "Yes, it's correct" at bounding box center [582, 281] width 73 height 21
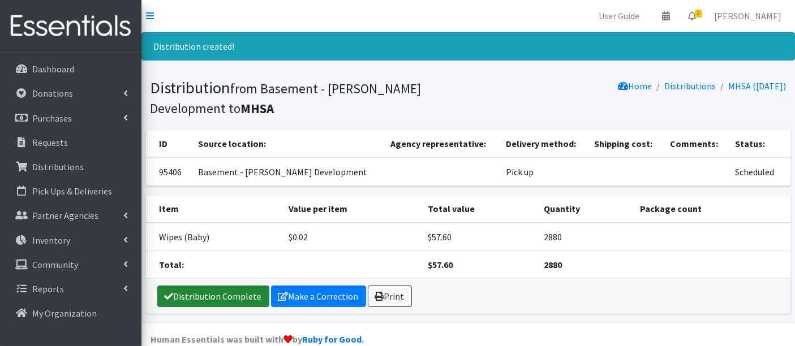
click at [181, 291] on link "Distribution Complete" at bounding box center [213, 296] width 112 height 21
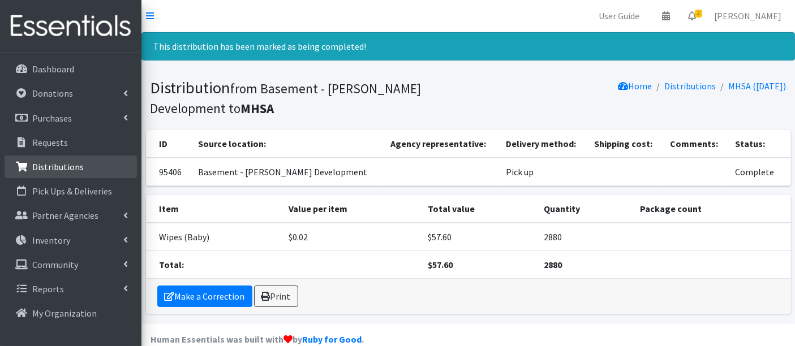
click at [53, 164] on p "Distributions" at bounding box center [57, 166] width 51 height 11
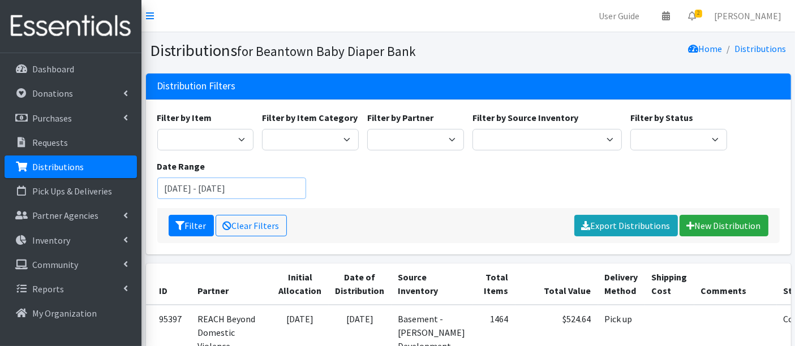
click at [214, 185] on input "[DATE] - [DATE]" at bounding box center [231, 188] width 149 height 21
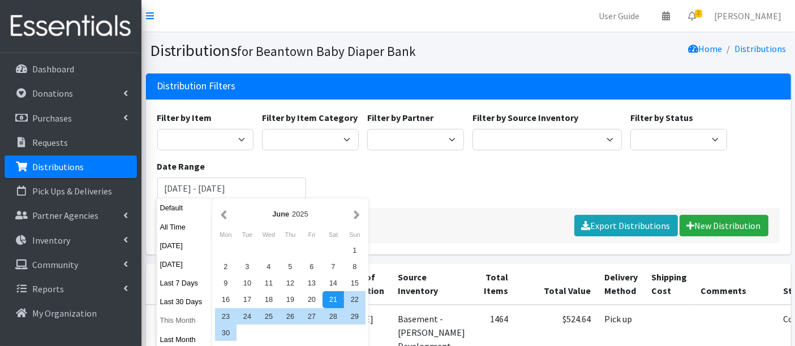
click at [167, 316] on button "This Month" at bounding box center [184, 320] width 55 height 16
type input "[DATE] - [DATE]"
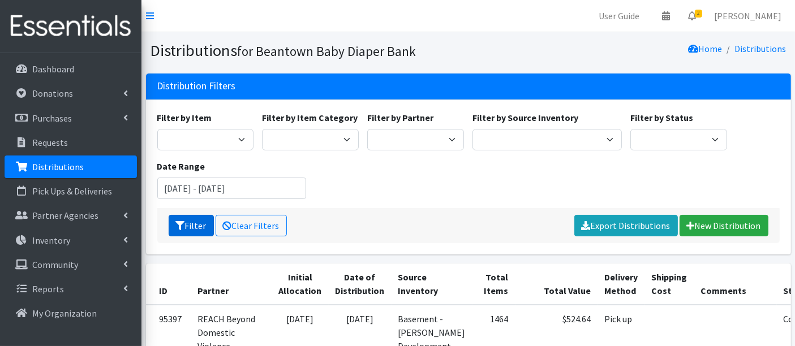
click at [187, 230] on button "Filter" at bounding box center [191, 225] width 45 height 21
click at [472, 285] on th "Total Items" at bounding box center [492, 284] width 41 height 41
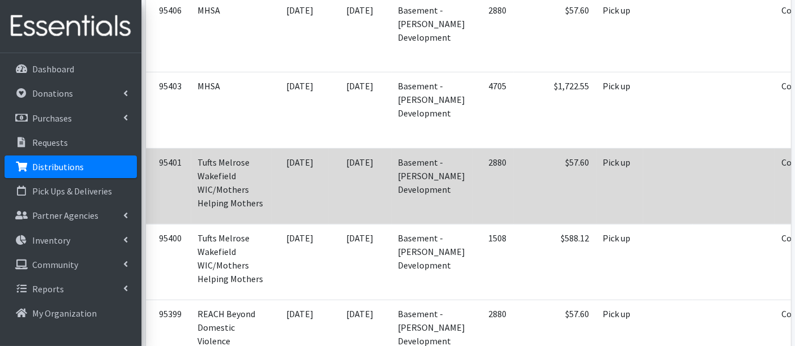
scroll to position [314, 0]
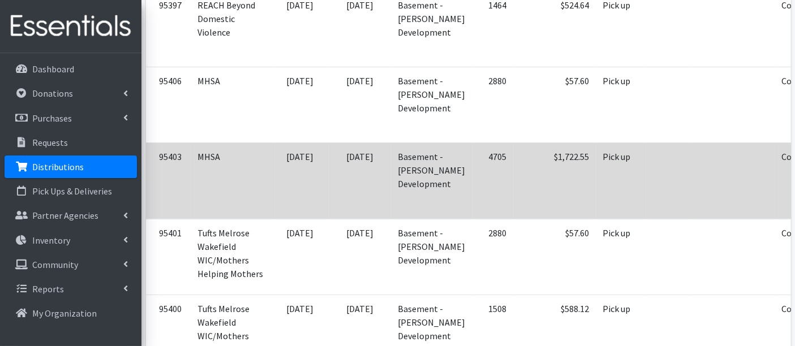
drag, startPoint x: 467, startPoint y: 191, endPoint x: 267, endPoint y: 171, distance: 201.2
click at [272, 171] on td "08/21/2025" at bounding box center [300, 181] width 57 height 76
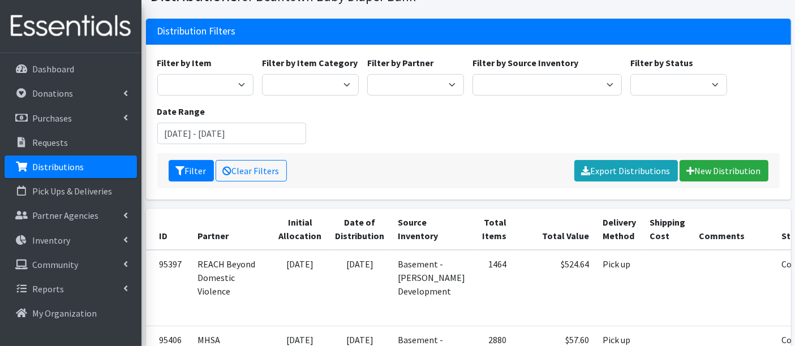
scroll to position [0, 0]
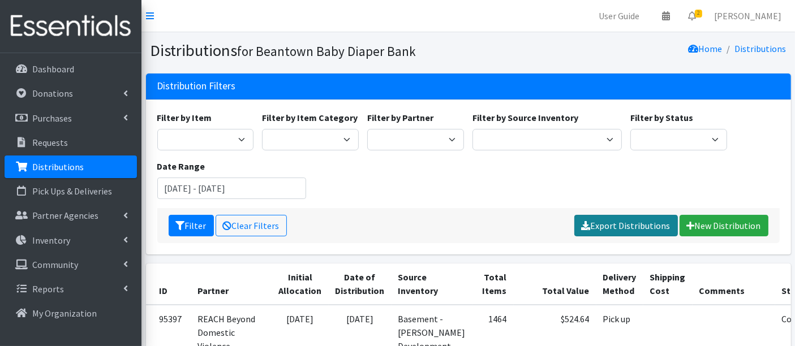
click at [611, 226] on link "Export Distributions" at bounding box center [625, 225] width 103 height 21
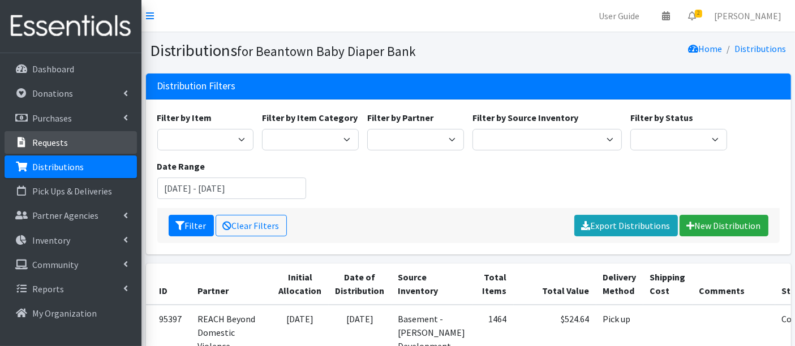
click at [50, 146] on p "Requests" at bounding box center [50, 142] width 36 height 11
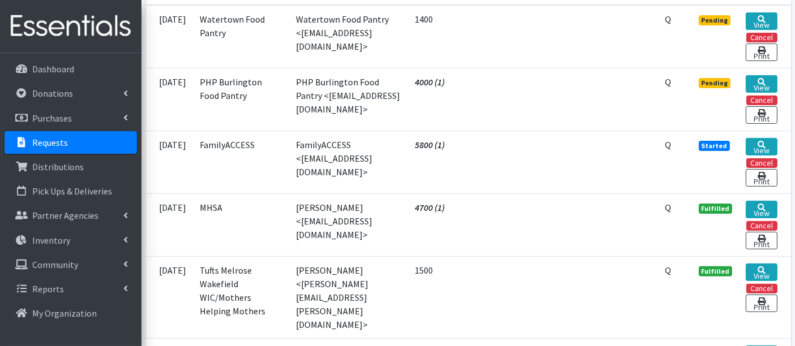
scroll to position [314, 0]
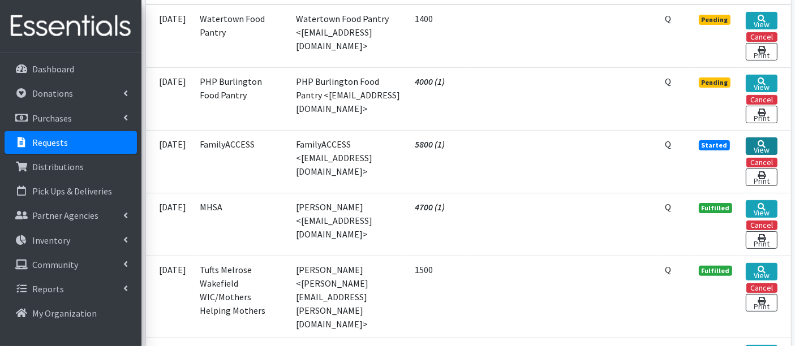
click at [766, 142] on link "View" at bounding box center [760, 146] width 31 height 18
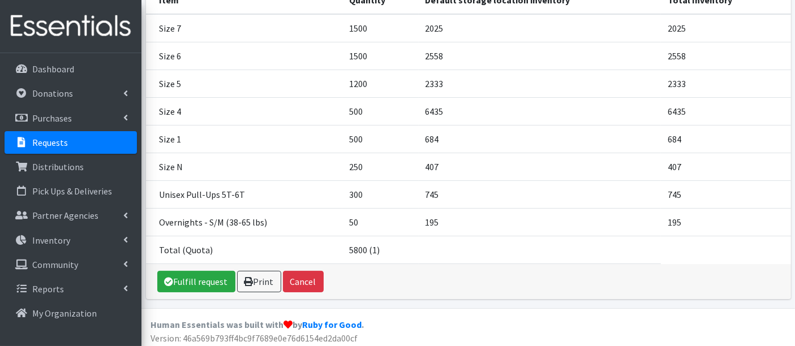
scroll to position [179, 0]
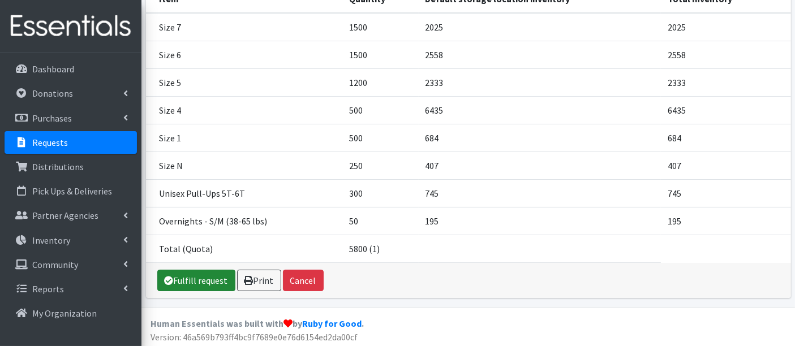
click at [191, 282] on link "Fulfill request" at bounding box center [196, 280] width 78 height 21
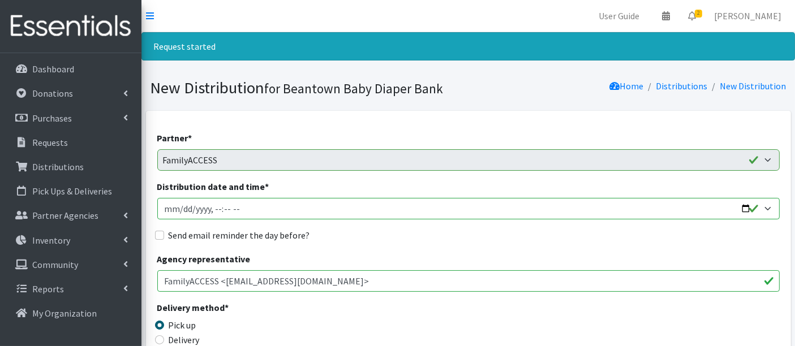
click at [179, 206] on input "Distribution date and time *" at bounding box center [468, 208] width 622 height 21
type input "[DATE]T23:59"
type input "[DATE]T13:00"
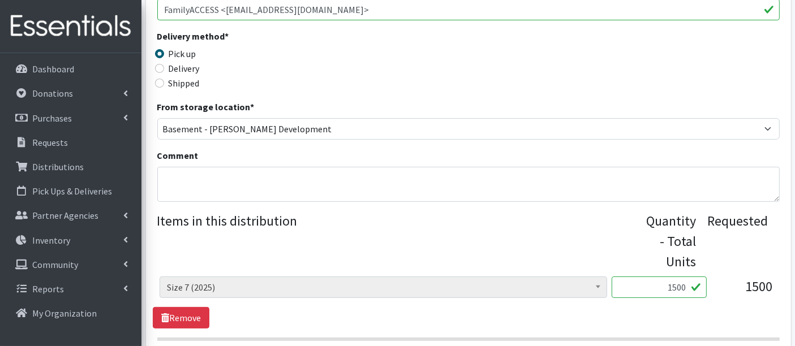
scroll to position [377, 0]
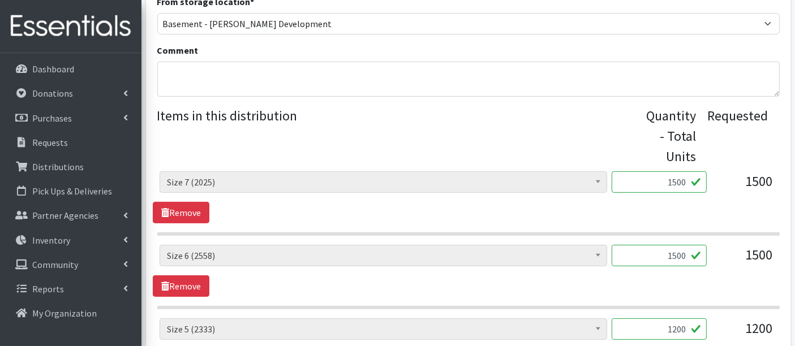
drag, startPoint x: 684, startPoint y: 180, endPoint x: 676, endPoint y: 182, distance: 8.7
click at [676, 182] on input "1500" at bounding box center [658, 181] width 95 height 21
type input "1512"
drag, startPoint x: 687, startPoint y: 253, endPoint x: 673, endPoint y: 255, distance: 13.6
click at [673, 255] on input "1500" at bounding box center [658, 255] width 95 height 21
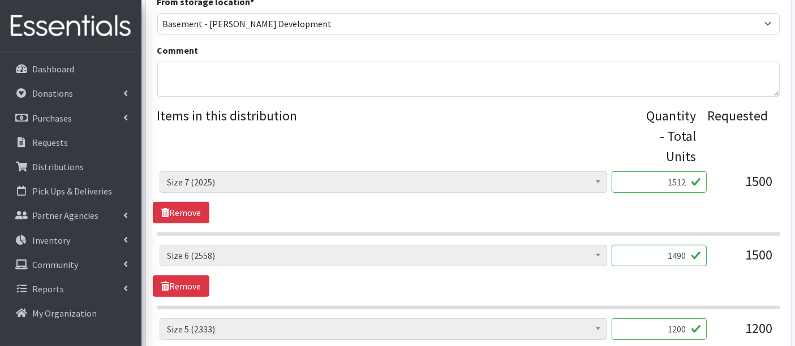
type input "1490"
click at [557, 282] on div "Boys Pull-Ups 3T-4T (85) Boys Pull-Ups 2T-3T (62) Boys Pull-Ups 4T-5T (102) Boy…" at bounding box center [468, 271] width 631 height 52
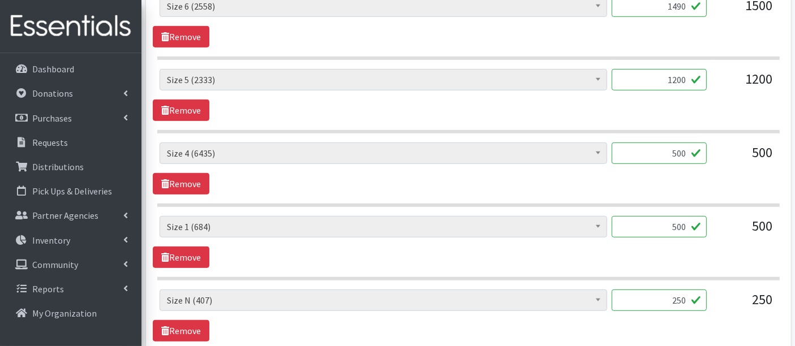
scroll to position [628, 0]
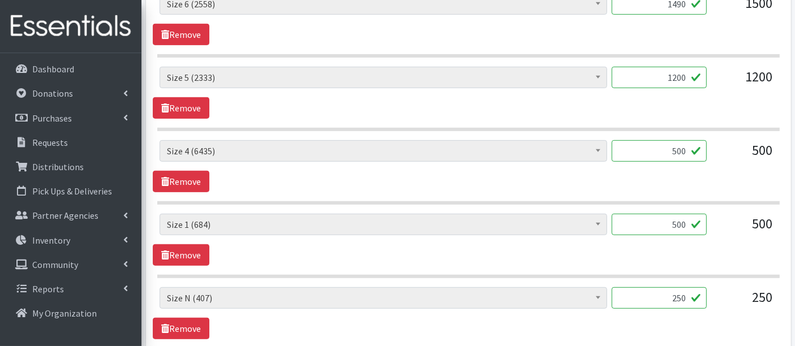
drag, startPoint x: 670, startPoint y: 219, endPoint x: 718, endPoint y: 224, distance: 47.7
click at [718, 220] on div "Boys Pull-Ups 3T-4T (85) Boys Pull-Ups 2T-3T (62) Boys Pull-Ups 4T-5T (102) Boy…" at bounding box center [467, 229] width 617 height 31
type input "498"
drag, startPoint x: 687, startPoint y: 294, endPoint x: 679, endPoint y: 295, distance: 8.0
click at [679, 295] on input "250" at bounding box center [658, 297] width 95 height 21
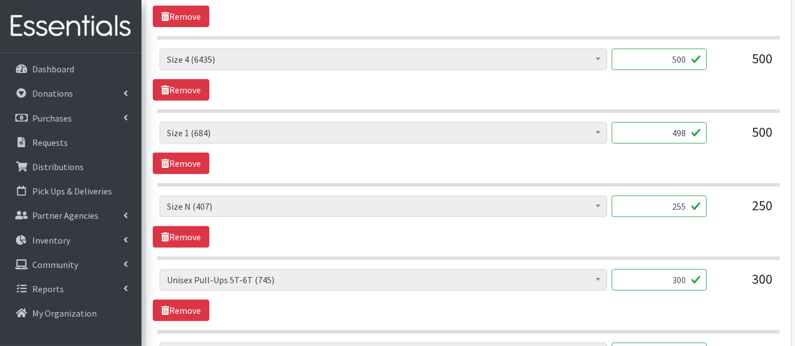
scroll to position [754, 0]
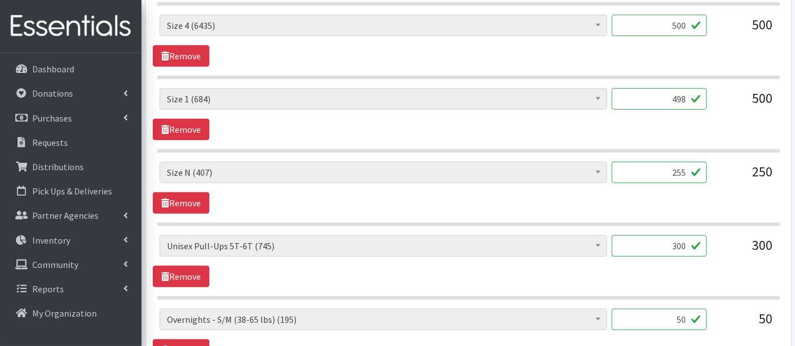
type input "255"
drag, startPoint x: 665, startPoint y: 240, endPoint x: 725, endPoint y: 243, distance: 60.0
click at [722, 244] on div "Boys Pull-Ups 3T-4T (85) Boys Pull-Ups 2T-3T (62) Boys Pull-Ups 4T-5T (102) Boy…" at bounding box center [467, 250] width 617 height 31
type input "292"
drag, startPoint x: 692, startPoint y: 310, endPoint x: 720, endPoint y: 312, distance: 27.7
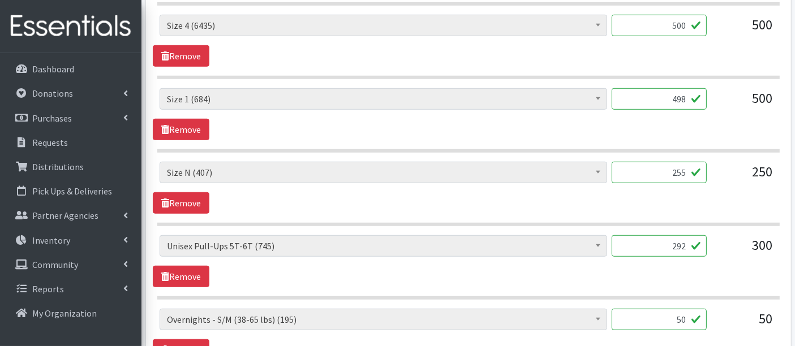
click at [719, 312] on div "Boys Pull-Ups 3T-4T (85) Boys Pull-Ups 2T-3T (62) Boys Pull-Ups 4T-5T (102) Boy…" at bounding box center [467, 324] width 617 height 31
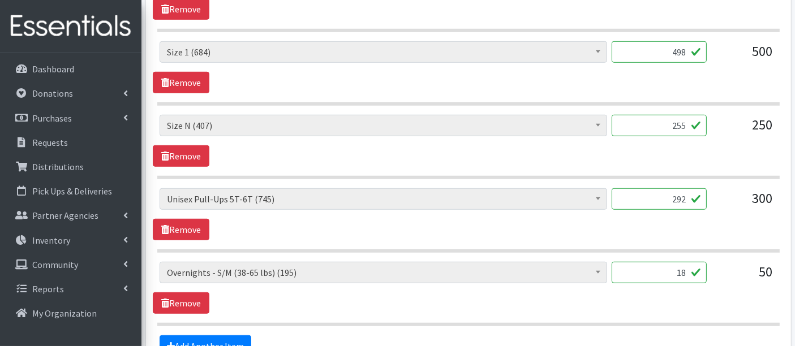
scroll to position [879, 0]
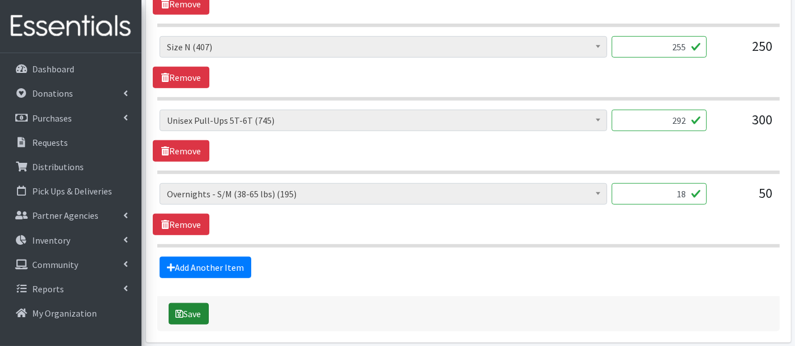
type input "18"
click at [191, 312] on button "Save" at bounding box center [189, 313] width 40 height 21
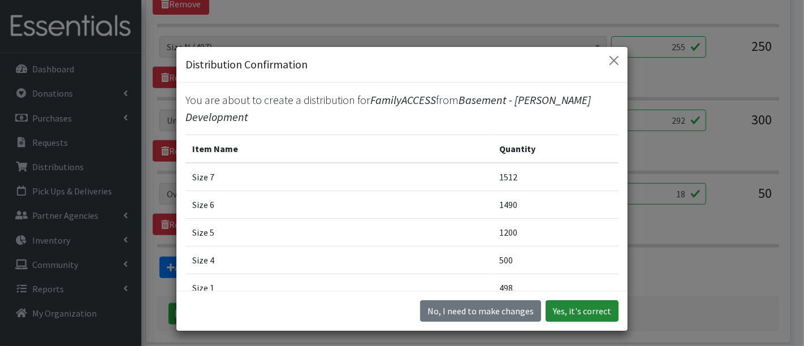
click at [592, 309] on button "Yes, it's correct" at bounding box center [582, 310] width 73 height 21
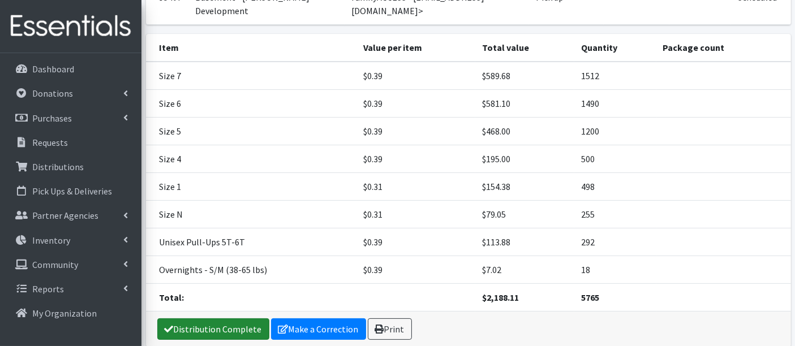
drag, startPoint x: 214, startPoint y: 298, endPoint x: 239, endPoint y: 296, distance: 24.9
click at [214, 318] on link "Distribution Complete" at bounding box center [213, 328] width 112 height 21
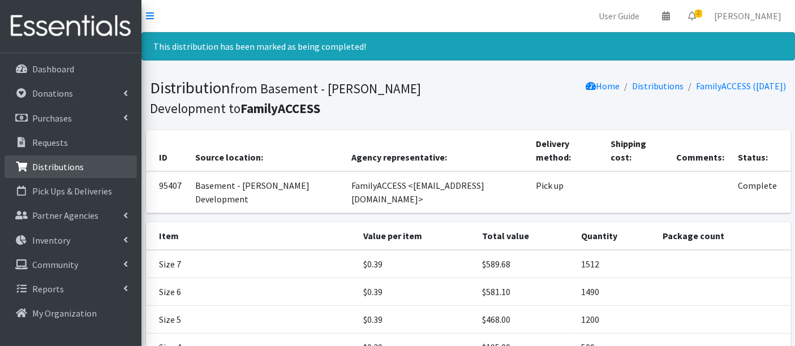
click at [63, 169] on p "Distributions" at bounding box center [57, 166] width 51 height 11
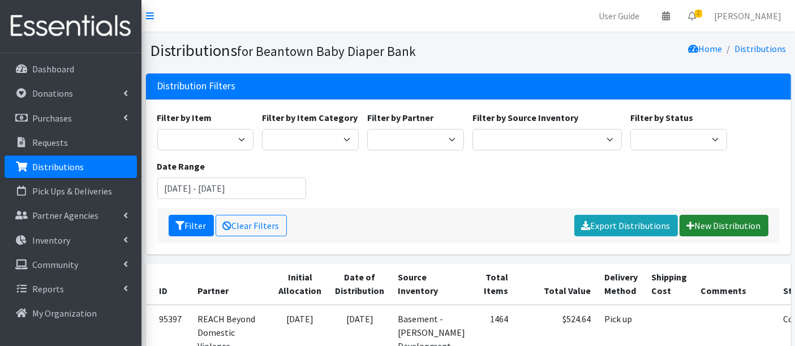
click at [719, 231] on link "New Distribution" at bounding box center [723, 225] width 89 height 21
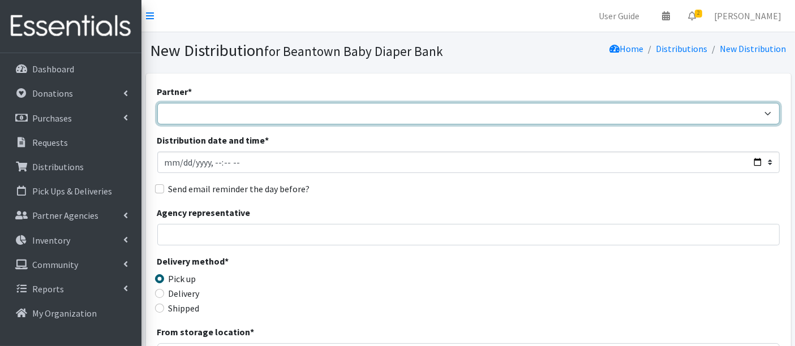
click at [246, 113] on select "ArlingtonEATS Beantown Baby Diaper Depot FamilyACCESS [PERSON_NAME] Family Serv…" at bounding box center [468, 113] width 622 height 21
select select "5981"
click at [157, 103] on select "ArlingtonEATS Beantown Baby Diaper Depot FamilyACCESS [PERSON_NAME] Family Serv…" at bounding box center [468, 113] width 622 height 21
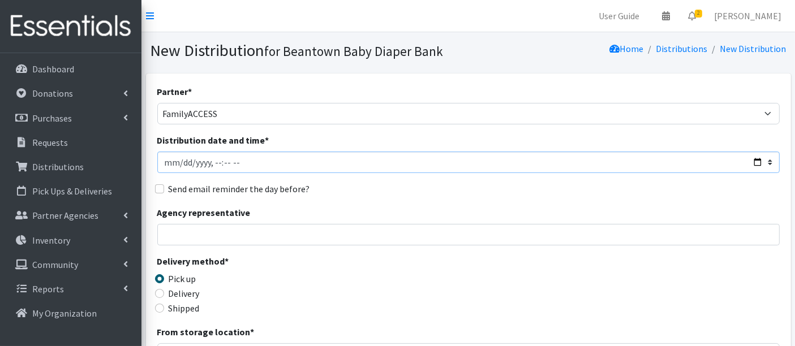
click at [178, 166] on input "Distribution date and time *" at bounding box center [468, 162] width 622 height 21
type input "[DATE]T23:59"
type input "[DATE]T13:00"
click at [422, 243] on input "Agency representative" at bounding box center [468, 234] width 622 height 21
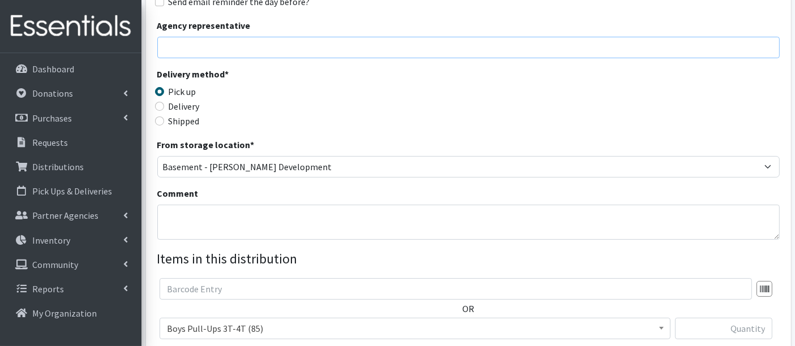
scroll to position [251, 0]
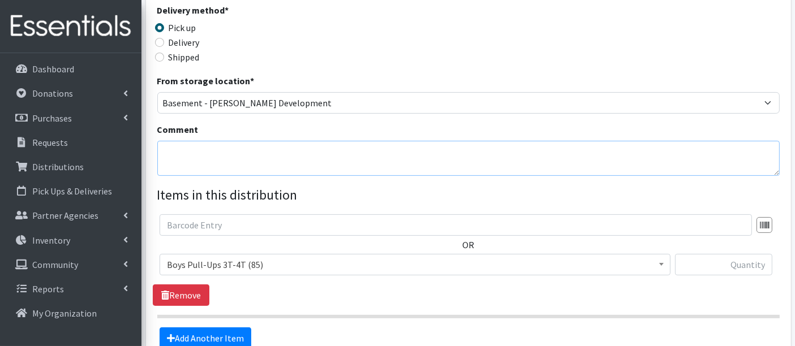
click at [294, 144] on textarea "Comment" at bounding box center [468, 158] width 622 height 35
type textarea "Wipes"
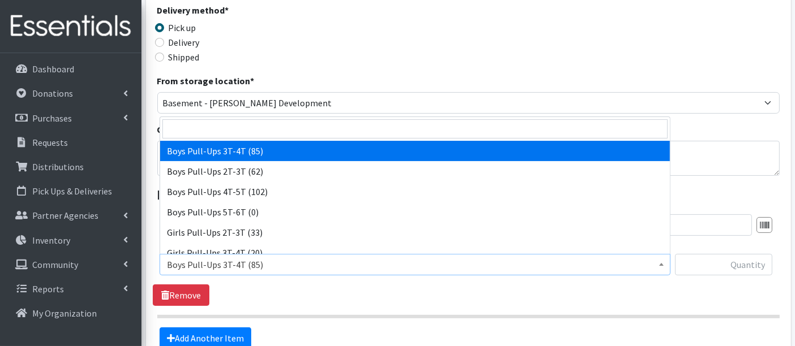
click at [297, 262] on span "Boys Pull-Ups 3T-4T (85)" at bounding box center [415, 265] width 496 height 16
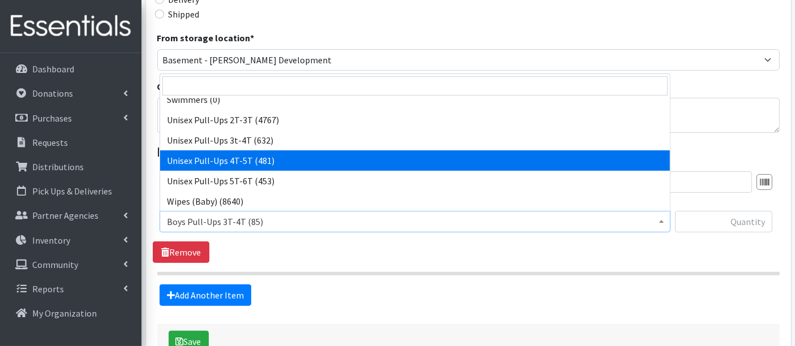
scroll to position [314, 0]
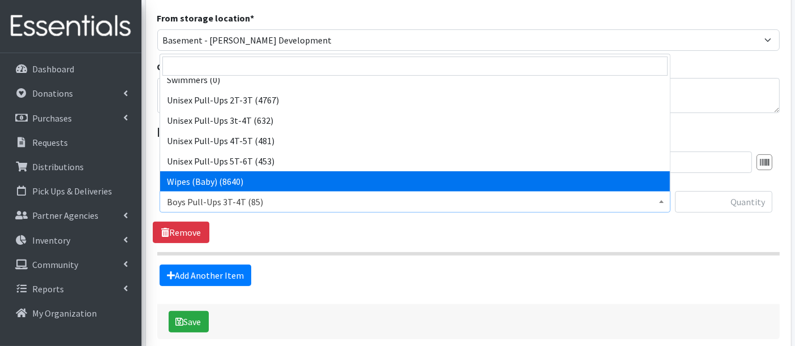
select select "14930"
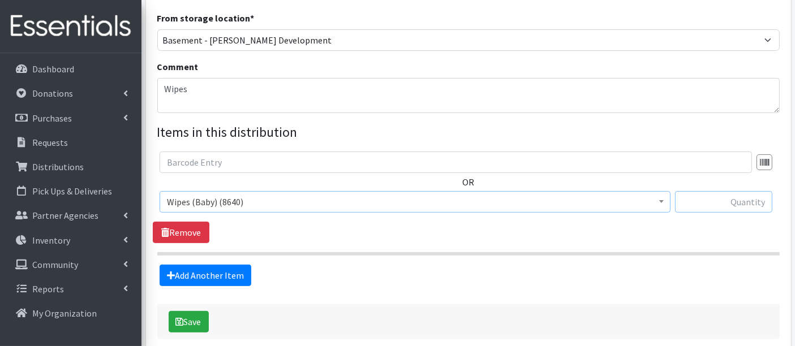
click at [724, 205] on input "text" at bounding box center [723, 201] width 97 height 21
type input "2880"
click at [187, 318] on button "Save" at bounding box center [189, 321] width 40 height 21
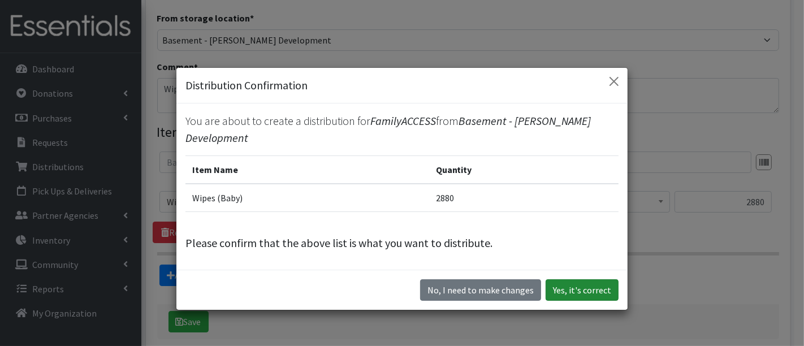
click at [586, 281] on button "Yes, it's correct" at bounding box center [582, 289] width 73 height 21
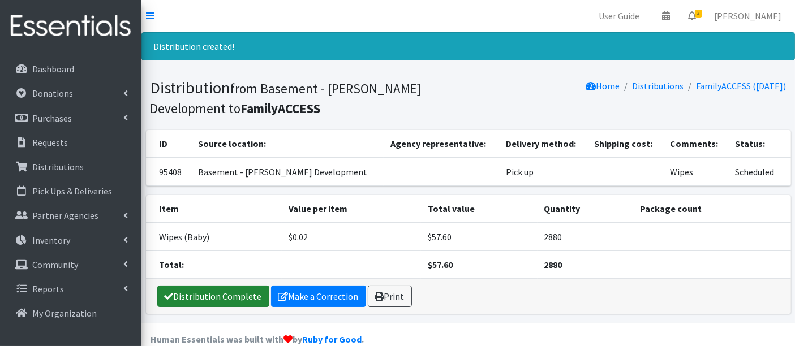
click at [235, 286] on link "Distribution Complete" at bounding box center [213, 296] width 112 height 21
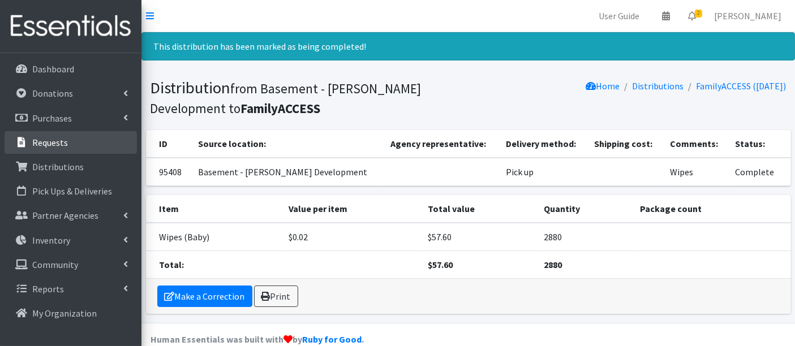
click at [53, 148] on link "Requests" at bounding box center [71, 142] width 132 height 23
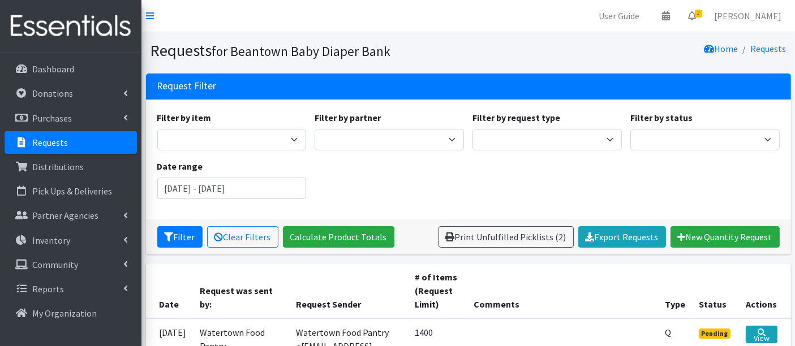
scroll to position [126, 0]
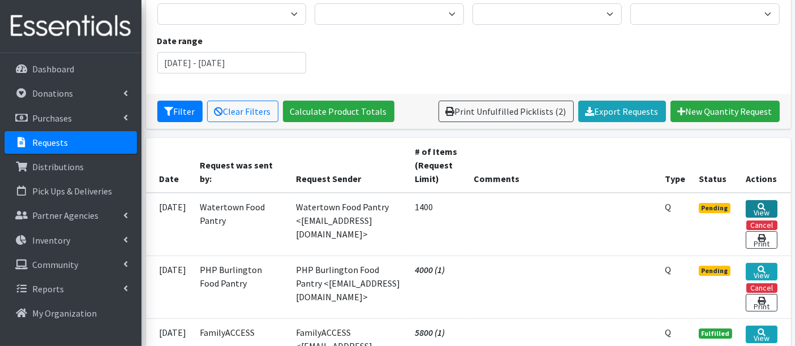
click at [762, 204] on icon at bounding box center [761, 207] width 8 height 8
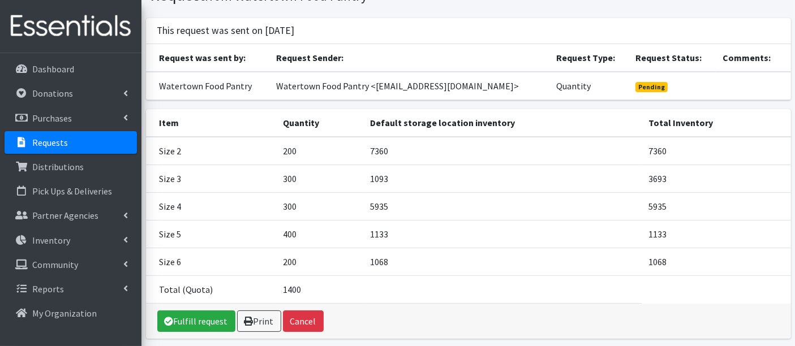
scroll to position [97, 0]
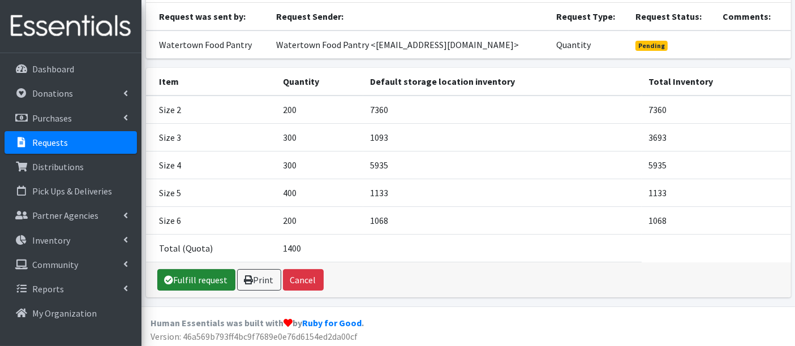
drag, startPoint x: 191, startPoint y: 273, endPoint x: 214, endPoint y: 269, distance: 24.1
click at [191, 274] on link "Fulfill request" at bounding box center [196, 279] width 78 height 21
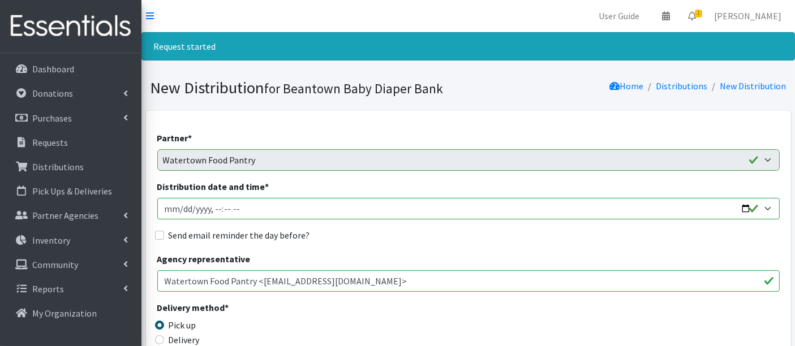
click at [184, 206] on input "Distribution date and time *" at bounding box center [468, 208] width 622 height 21
type input "[DATE]T23:59"
type input "[DATE]T13:20"
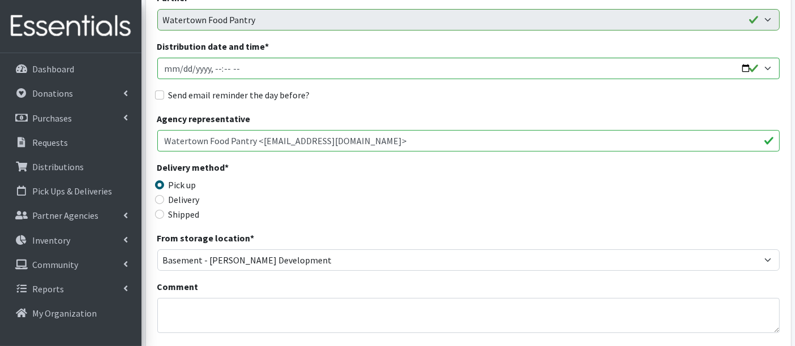
scroll to position [251, 0]
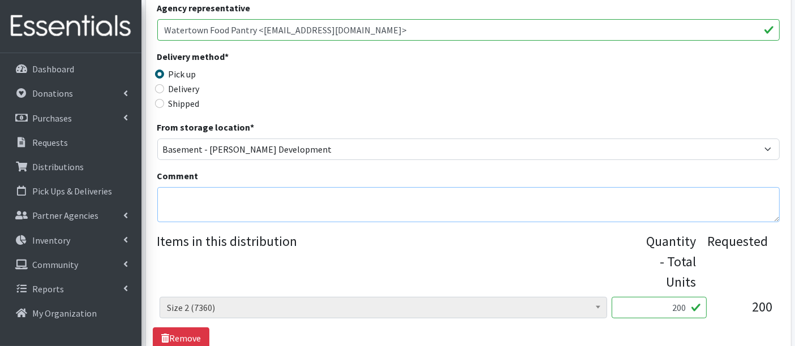
click at [199, 197] on textarea "Comment" at bounding box center [468, 204] width 622 height 35
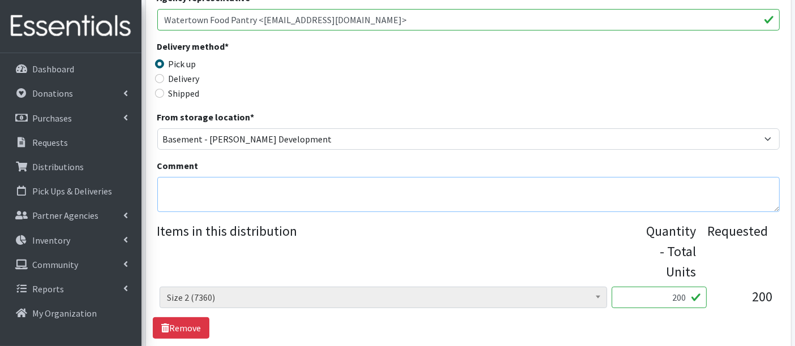
scroll to position [439, 0]
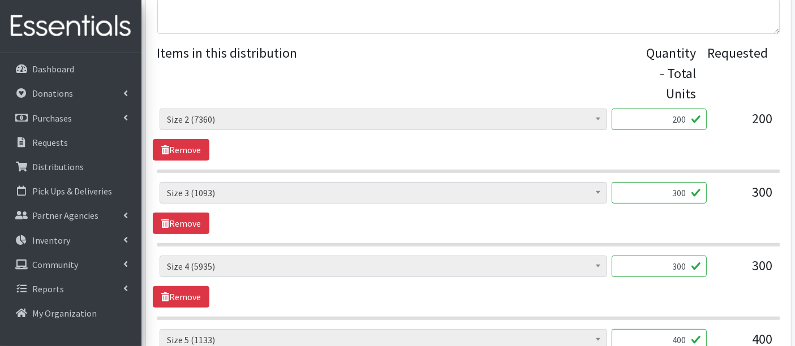
drag, startPoint x: 714, startPoint y: 113, endPoint x: 753, endPoint y: 107, distance: 39.4
click at [750, 109] on div "Boys Pull-Ups 3T-4T (85) Boys Pull-Ups 2T-3T (62) Boys Pull-Ups 4T-5T (102) Boy…" at bounding box center [467, 124] width 617 height 31
type input "195"
click at [645, 209] on div "300" at bounding box center [658, 197] width 95 height 31
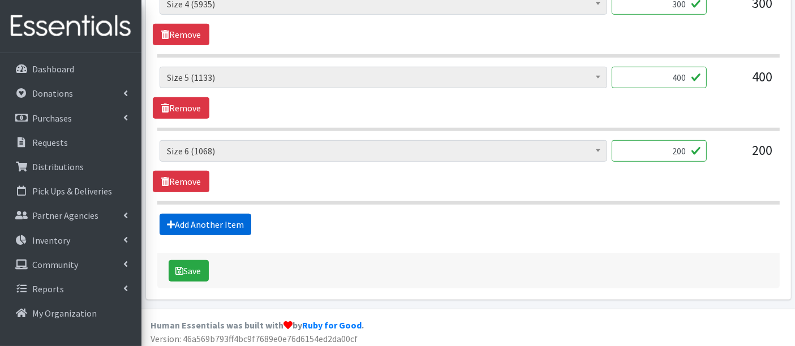
scroll to position [702, 0]
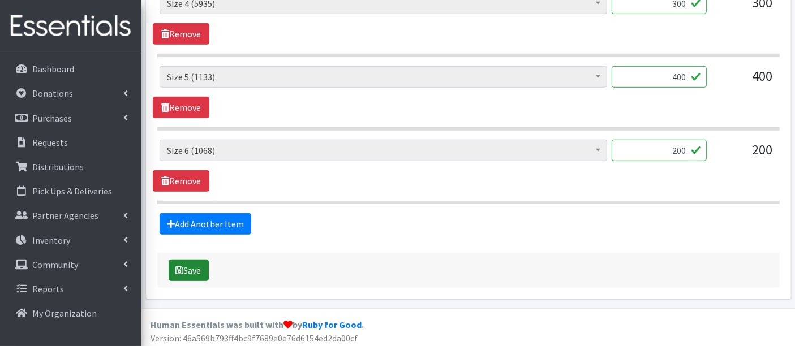
click at [197, 266] on button "Save" at bounding box center [189, 270] width 40 height 21
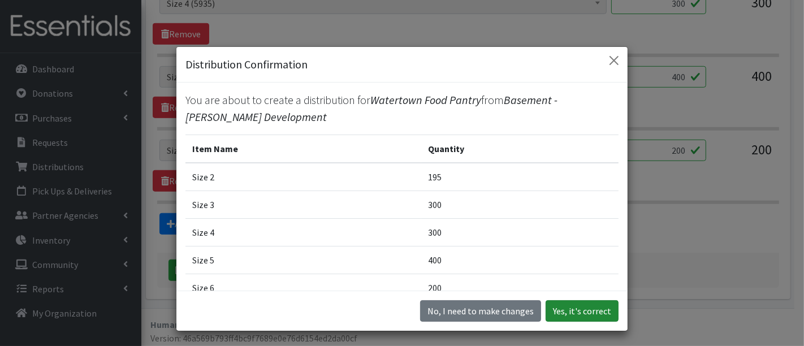
click at [581, 316] on button "Yes, it's correct" at bounding box center [582, 310] width 73 height 21
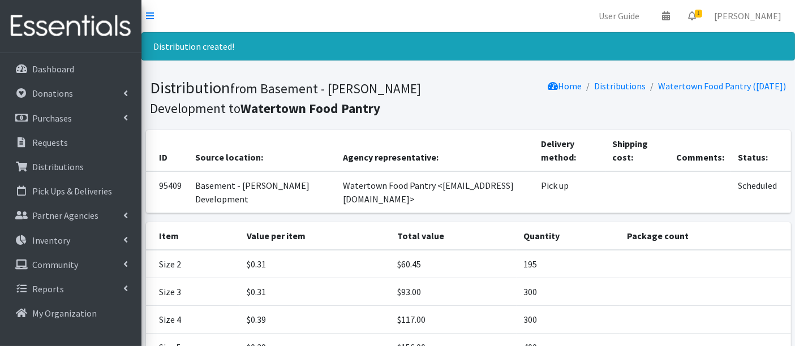
scroll to position [154, 0]
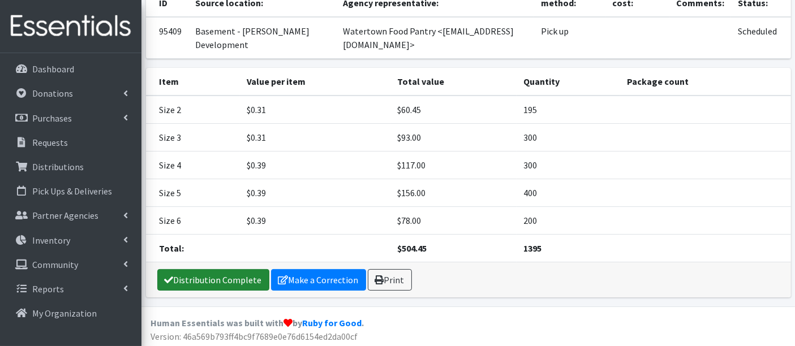
click at [201, 275] on link "Distribution Complete" at bounding box center [213, 279] width 112 height 21
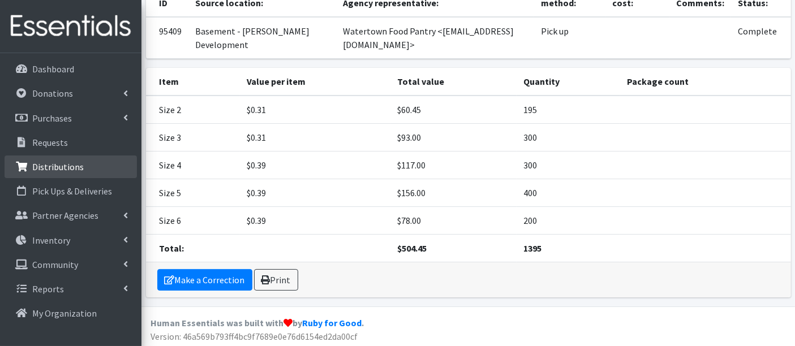
click at [55, 162] on p "Distributions" at bounding box center [57, 166] width 51 height 11
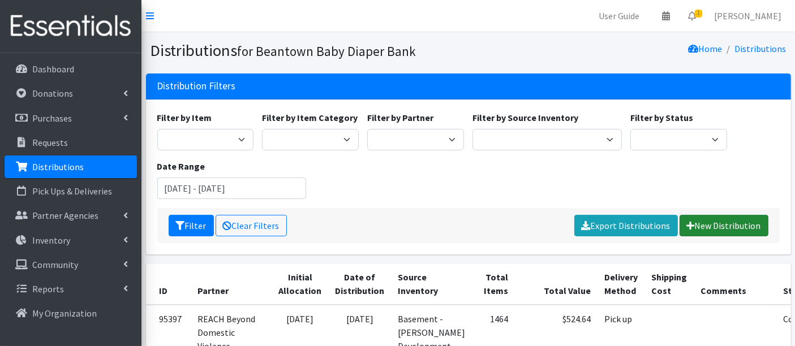
click at [728, 221] on link "New Distribution" at bounding box center [723, 225] width 89 height 21
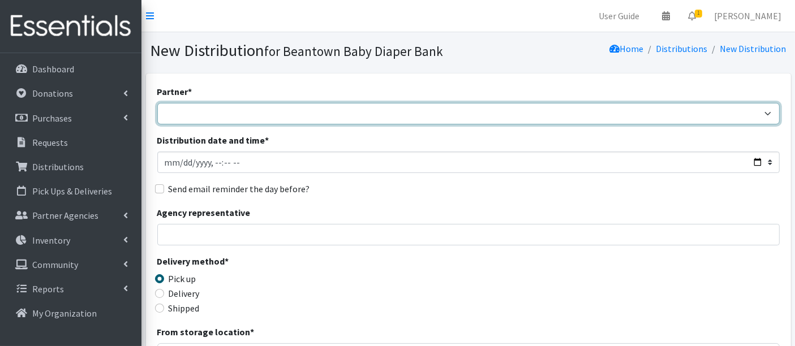
click at [219, 109] on select "ArlingtonEATS Beantown Baby Diaper Depot FamilyACCESS [PERSON_NAME] Family Serv…" at bounding box center [468, 113] width 622 height 21
select select "6725"
click at [157, 103] on select "ArlingtonEATS Beantown Baby Diaper Depot FamilyACCESS [PERSON_NAME] Family Serv…" at bounding box center [468, 113] width 622 height 21
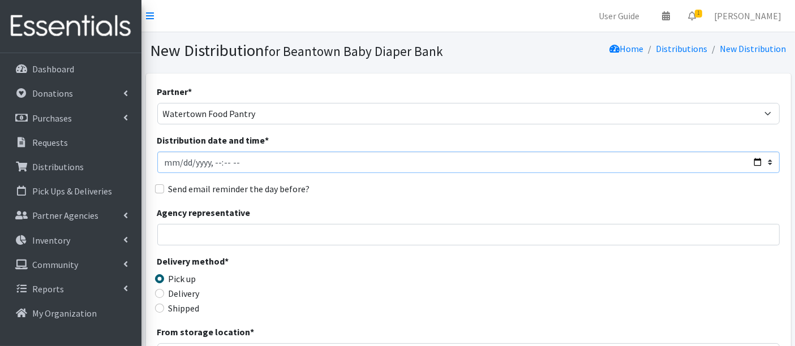
click at [182, 161] on input "Distribution date and time *" at bounding box center [468, 162] width 622 height 21
type input "[DATE]T23:59"
click at [215, 161] on input "Distribution date and time *" at bounding box center [468, 162] width 622 height 21
type input "[DATE]T13:20"
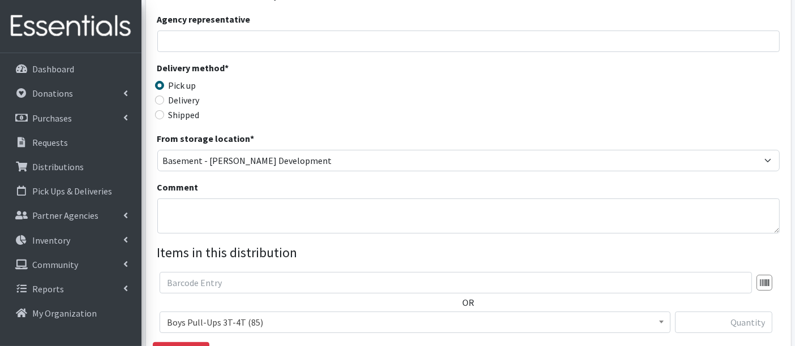
scroll to position [314, 0]
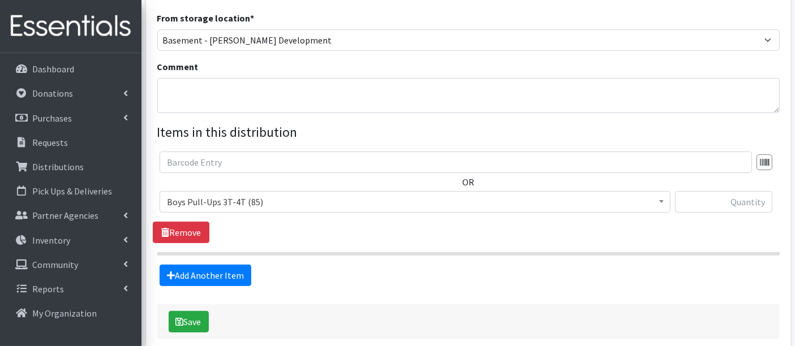
click at [238, 74] on div "Comment" at bounding box center [468, 86] width 622 height 53
click at [234, 80] on textarea "Comment" at bounding box center [468, 95] width 622 height 35
type textarea "Wipes"
click at [257, 199] on span "Boys Pull-Ups 3T-4T (85)" at bounding box center [415, 202] width 496 height 16
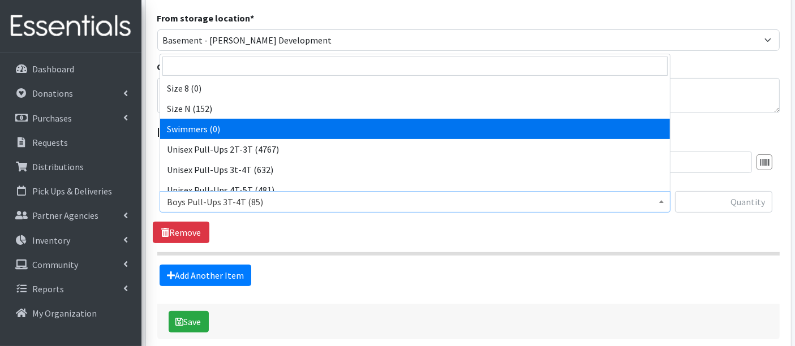
scroll to position [416, 0]
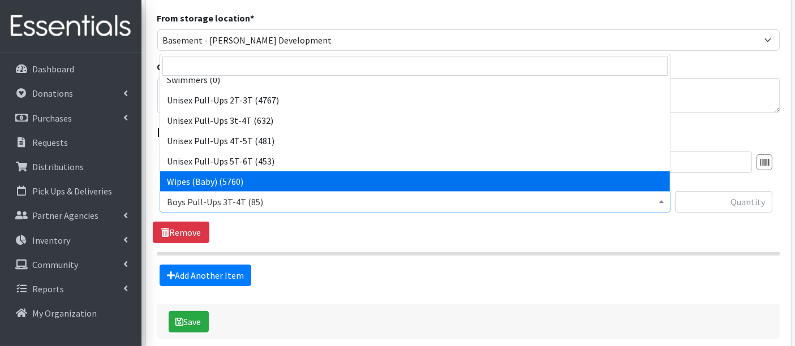
select select "14930"
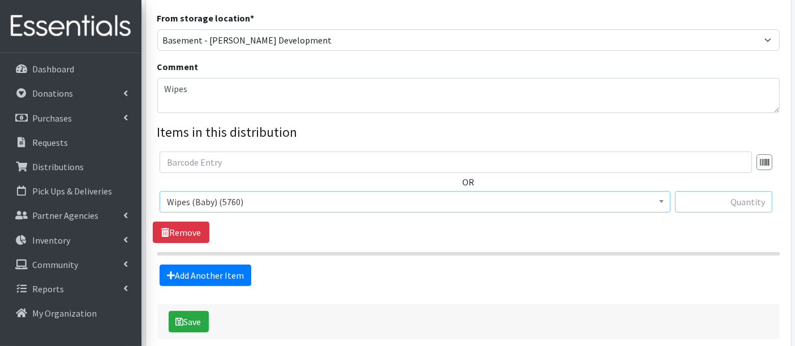
click at [721, 202] on input "text" at bounding box center [723, 201] width 97 height 21
type input "2880"
click at [182, 320] on icon "submit" at bounding box center [180, 321] width 8 height 9
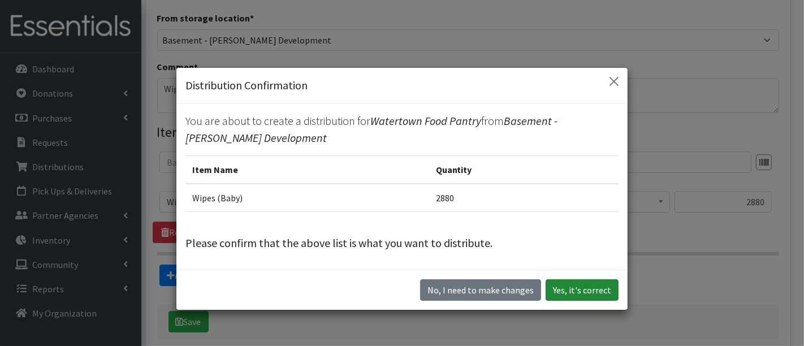
click at [606, 288] on button "Yes, it's correct" at bounding box center [582, 289] width 73 height 21
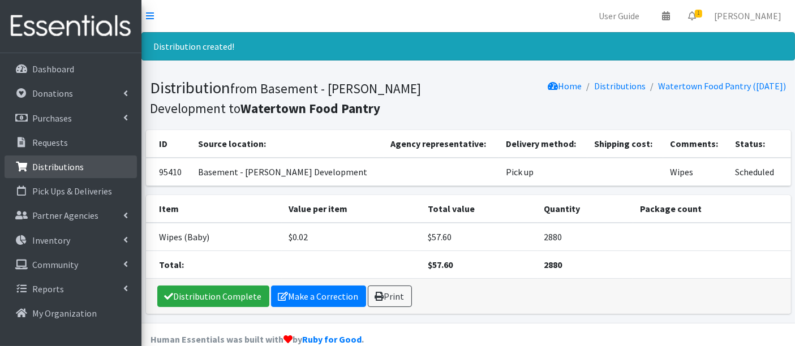
click at [56, 162] on p "Distributions" at bounding box center [57, 166] width 51 height 11
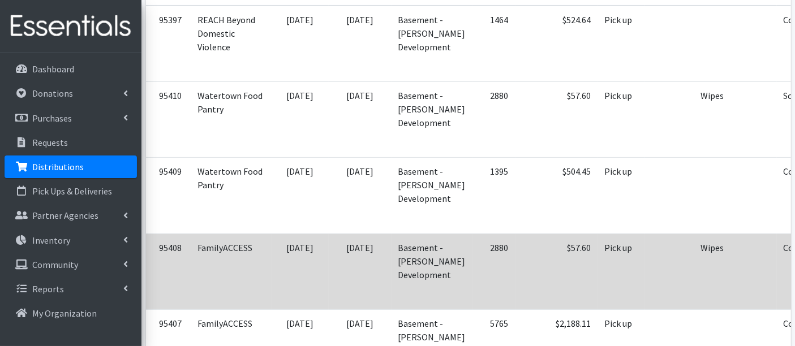
scroll to position [126, 0]
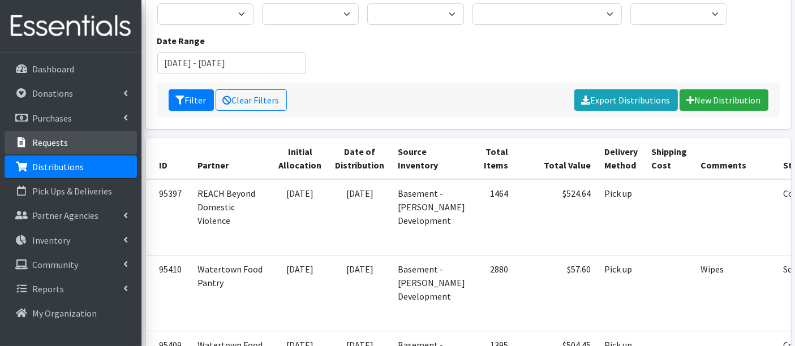
click at [33, 140] on p "Requests" at bounding box center [50, 142] width 36 height 11
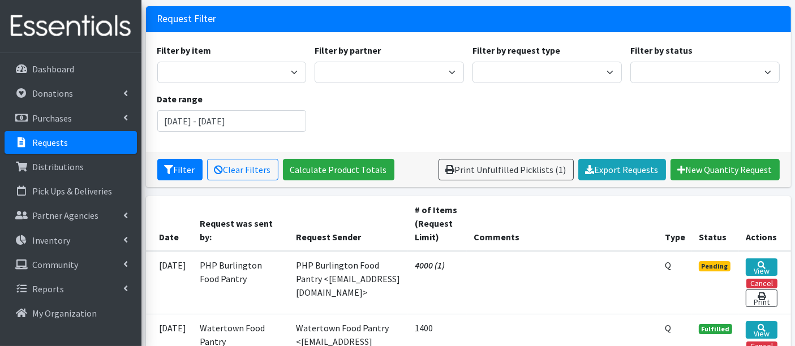
scroll to position [126, 0]
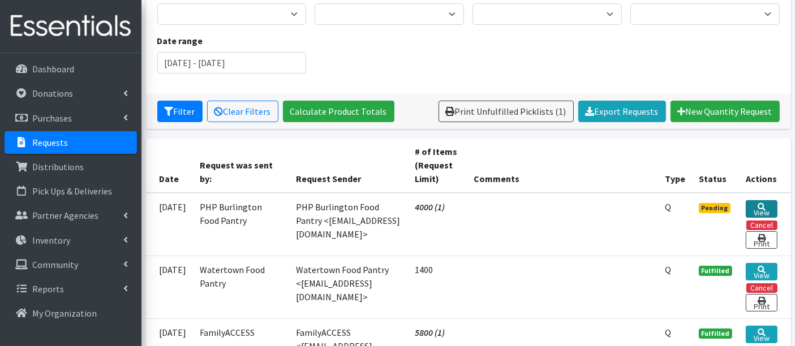
click at [762, 205] on icon at bounding box center [761, 207] width 8 height 8
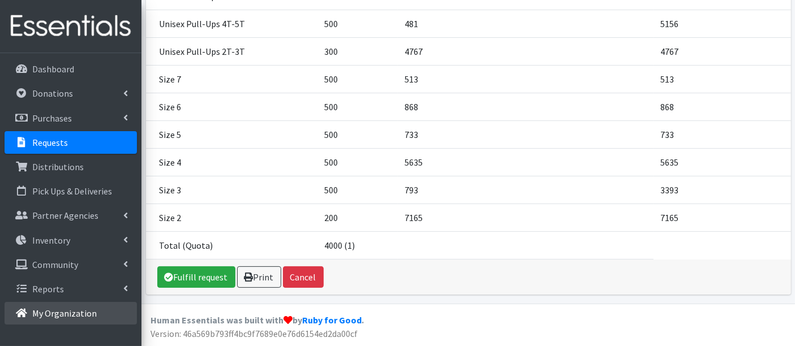
scroll to position [219, 0]
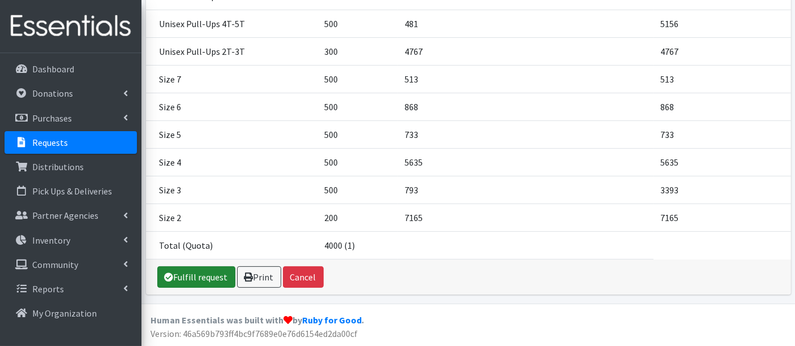
click at [183, 272] on link "Fulfill request" at bounding box center [196, 276] width 78 height 21
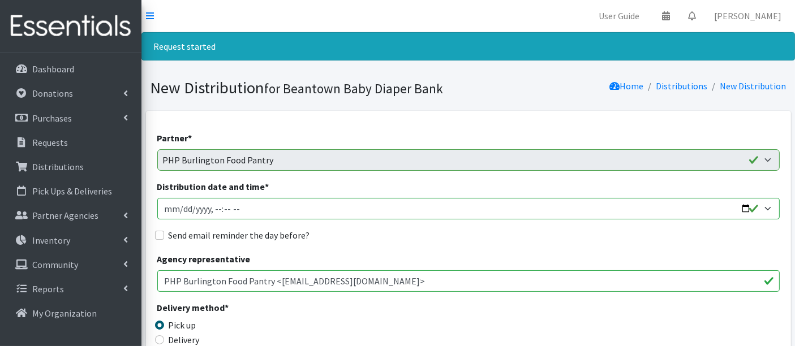
click at [181, 209] on input "Distribution date and time *" at bounding box center [468, 208] width 622 height 21
type input "2025-08-20T12:00"
type input "2025-08-20T16:00"
type input "2025-08-20T16:14"
click at [214, 204] on input "Distribution date and time *" at bounding box center [468, 208] width 622 height 21
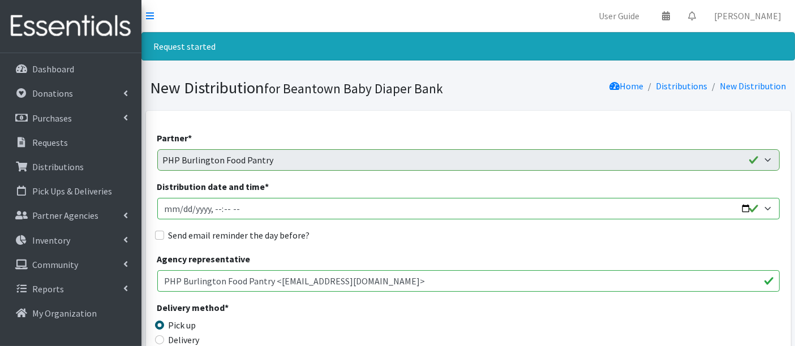
type input "2025-08-20T13:40"
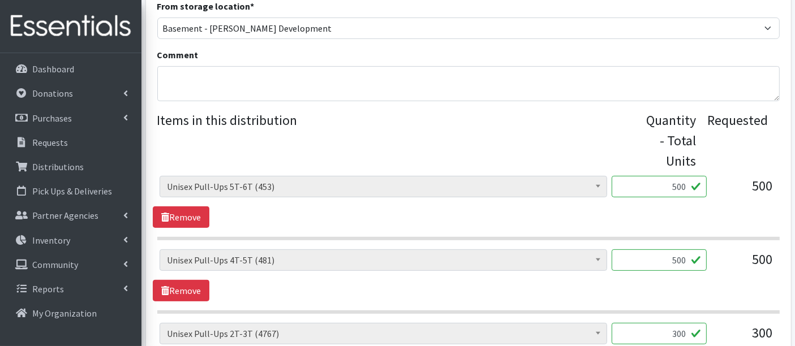
scroll to position [439, 0]
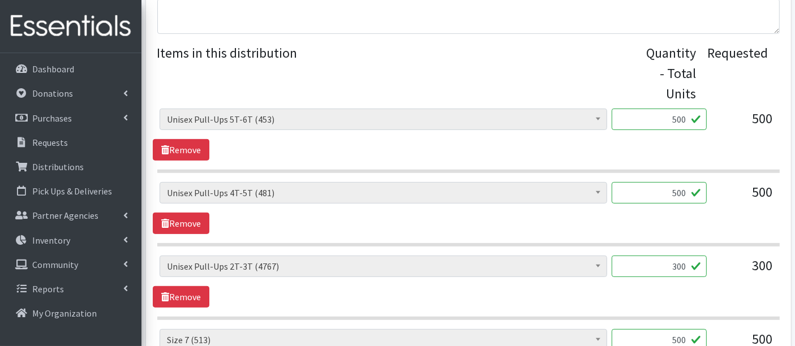
click at [678, 118] on input "500" at bounding box center [658, 119] width 95 height 21
click at [672, 195] on input "500" at bounding box center [658, 192] width 95 height 21
drag, startPoint x: 660, startPoint y: 117, endPoint x: 718, endPoint y: 121, distance: 57.9
click at [718, 121] on div "Boys Pull-Ups 3T-4T (85) Boys Pull-Ups 2T-3T (62) Boys Pull-Ups 4T-5T (102) Boy…" at bounding box center [467, 124] width 617 height 31
type input "453"
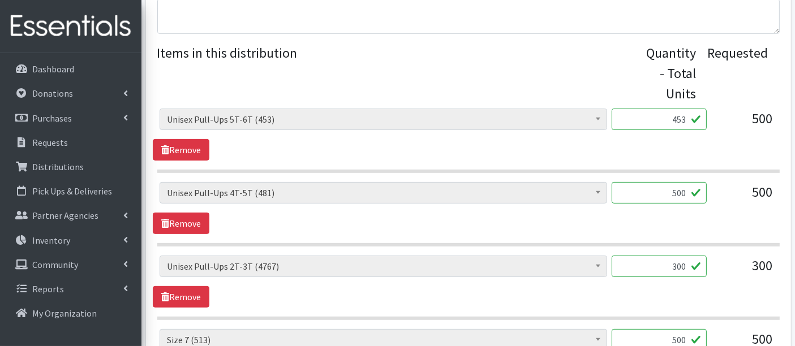
click at [525, 154] on div "Boys Pull-Ups 3T-4T (85) Boys Pull-Ups 2T-3T (62) Boys Pull-Ups 4T-5T (102) Boy…" at bounding box center [468, 135] width 631 height 52
click at [31, 243] on link "Inventory" at bounding box center [71, 240] width 132 height 23
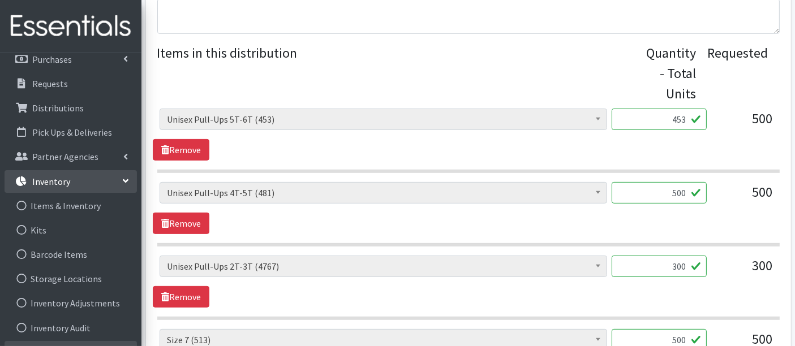
scroll to position [130, 0]
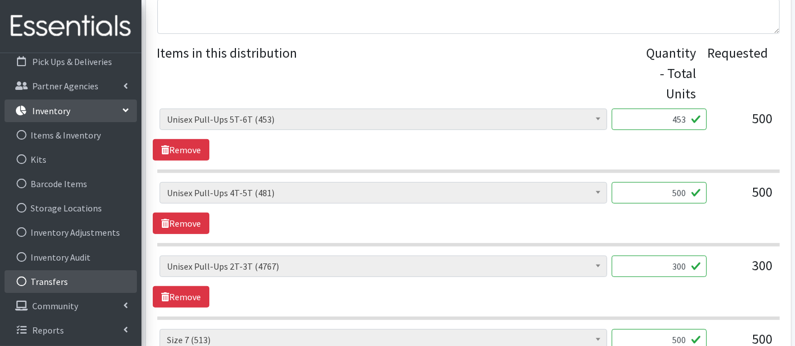
drag, startPoint x: 51, startPoint y: 280, endPoint x: 61, endPoint y: 278, distance: 9.2
click at [51, 279] on link "Transfers" at bounding box center [71, 281] width 132 height 23
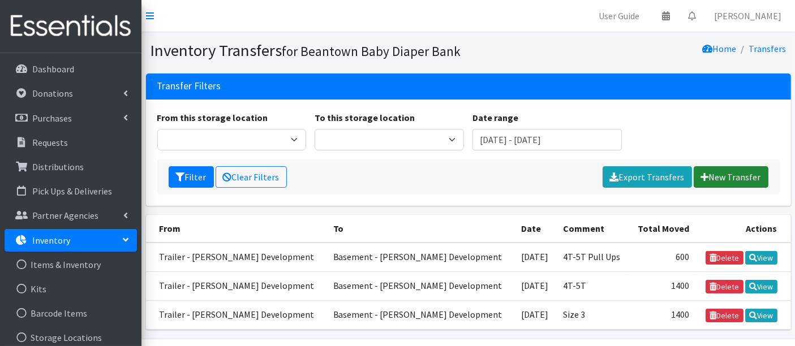
click at [747, 175] on link "New Transfer" at bounding box center [730, 176] width 75 height 21
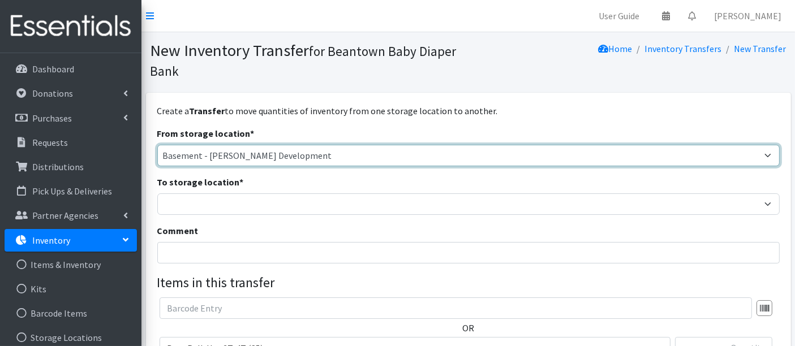
click at [194, 154] on select "Basement - [PERSON_NAME] Development Trailer - [PERSON_NAME] Development" at bounding box center [468, 155] width 622 height 21
select select "454"
click at [157, 145] on select "Basement - [PERSON_NAME] Development Trailer - [PERSON_NAME] Development" at bounding box center [468, 155] width 622 height 21
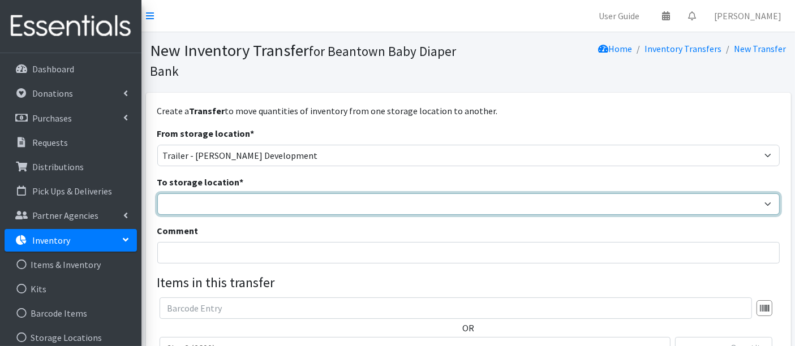
click at [199, 210] on select "Basement - [PERSON_NAME] Development Trailer - [PERSON_NAME] Development" at bounding box center [468, 203] width 622 height 21
select select "475"
click at [157, 193] on select "Basement - [PERSON_NAME] Development Trailer - [PERSON_NAME] Development" at bounding box center [468, 203] width 622 height 21
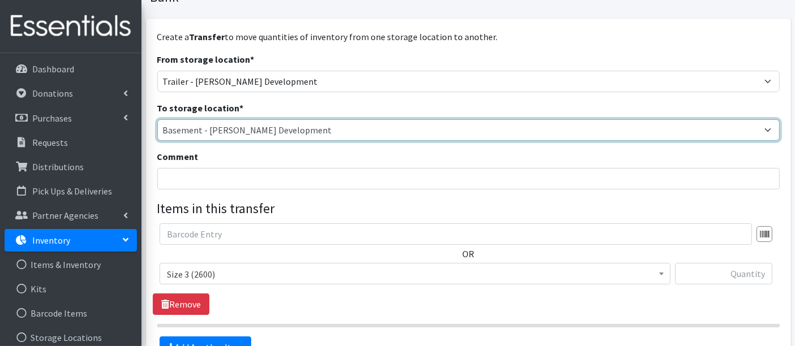
scroll to position [126, 0]
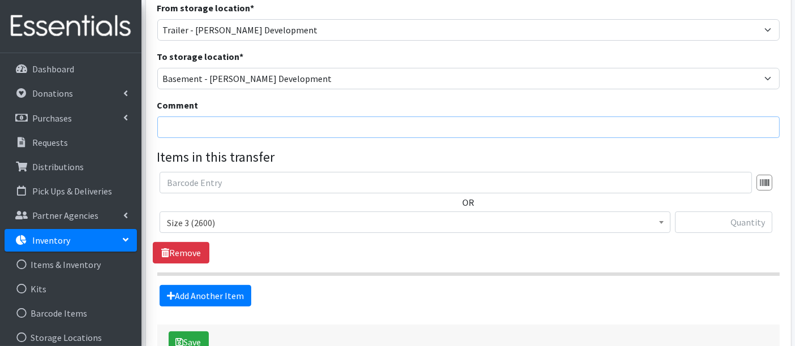
drag, startPoint x: 223, startPoint y: 128, endPoint x: 249, endPoint y: 110, distance: 31.4
click at [223, 127] on input "Comment" at bounding box center [468, 127] width 622 height 21
type input "t"
type input "4T-5T"
click at [314, 224] on span "Size 3 (2600)" at bounding box center [415, 223] width 496 height 16
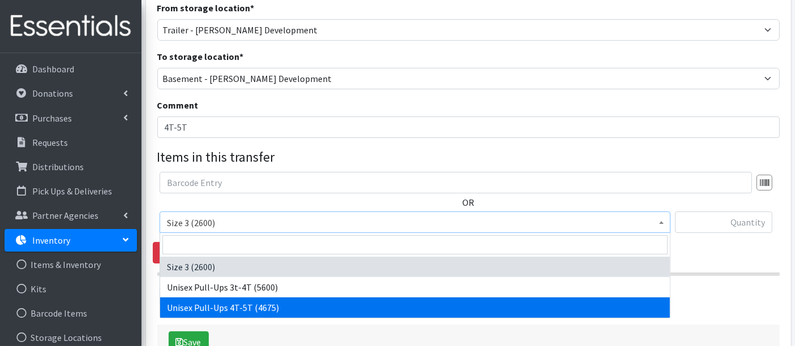
select select "15010"
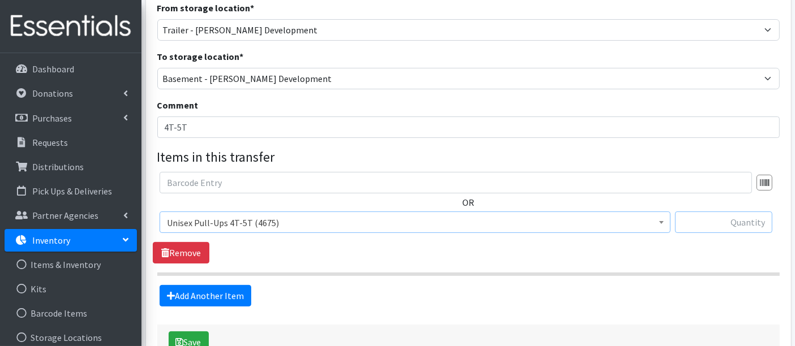
click at [709, 218] on input "text" at bounding box center [723, 222] width 97 height 21
type input "200"
click at [182, 338] on icon "submit" at bounding box center [180, 342] width 8 height 9
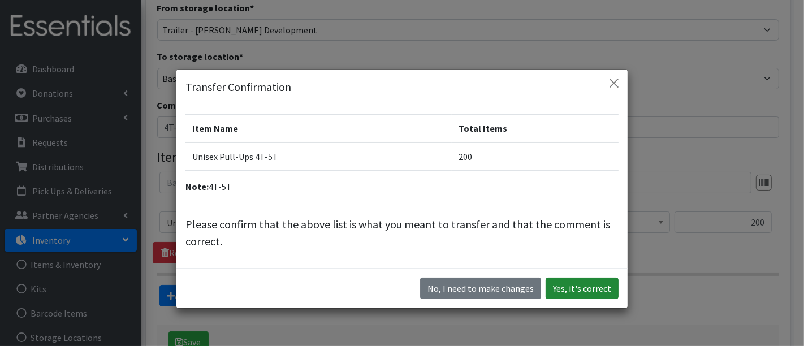
click at [574, 282] on button "Yes, it's correct" at bounding box center [582, 288] width 73 height 21
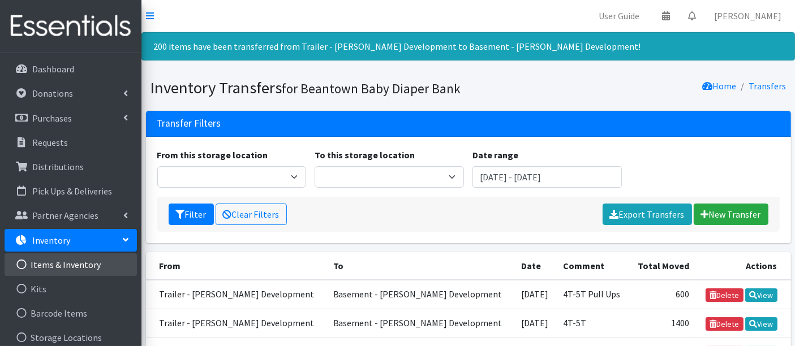
click at [76, 263] on link "Items & Inventory" at bounding box center [71, 264] width 132 height 23
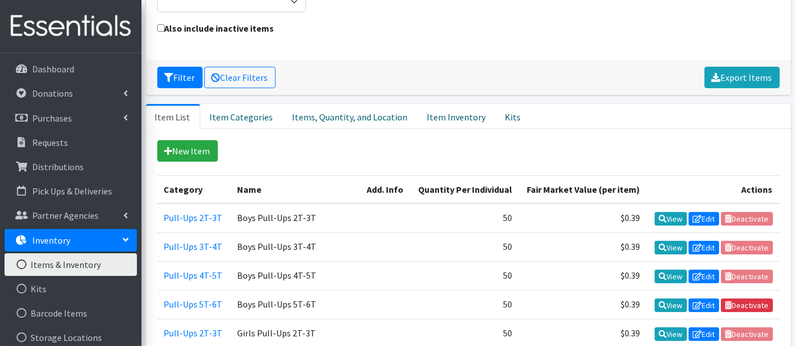
scroll to position [188, 0]
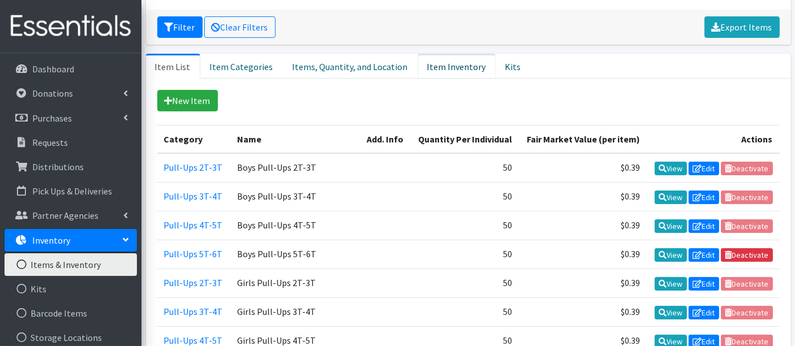
click at [442, 66] on link "Item Inventory" at bounding box center [456, 66] width 78 height 25
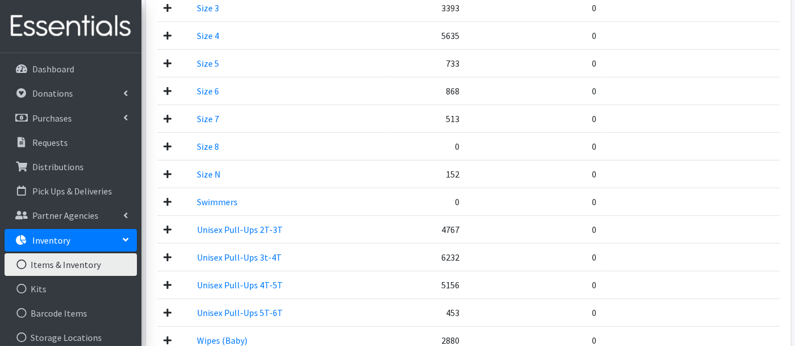
scroll to position [754, 0]
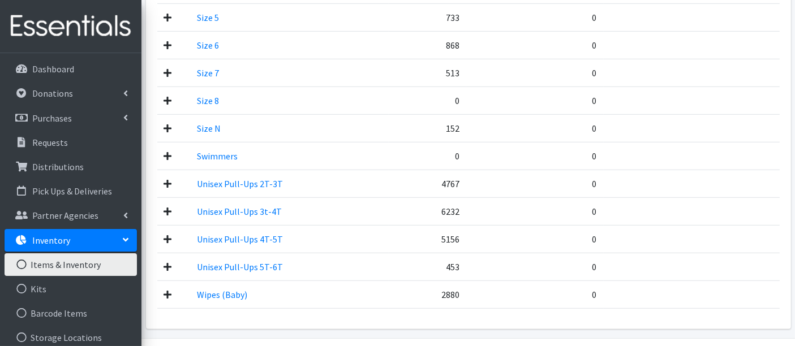
drag, startPoint x: 736, startPoint y: 251, endPoint x: 649, endPoint y: 242, distance: 87.6
click at [734, 253] on td at bounding box center [691, 267] width 176 height 28
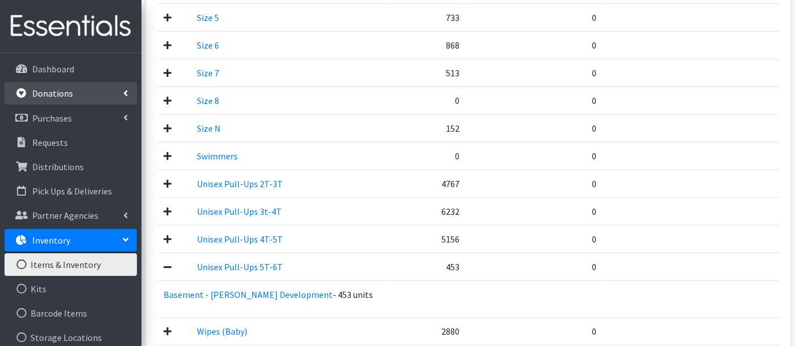
click at [60, 91] on p "Donations" at bounding box center [52, 93] width 41 height 11
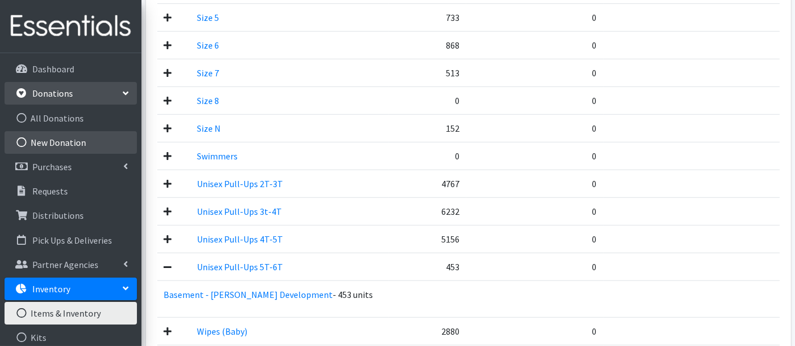
click at [72, 136] on link "New Donation" at bounding box center [71, 142] width 132 height 23
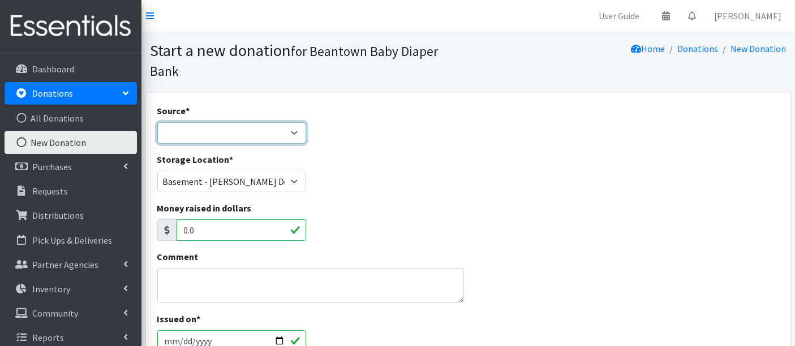
click at [250, 131] on select "Product Drive Manufacturer Donation Site Misc. Donation" at bounding box center [231, 132] width 149 height 21
select select "Donation Site"
click at [157, 122] on select "Product Drive Manufacturer Donation Site Misc. Donation" at bounding box center [231, 132] width 149 height 21
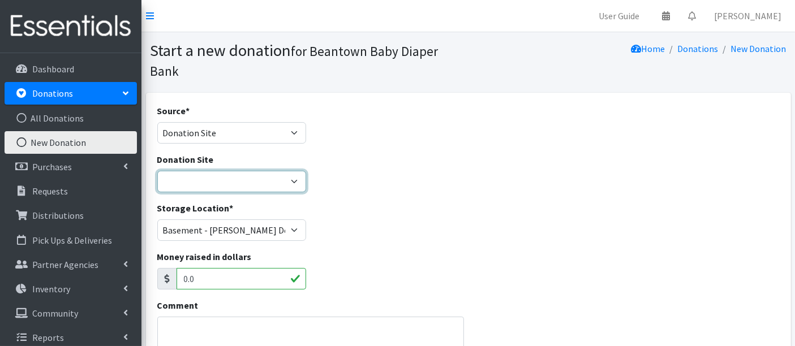
click at [202, 184] on select "Amazon Wishlist LEAP Schools Other/via partner/board member Stop & Shop" at bounding box center [231, 181] width 149 height 21
select select "1032"
click at [157, 171] on select "Amazon Wishlist LEAP Schools Other/via partner/board member Stop & Shop" at bounding box center [231, 181] width 149 height 21
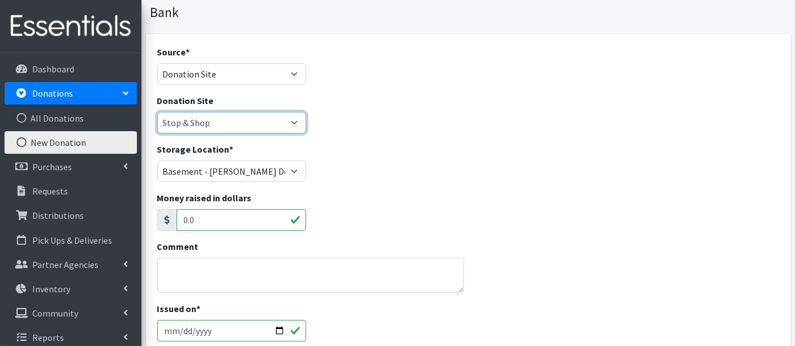
scroll to position [126, 0]
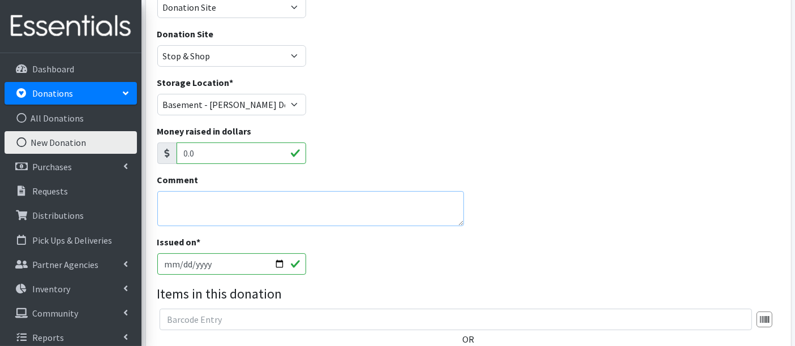
click at [278, 201] on textarea "Comment" at bounding box center [310, 208] width 307 height 35
type textarea "t"
type textarea "5T-6T"
click at [179, 264] on input "2025-08-21" at bounding box center [231, 263] width 149 height 21
type input "2025-08-19"
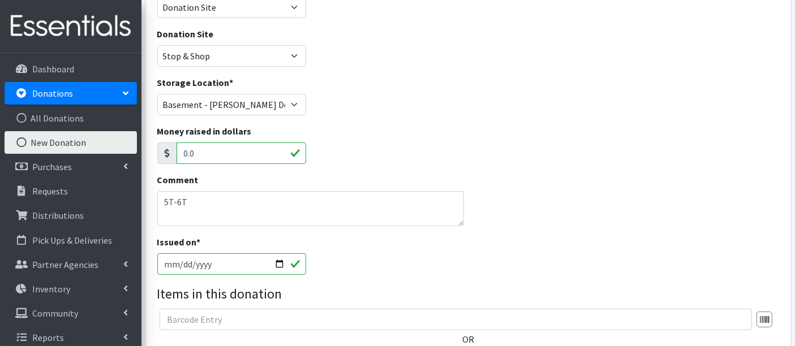
click at [378, 253] on div "Issued on * 2025-08-19" at bounding box center [468, 259] width 631 height 49
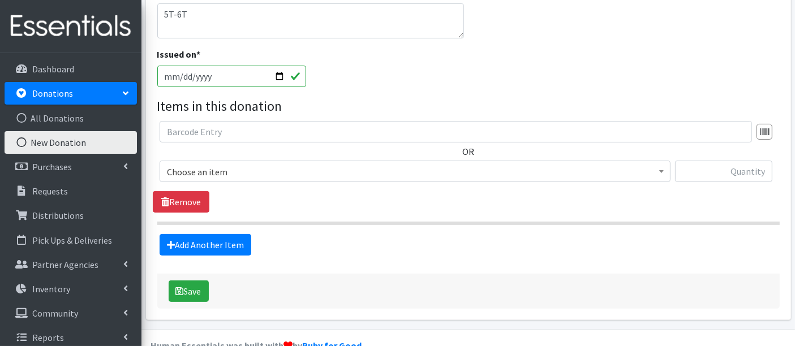
scroll to position [314, 0]
click at [201, 172] on span "Choose an item" at bounding box center [415, 171] width 496 height 16
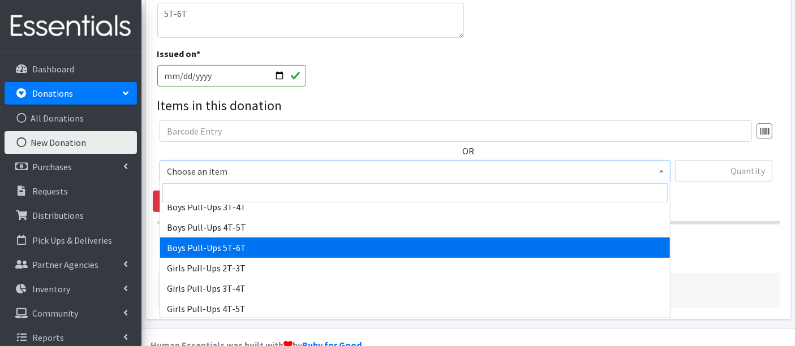
scroll to position [126, 0]
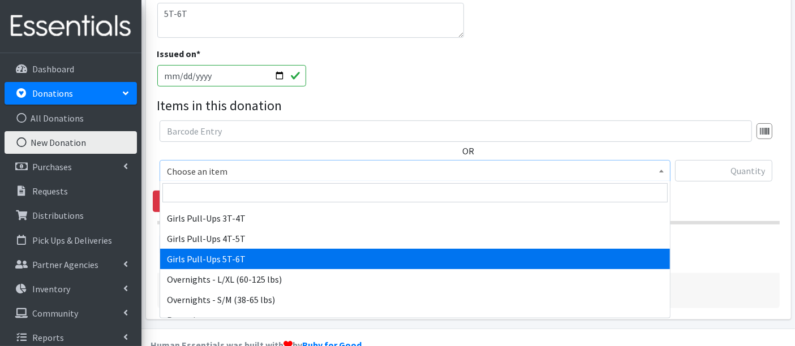
select select "14957"
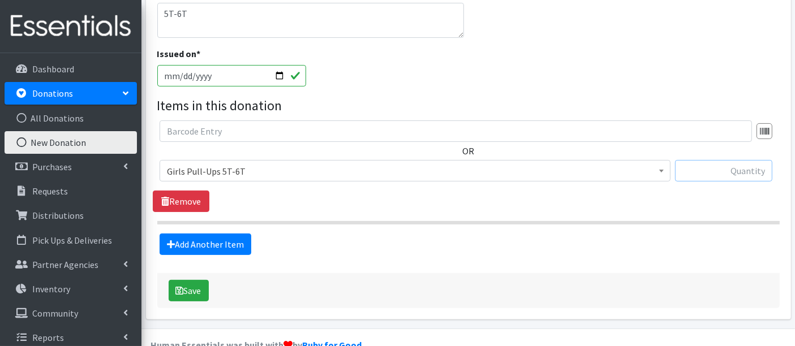
click at [723, 167] on input "text" at bounding box center [723, 170] width 97 height 21
type input "7"
type input "80"
click at [223, 161] on span "Girls Pull-Ups 5T-6T" at bounding box center [414, 170] width 511 height 21
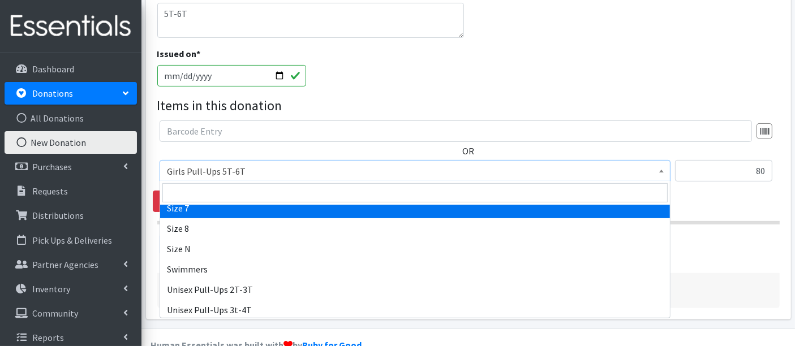
scroll to position [443, 0]
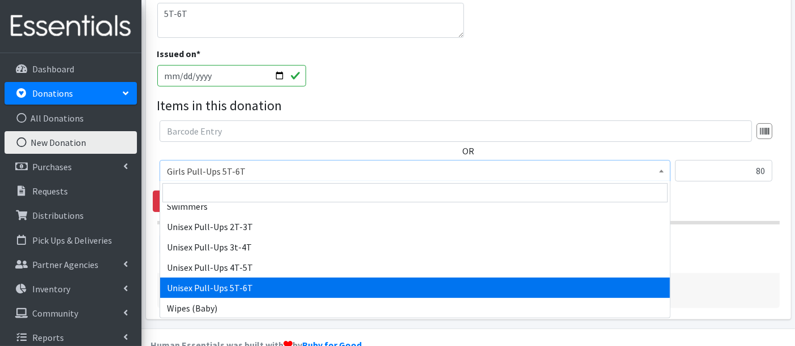
select select "15009"
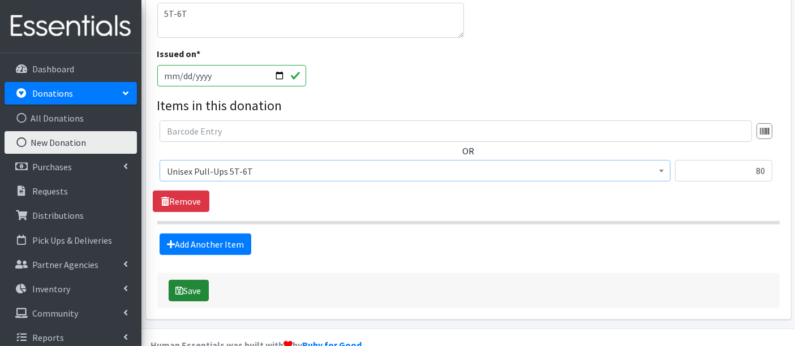
click at [191, 288] on button "Save" at bounding box center [189, 290] width 40 height 21
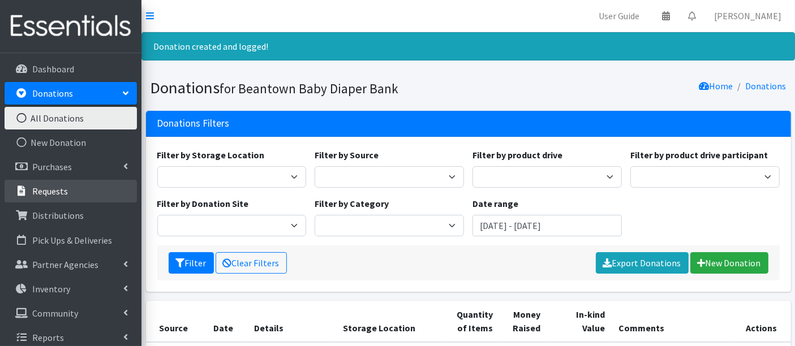
click at [45, 187] on p "Requests" at bounding box center [50, 191] width 36 height 11
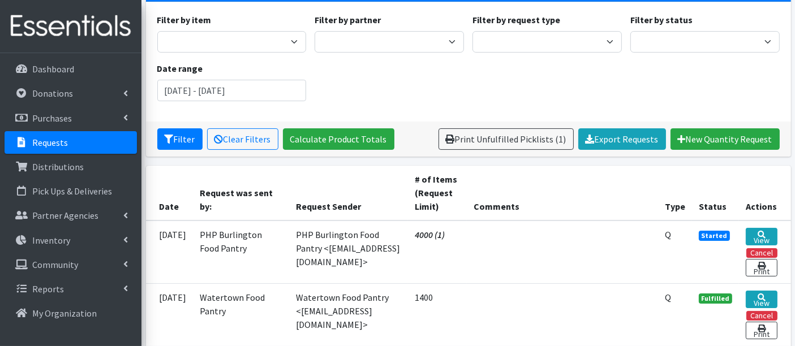
scroll to position [188, 0]
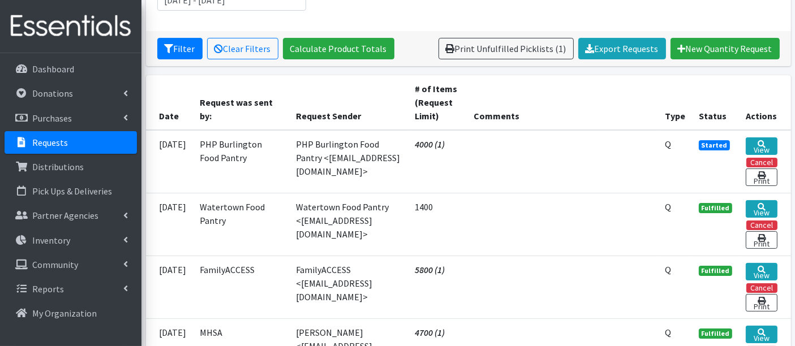
click at [744, 140] on td "View Cancel Print" at bounding box center [764, 161] width 51 height 63
click at [760, 141] on icon at bounding box center [761, 144] width 8 height 8
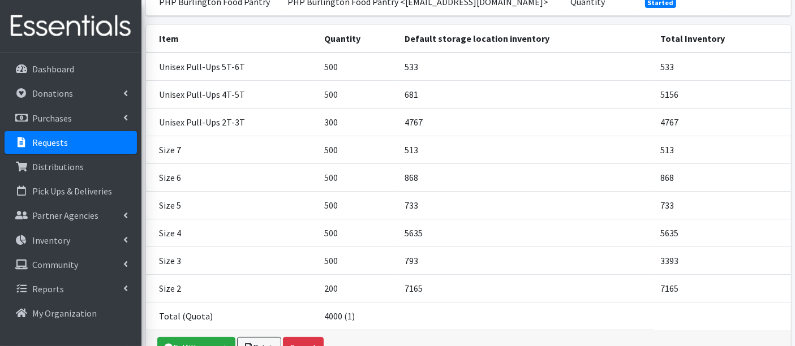
scroll to position [219, 0]
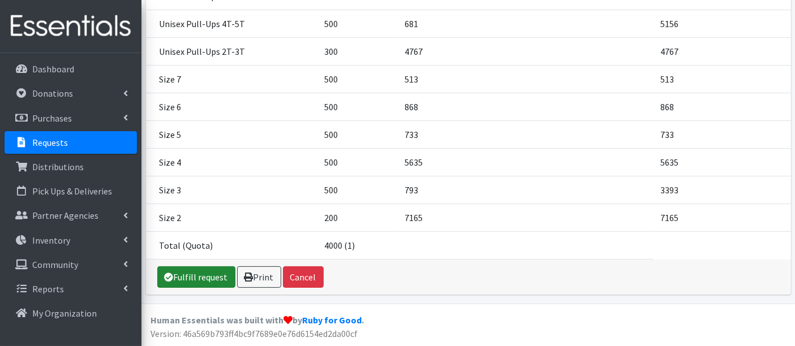
click at [226, 278] on link "Fulfill request" at bounding box center [196, 276] width 78 height 21
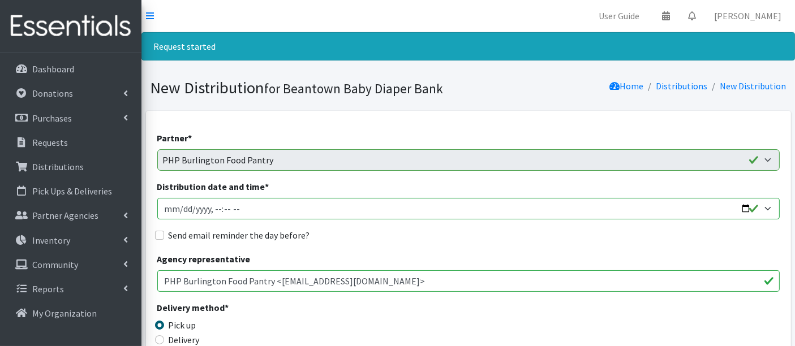
click at [178, 209] on input "Distribution date and time *" at bounding box center [468, 208] width 622 height 21
type input "[DATE]T23:59"
type input "[DATE]T13:40"
click at [410, 252] on div "Agency representative PHP Burlington Food Pantry <[EMAIL_ADDRESS][DOMAIN_NAME]>" at bounding box center [468, 272] width 622 height 40
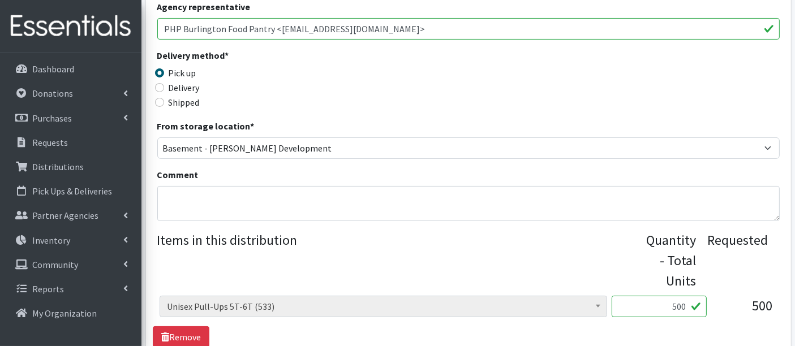
scroll to position [314, 0]
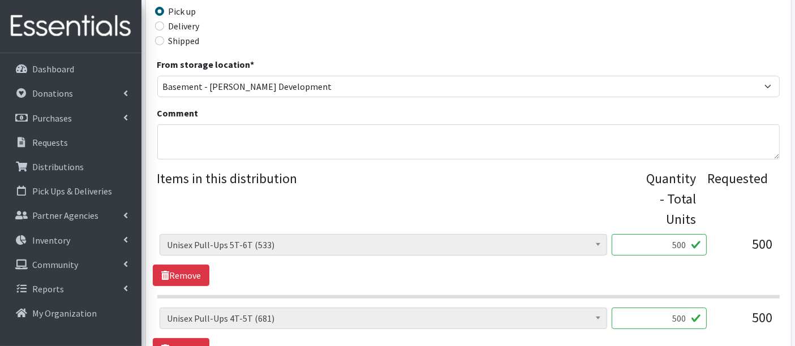
drag, startPoint x: 663, startPoint y: 243, endPoint x: 736, endPoint y: 241, distance: 73.0
click at [736, 241] on div "Boys Pull-Ups 3T-4T (85) Boys Pull-Ups 2T-3T (62) Boys Pull-Ups 4T-5T (102) Boy…" at bounding box center [467, 249] width 617 height 31
type input "520"
click at [542, 279] on div "Boys Pull-Ups 3T-4T (85) Boys Pull-Ups 2T-3T (62) Boys Pull-Ups 4T-5T (102) Boy…" at bounding box center [468, 260] width 631 height 52
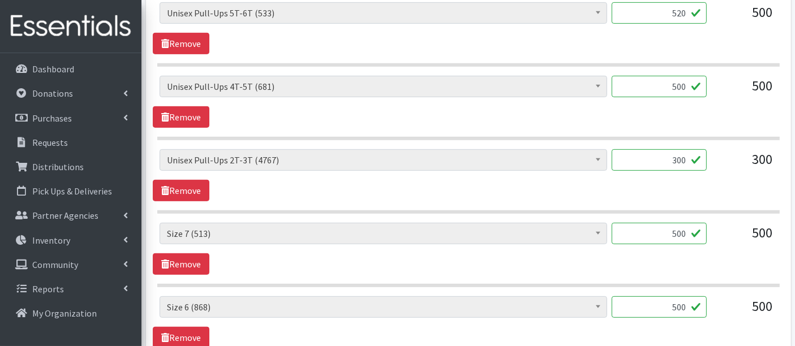
scroll to position [566, 0]
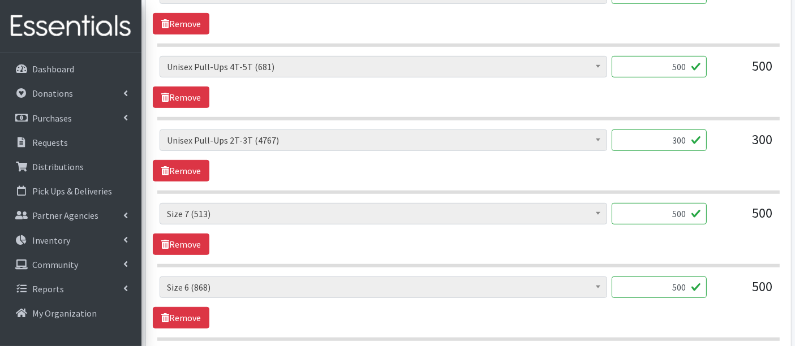
drag, startPoint x: 651, startPoint y: 285, endPoint x: 709, endPoint y: 286, distance: 58.3
click at [709, 286] on div "Boys Pull-Ups 3T-4T (85) Boys Pull-Ups 2T-3T (62) Boys Pull-Ups 4T-5T (102) Boy…" at bounding box center [467, 292] width 617 height 31
type input "496"
click at [629, 304] on div "Boys Pull-Ups 3T-4T (85) Boys Pull-Ups 2T-3T (62) Boys Pull-Ups 4T-5T (102) Boy…" at bounding box center [468, 303] width 631 height 52
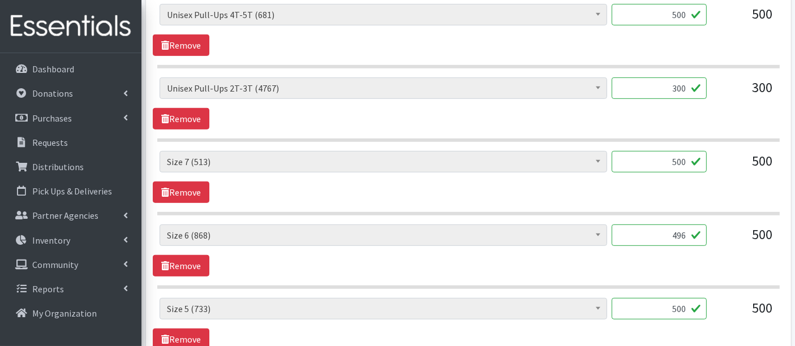
scroll to position [691, 0]
drag, startPoint x: 688, startPoint y: 230, endPoint x: 676, endPoint y: 231, distance: 11.9
click at [676, 231] on input "500" at bounding box center [658, 235] width 95 height 21
type input "512"
click at [527, 253] on div "Boys Pull-Ups 3T-4T (85) Boys Pull-Ups 2T-3T (62) Boys Pull-Ups 4T-5T (102) Boy…" at bounding box center [468, 251] width 631 height 52
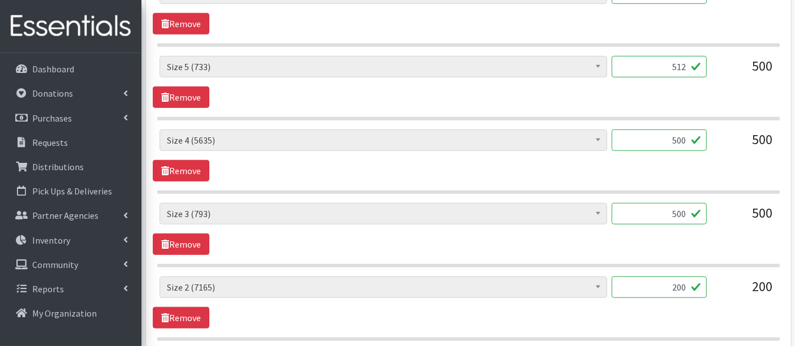
scroll to position [879, 0]
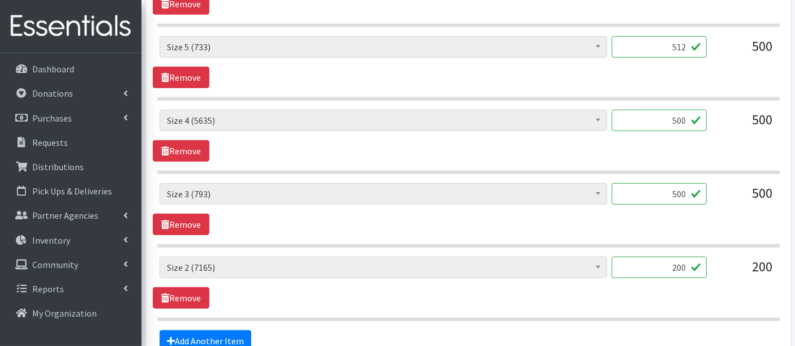
click at [678, 263] on input "200" at bounding box center [658, 267] width 95 height 21
type input "210"
click at [390, 305] on section "Boys Pull-Ups 3T-4T (85) Boys Pull-Ups 2T-3T (62) Boys Pull-Ups 4T-5T (102) Boy…" at bounding box center [468, 289] width 622 height 64
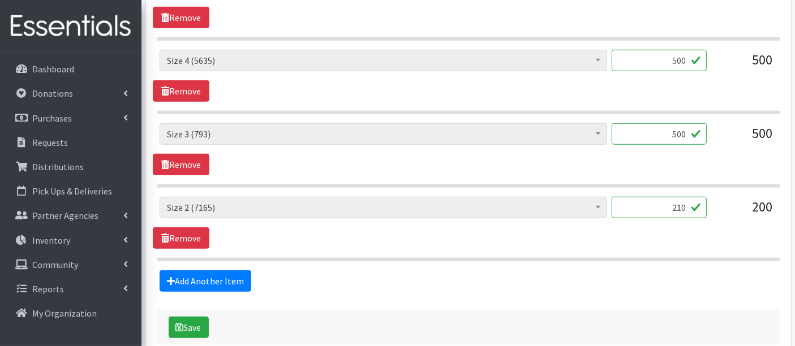
scroll to position [995, 0]
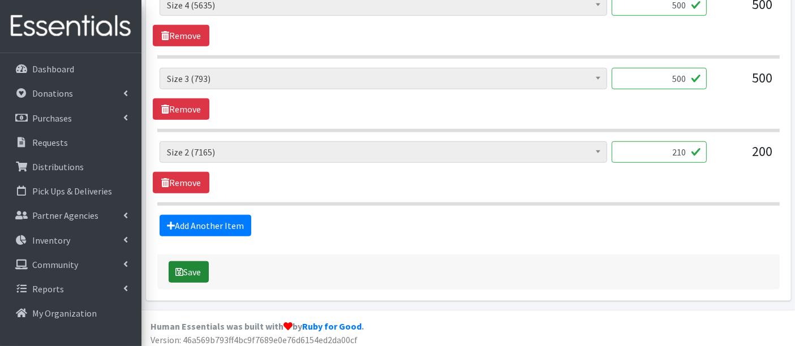
click at [181, 268] on icon "submit" at bounding box center [180, 272] width 8 height 9
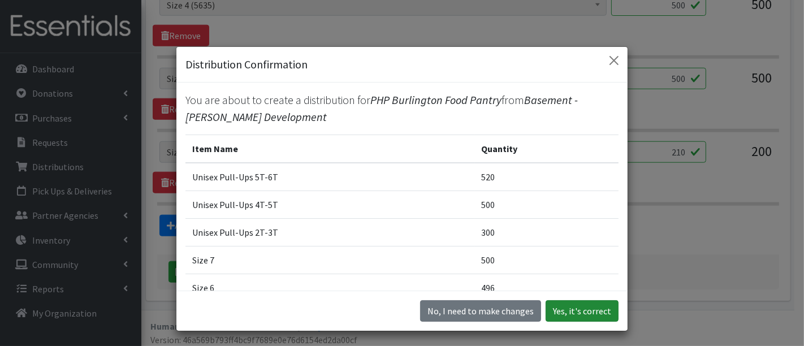
click at [581, 312] on button "Yes, it's correct" at bounding box center [582, 310] width 73 height 21
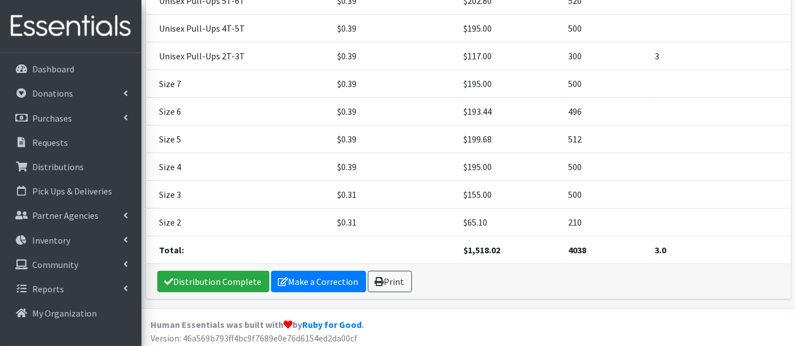
scroll to position [265, 0]
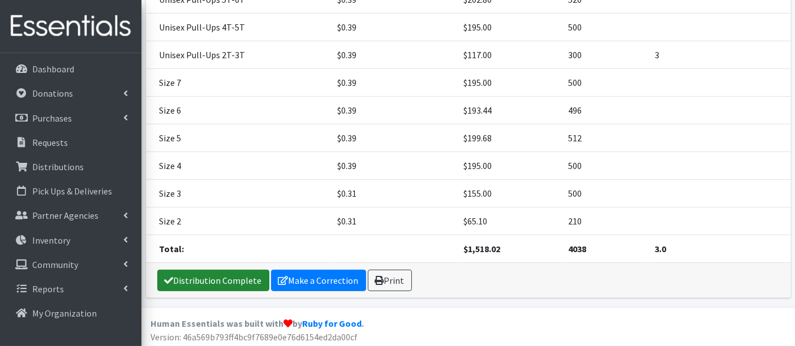
click at [238, 279] on link "Distribution Complete" at bounding box center [213, 280] width 112 height 21
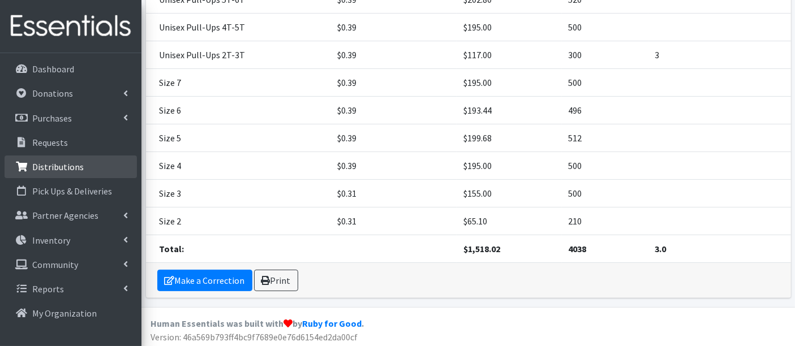
click at [85, 169] on link "Distributions" at bounding box center [71, 167] width 132 height 23
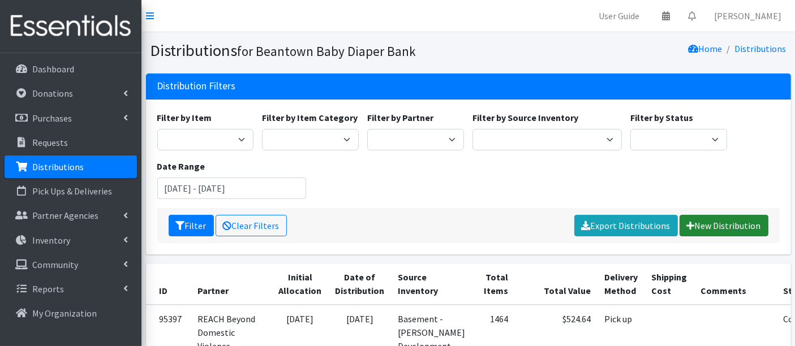
click at [713, 227] on link "New Distribution" at bounding box center [723, 225] width 89 height 21
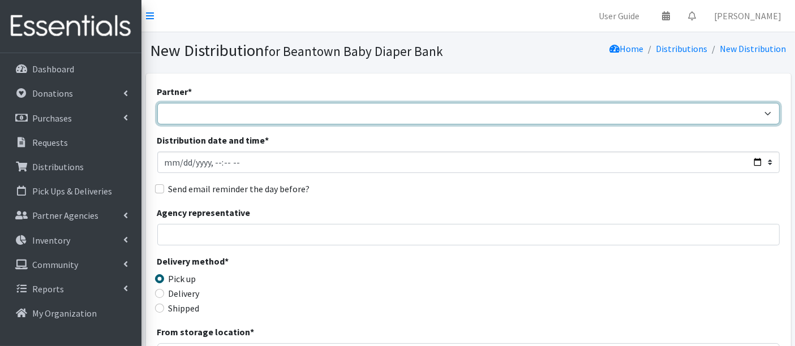
click at [205, 115] on select "ArlingtonEATS Beantown Baby Diaper Depot FamilyACCESS [PERSON_NAME] Family Serv…" at bounding box center [468, 113] width 622 height 21
select select "5984"
click at [157, 103] on select "ArlingtonEATS Beantown Baby Diaper Depot FamilyACCESS [PERSON_NAME] Family Serv…" at bounding box center [468, 113] width 622 height 21
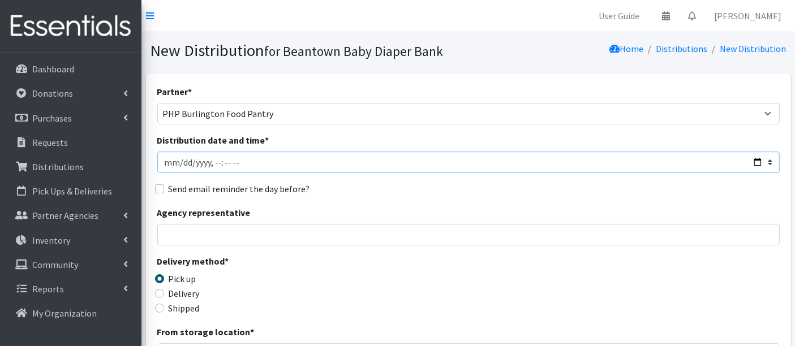
click at [181, 159] on input "Distribution date and time *" at bounding box center [468, 162] width 622 height 21
type input "[DATE]T23:59"
click at [213, 161] on input "Distribution date and time *" at bounding box center [468, 162] width 622 height 21
type input "[DATE]T13:40"
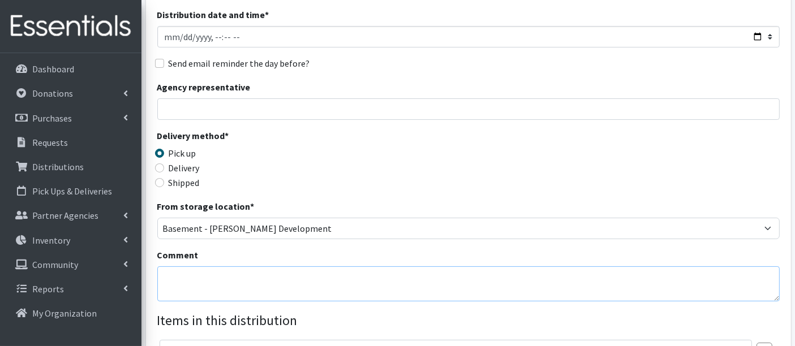
click at [244, 273] on textarea "Comment" at bounding box center [468, 283] width 622 height 35
type textarea "Wipes"
click at [373, 122] on div "Partner * ArlingtonEATS Beantown Baby Diaper Depot FamilyACCESS [PERSON_NAME] F…" at bounding box center [468, 216] width 622 height 515
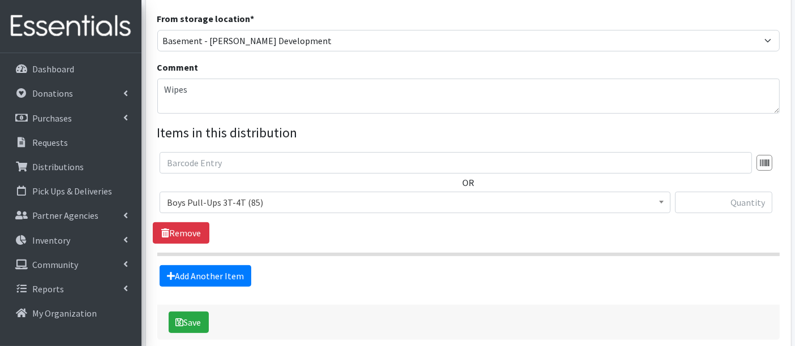
scroll to position [314, 0]
drag, startPoint x: 199, startPoint y: 202, endPoint x: 205, endPoint y: 202, distance: 6.2
click at [199, 201] on span "Boys Pull-Ups 3T-4T (85)" at bounding box center [415, 202] width 496 height 16
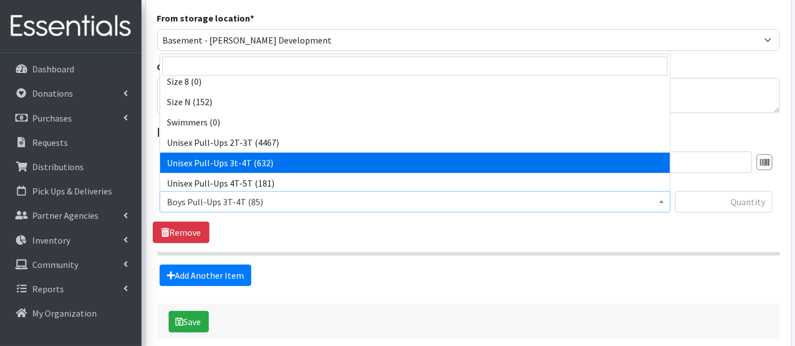
scroll to position [416, 0]
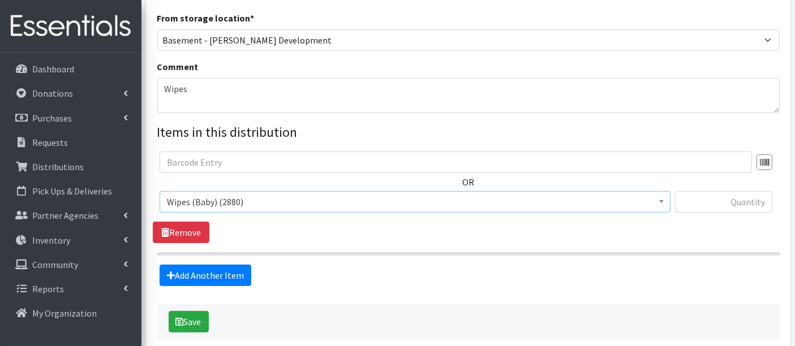
select select "14930"
click at [735, 196] on input "text" at bounding box center [723, 201] width 97 height 21
type input "2880"
click at [189, 321] on button "Save" at bounding box center [189, 321] width 40 height 21
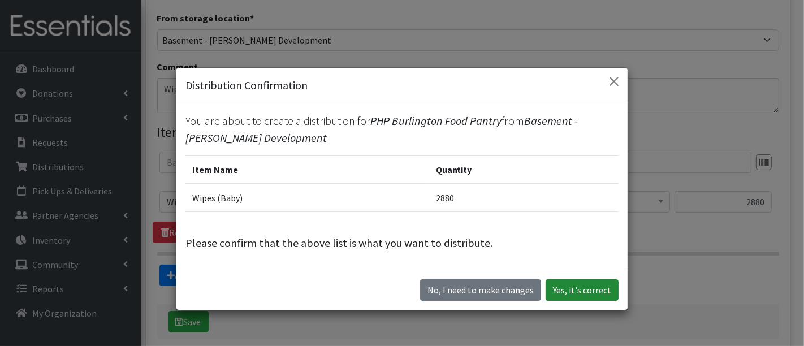
click at [609, 288] on button "Yes, it's correct" at bounding box center [582, 289] width 73 height 21
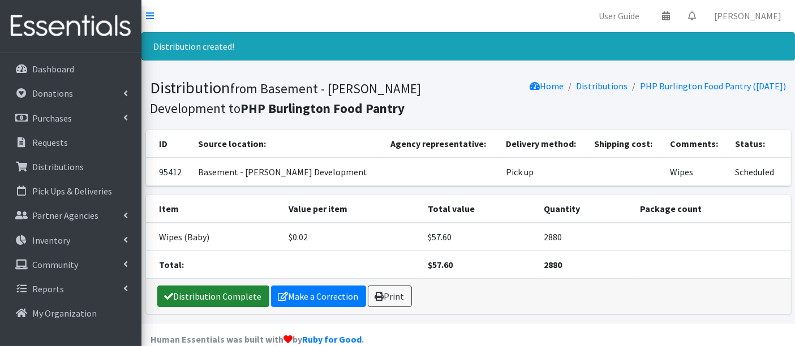
click at [228, 296] on link "Distribution Complete" at bounding box center [213, 296] width 112 height 21
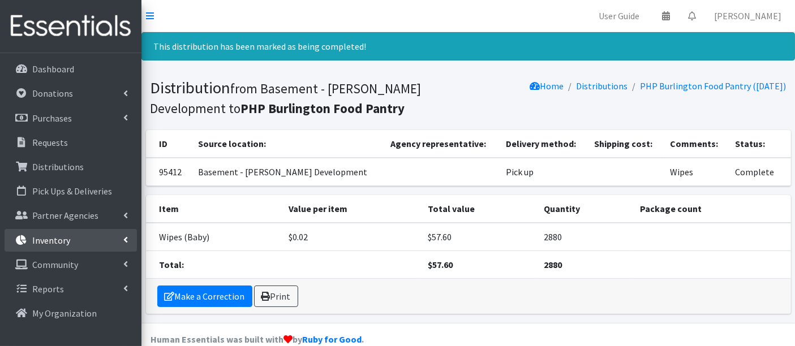
click at [79, 245] on link "Inventory" at bounding box center [71, 240] width 132 height 23
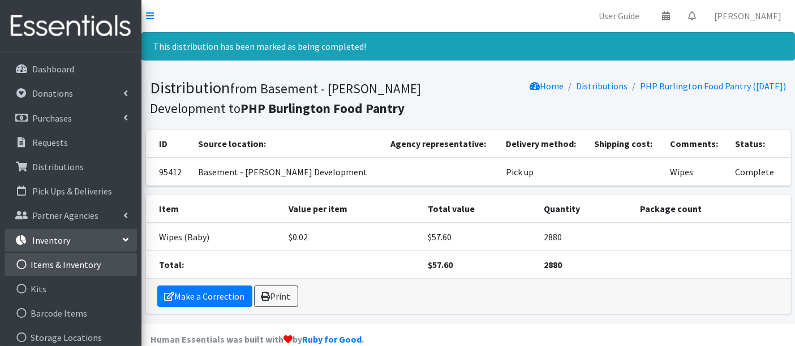
click at [80, 269] on link "Items & Inventory" at bounding box center [71, 264] width 132 height 23
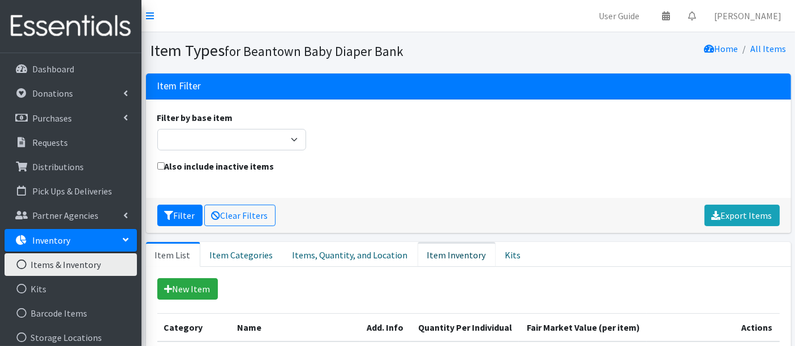
click at [435, 252] on link "Item Inventory" at bounding box center [456, 254] width 78 height 25
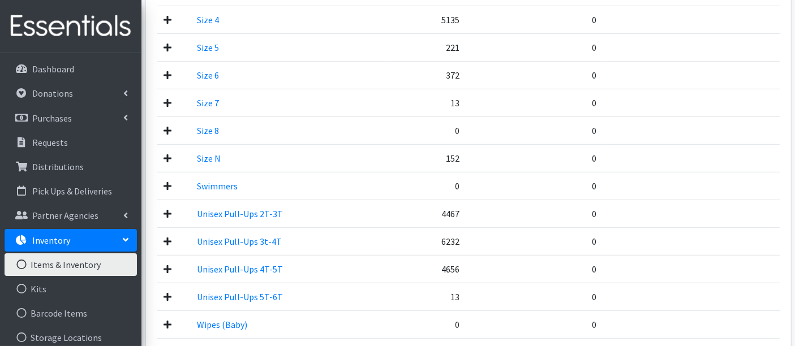
scroll to position [754, 0]
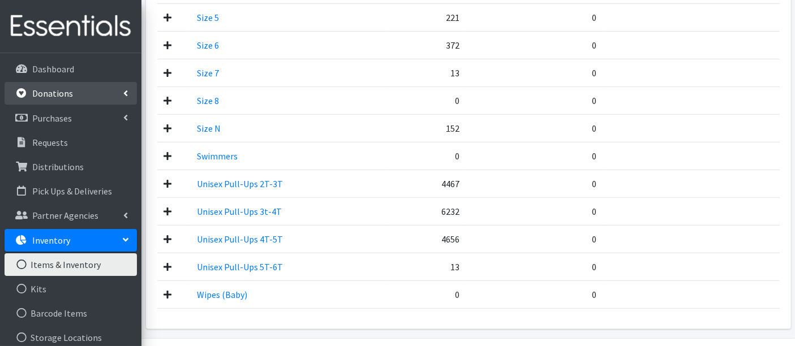
click at [71, 98] on link "Donations" at bounding box center [71, 93] width 132 height 23
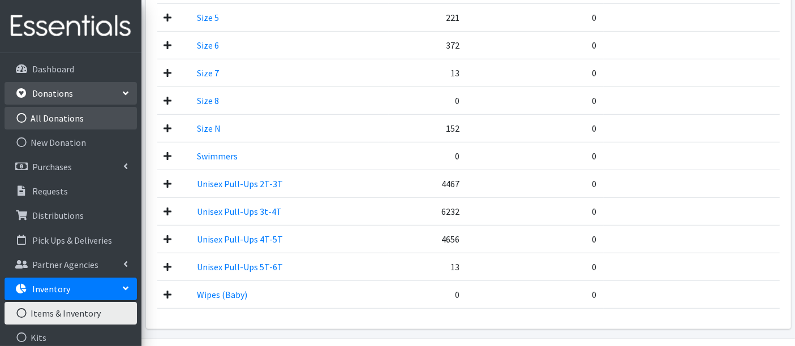
click at [74, 122] on link "All Donations" at bounding box center [71, 118] width 132 height 23
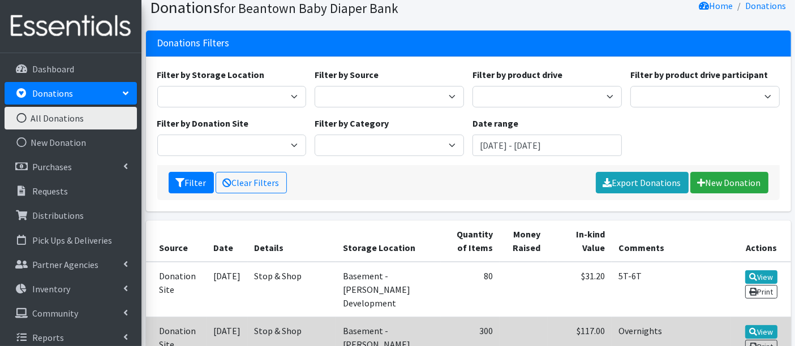
scroll to position [63, 0]
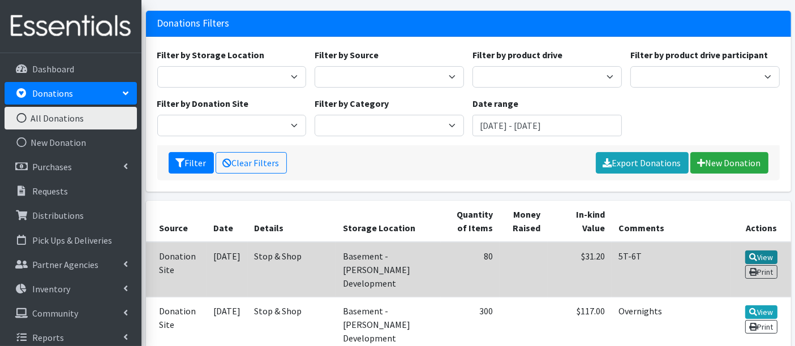
click at [758, 257] on link "View" at bounding box center [761, 258] width 32 height 14
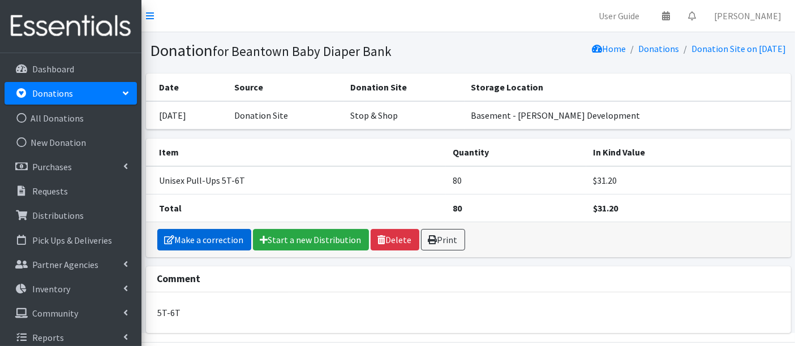
click at [174, 242] on link "Make a correction" at bounding box center [204, 239] width 94 height 21
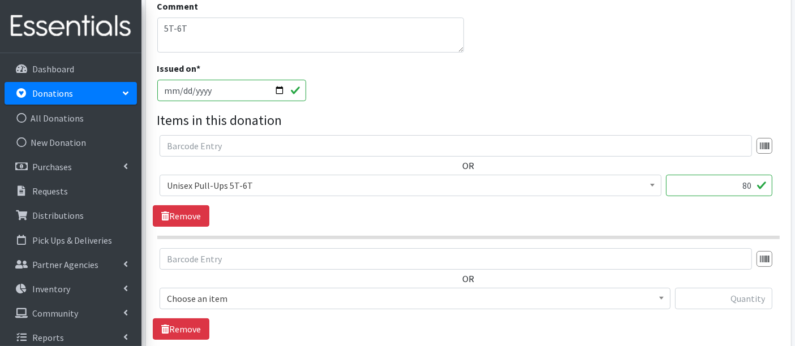
scroll to position [251, 0]
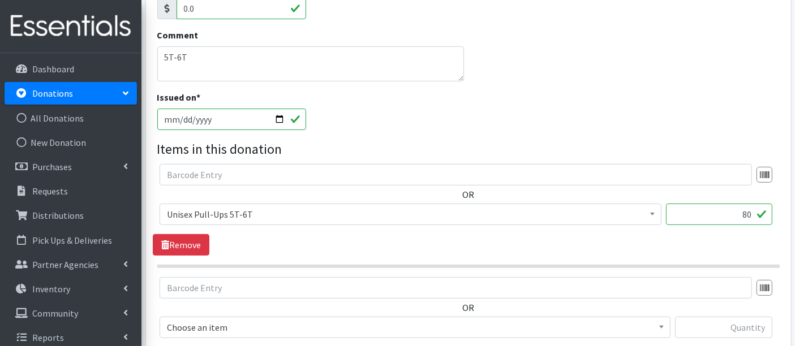
drag, startPoint x: 743, startPoint y: 210, endPoint x: 764, endPoint y: 209, distance: 21.5
click at [764, 209] on input "80" at bounding box center [719, 214] width 106 height 21
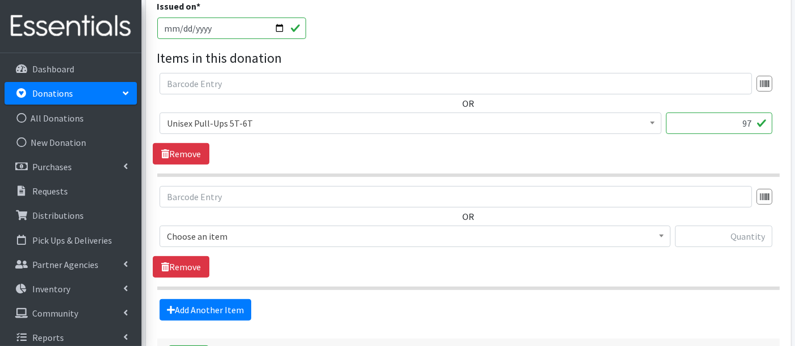
scroll to position [430, 0]
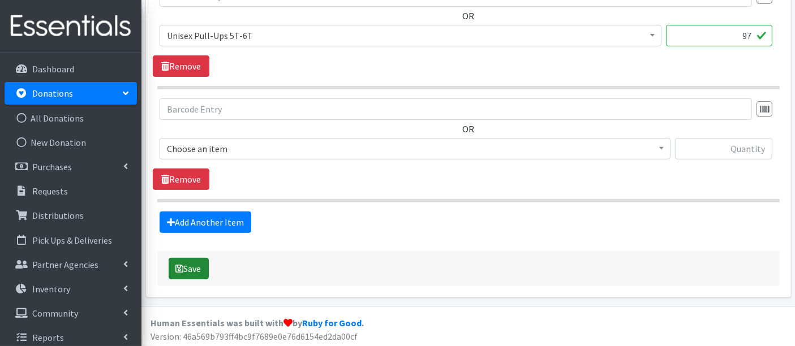
type input "97"
click at [195, 267] on button "Save" at bounding box center [189, 268] width 40 height 21
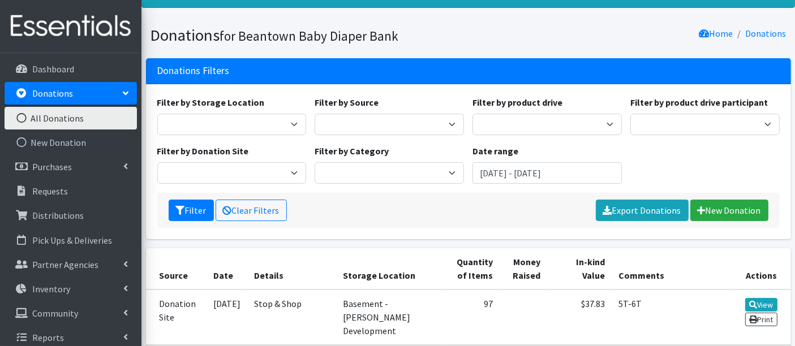
scroll to position [126, 0]
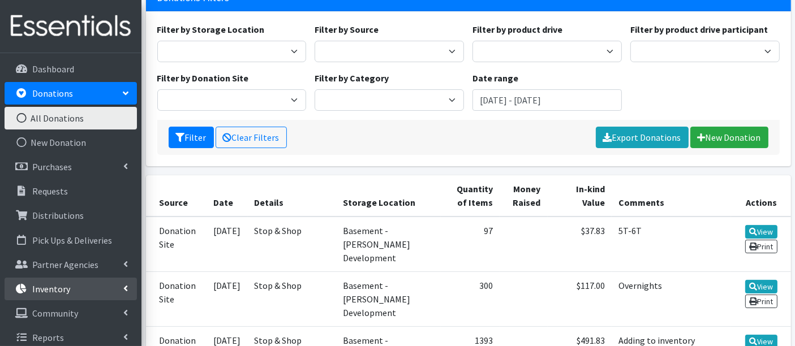
click at [57, 288] on p "Inventory" at bounding box center [51, 288] width 38 height 11
click at [61, 312] on link "Items & Inventory" at bounding box center [71, 313] width 132 height 23
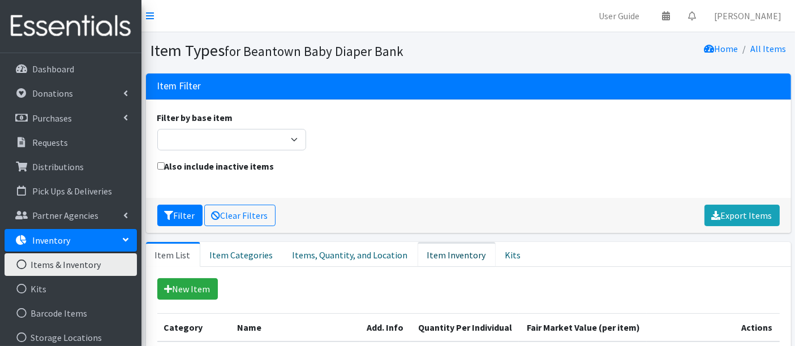
click at [435, 254] on link "Item Inventory" at bounding box center [456, 254] width 78 height 25
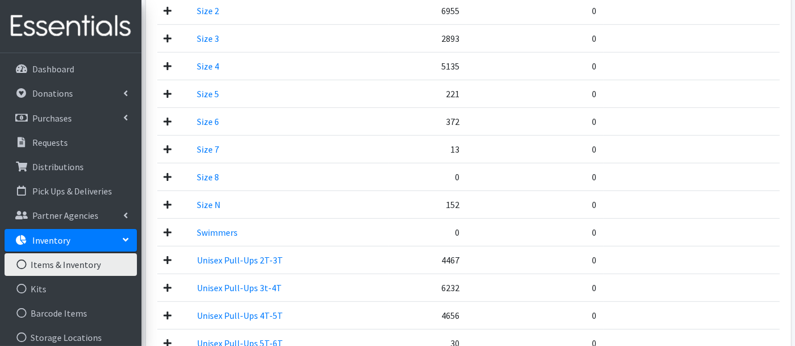
scroll to position [782, 0]
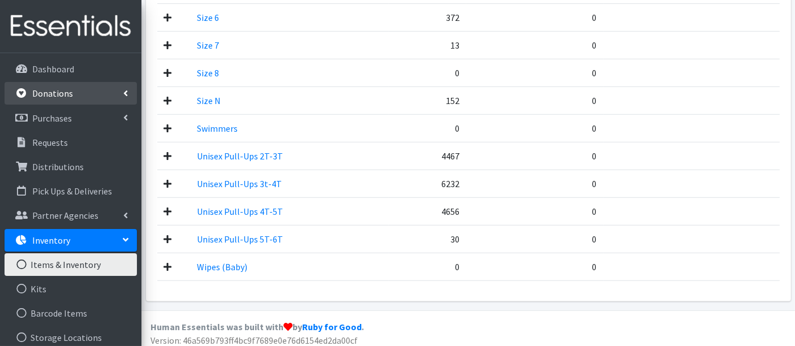
click at [39, 96] on p "Donations" at bounding box center [52, 93] width 41 height 11
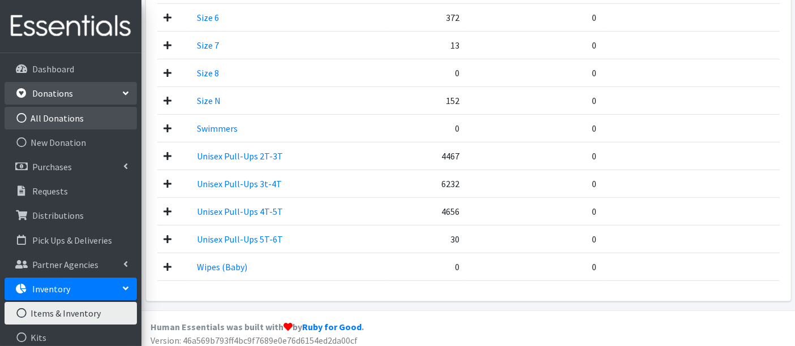
click at [51, 123] on link "All Donations" at bounding box center [71, 118] width 132 height 23
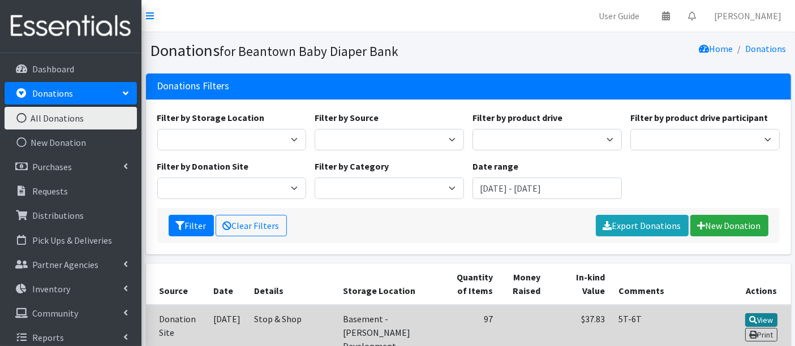
click at [753, 318] on icon at bounding box center [753, 320] width 8 height 8
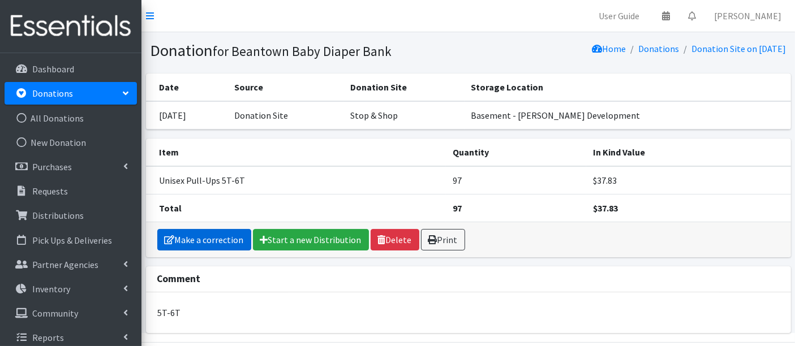
click at [193, 236] on link "Make a correction" at bounding box center [204, 239] width 94 height 21
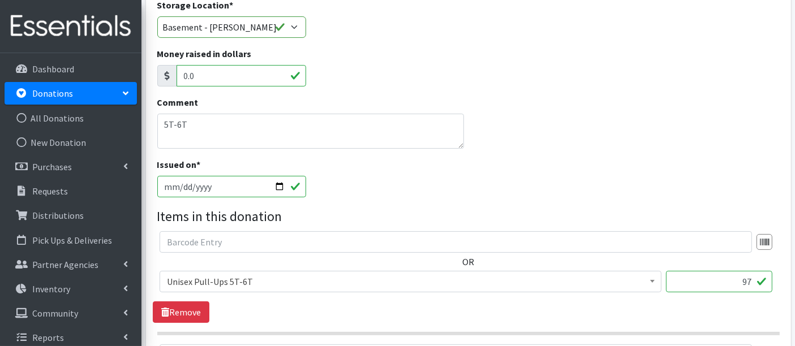
scroll to position [251, 0]
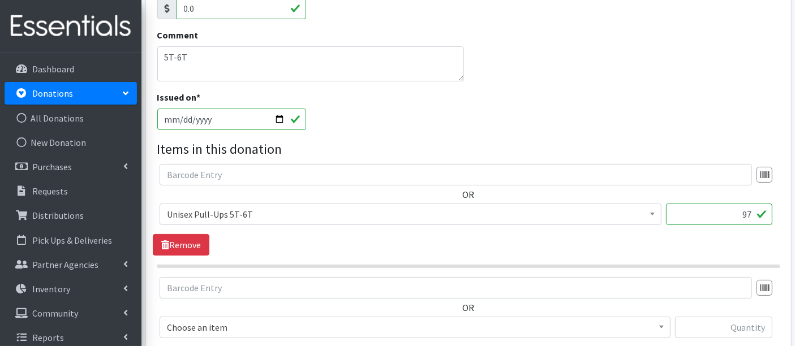
drag, startPoint x: 748, startPoint y: 216, endPoint x: 739, endPoint y: 215, distance: 8.5
click at [739, 215] on input "97" at bounding box center [719, 214] width 106 height 21
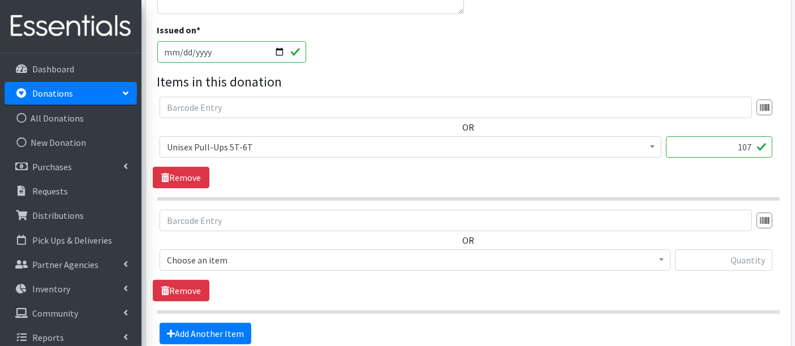
scroll to position [430, 0]
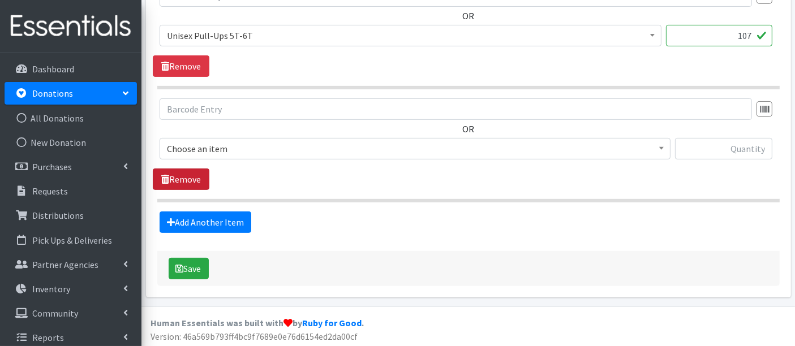
type input "107"
click at [182, 175] on link "Remove" at bounding box center [181, 179] width 57 height 21
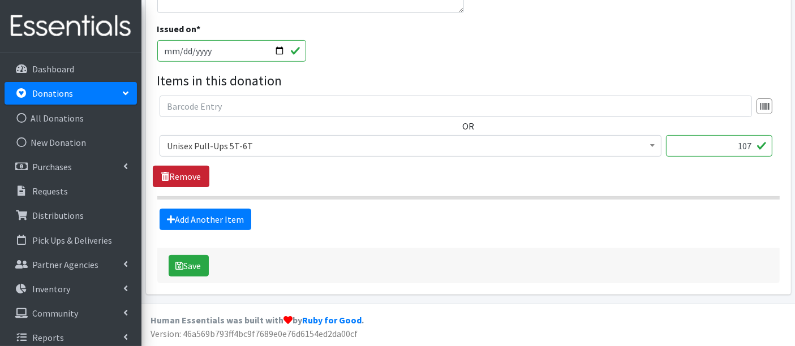
scroll to position [317, 0]
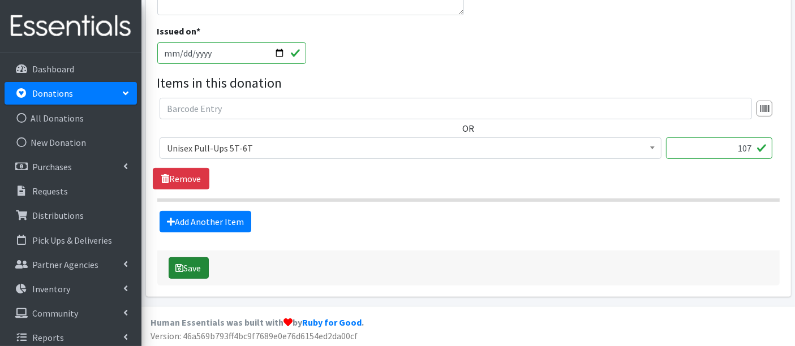
drag, startPoint x: 188, startPoint y: 267, endPoint x: 199, endPoint y: 265, distance: 10.9
click at [188, 266] on button "Save" at bounding box center [189, 267] width 40 height 21
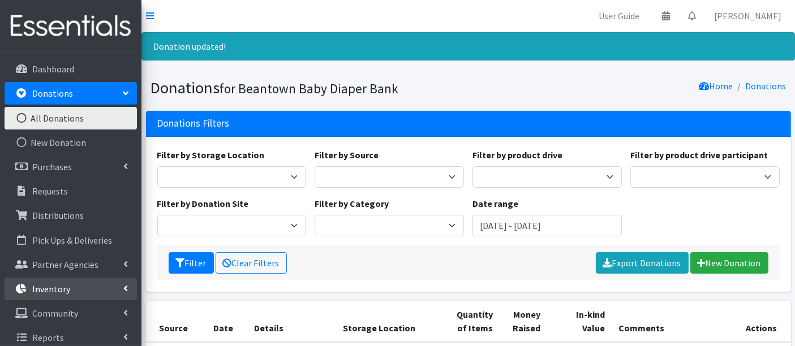
click at [61, 283] on p "Inventory" at bounding box center [51, 288] width 38 height 11
click at [67, 311] on link "Items & Inventory" at bounding box center [71, 313] width 132 height 23
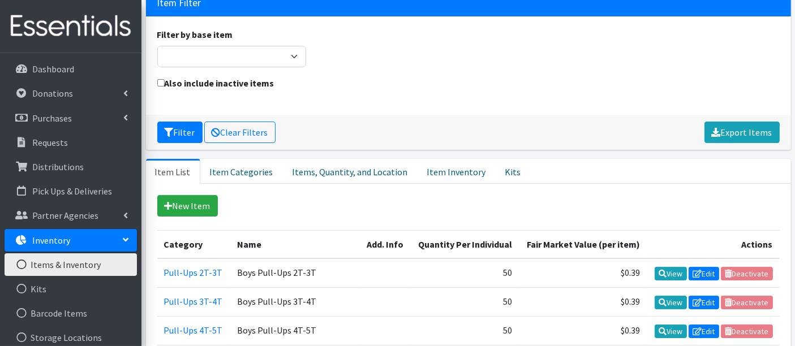
scroll to position [188, 0]
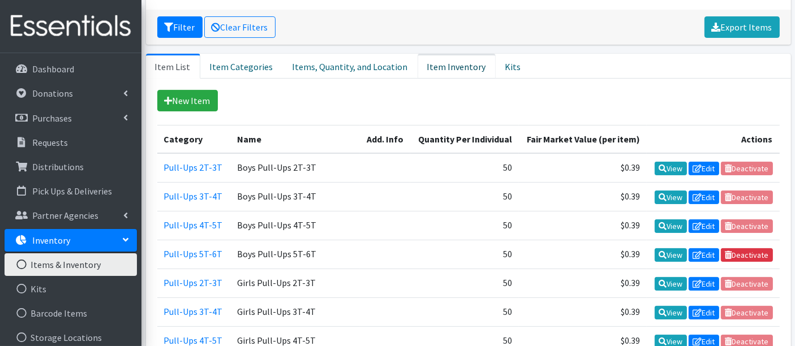
click at [444, 70] on link "Item Inventory" at bounding box center [456, 66] width 78 height 25
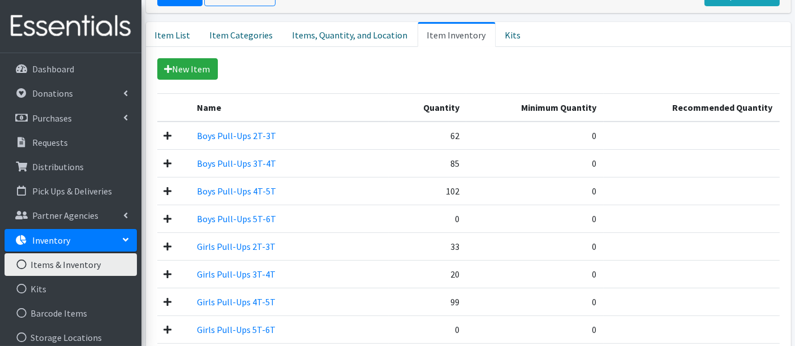
scroll to position [216, 0]
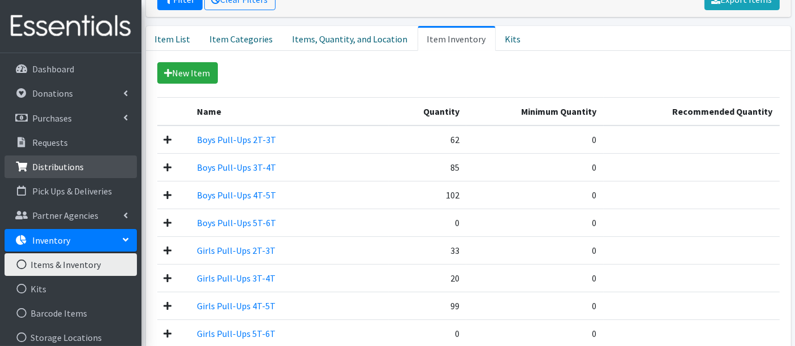
click at [61, 164] on p "Distributions" at bounding box center [57, 166] width 51 height 11
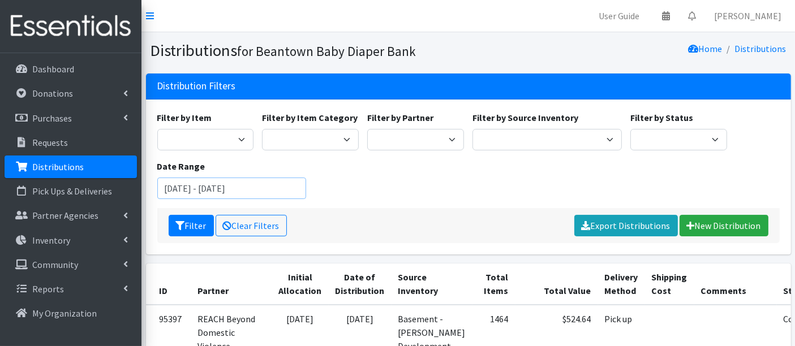
click at [214, 182] on input "June 21, 2025 - September 21, 2025" at bounding box center [231, 188] width 149 height 21
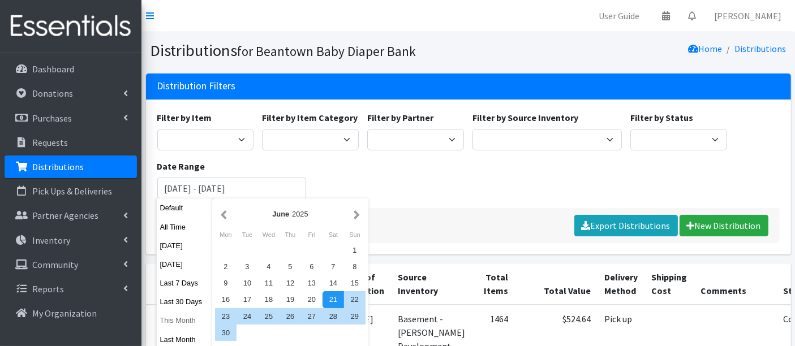
click at [174, 324] on button "This Month" at bounding box center [184, 320] width 55 height 16
type input "[DATE] - [DATE]"
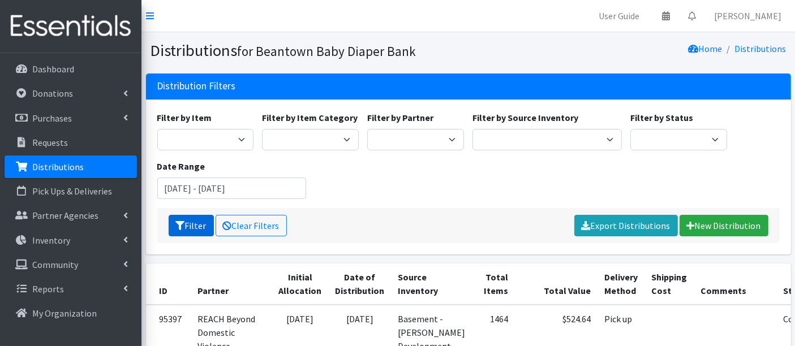
click at [184, 220] on button "Filter" at bounding box center [191, 225] width 45 height 21
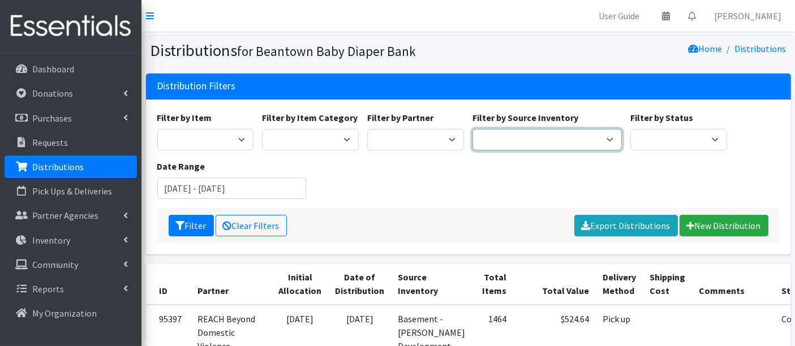
click at [540, 139] on select "Basement - [PERSON_NAME] Development Trailer - [PERSON_NAME] Development" at bounding box center [546, 139] width 149 height 21
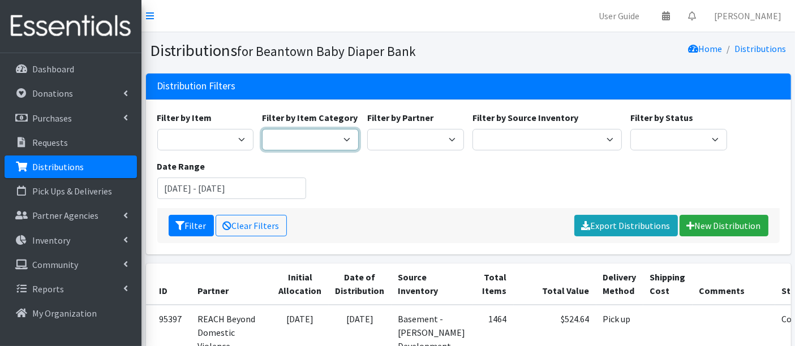
click at [300, 144] on select "Pull-Ups 2T-3T Pull-Ups 3T-4T Pull-Ups 4T-5T Pull-Ups 5T-6T Size 7 Wipes Diapers" at bounding box center [310, 139] width 97 height 21
click at [184, 135] on select "Boys - Pampers - 2T-3T - 132/box Boys - Pampers - 4T-5T - 100/box Boys - Pamper…" at bounding box center [205, 139] width 97 height 21
click at [661, 135] on select "Scheduled Complete" at bounding box center [678, 139] width 97 height 21
click at [664, 135] on select "Scheduled Complete" at bounding box center [678, 139] width 97 height 21
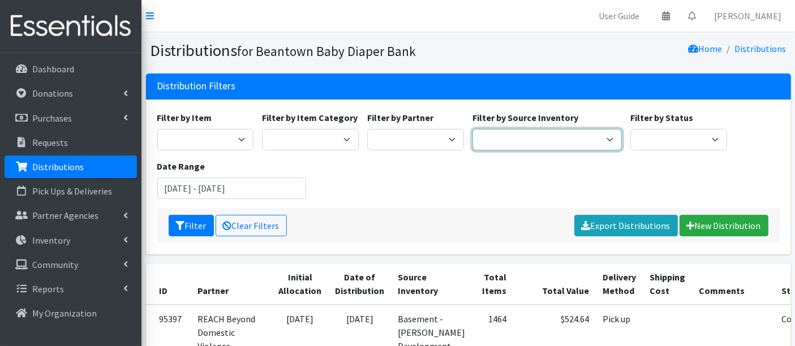
click at [501, 130] on select "Basement - Finnegan Development Trailer - Finnegan Development" at bounding box center [546, 139] width 149 height 21
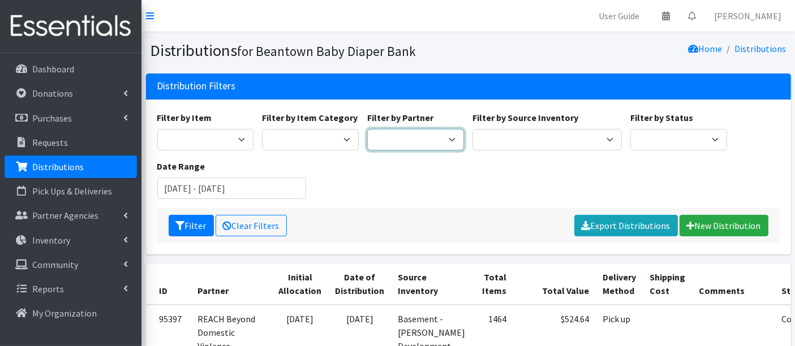
click at [423, 148] on select "ArlingtonEATS Beantown Baby Diaper Depot FamilyACCESS Hanscom Family Services L…" at bounding box center [415, 139] width 97 height 21
click at [296, 137] on select "Pull-Ups 2T-3T Pull-Ups 3T-4T Pull-Ups 4T-5T Pull-Ups 5T-6T Size 7 Wipes Diapers" at bounding box center [310, 139] width 97 height 21
select select "450"
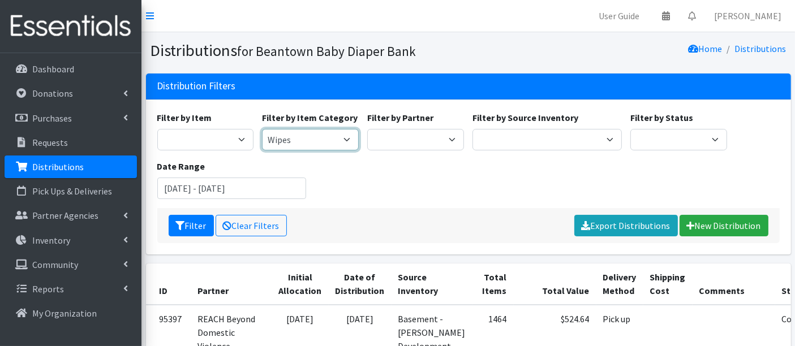
click at [262, 129] on select "Pull-Ups 2T-3T Pull-Ups 3T-4T Pull-Ups 4T-5T Pull-Ups 5T-6T Size 7 Wipes Diapers" at bounding box center [310, 139] width 97 height 21
click at [198, 219] on button "Filter" at bounding box center [191, 225] width 45 height 21
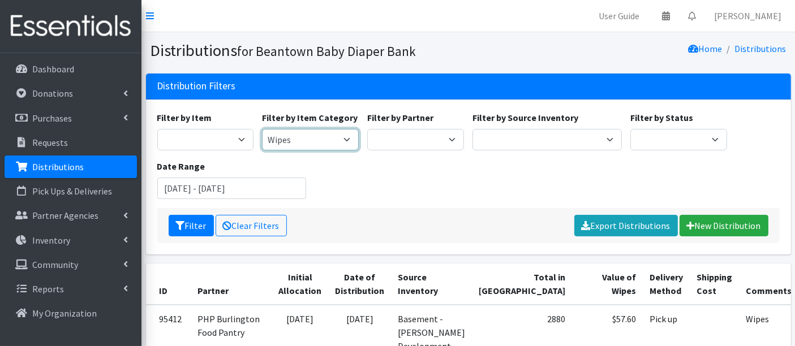
click at [285, 138] on select "Pull-Ups 2T-3T Pull-Ups 3T-4T Pull-Ups 4T-5T Pull-Ups 5T-6T Size 7 Wipes Diapers" at bounding box center [310, 139] width 97 height 21
select select "451"
click at [262, 129] on select "Pull-Ups 2T-3T Pull-Ups 3T-4T Pull-Ups 4T-5T Pull-Ups 5T-6T Size 7 Wipes Diapers" at bounding box center [310, 139] width 97 height 21
click at [181, 226] on icon "submit" at bounding box center [180, 225] width 9 height 9
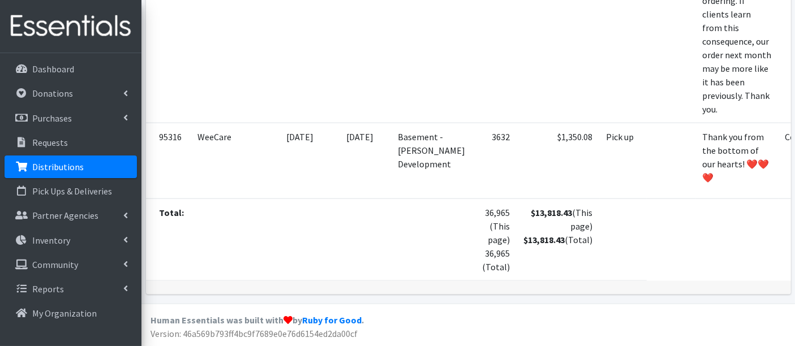
scroll to position [1508, 0]
drag, startPoint x: 452, startPoint y: 246, endPoint x: 478, endPoint y: 250, distance: 25.8
click at [478, 250] on td "36,965 (This page) 36,965 (Total)" at bounding box center [494, 240] width 45 height 82
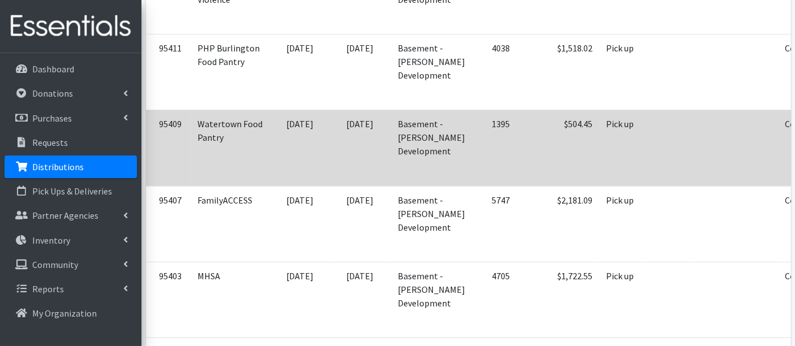
scroll to position [188, 0]
